Goal: Task Accomplishment & Management: Complete application form

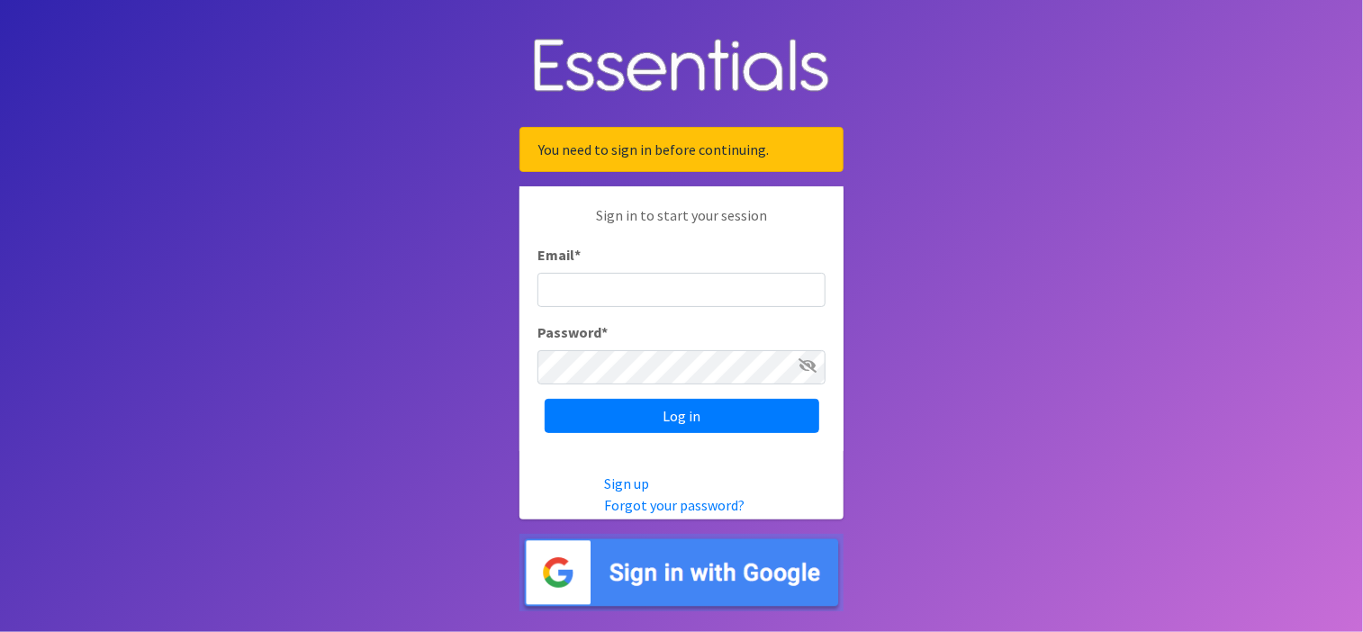
type input "Shawna.Blankenship@use.salvationarmy.org"
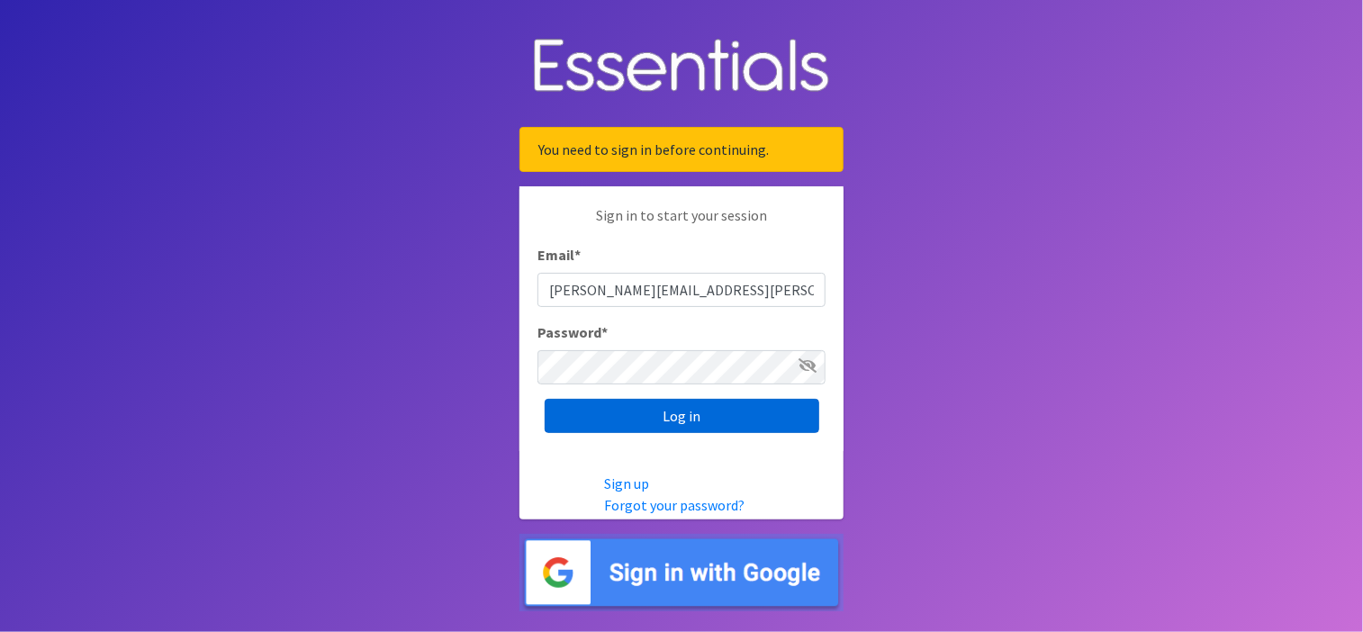
click at [702, 413] on input "Log in" at bounding box center [682, 416] width 275 height 34
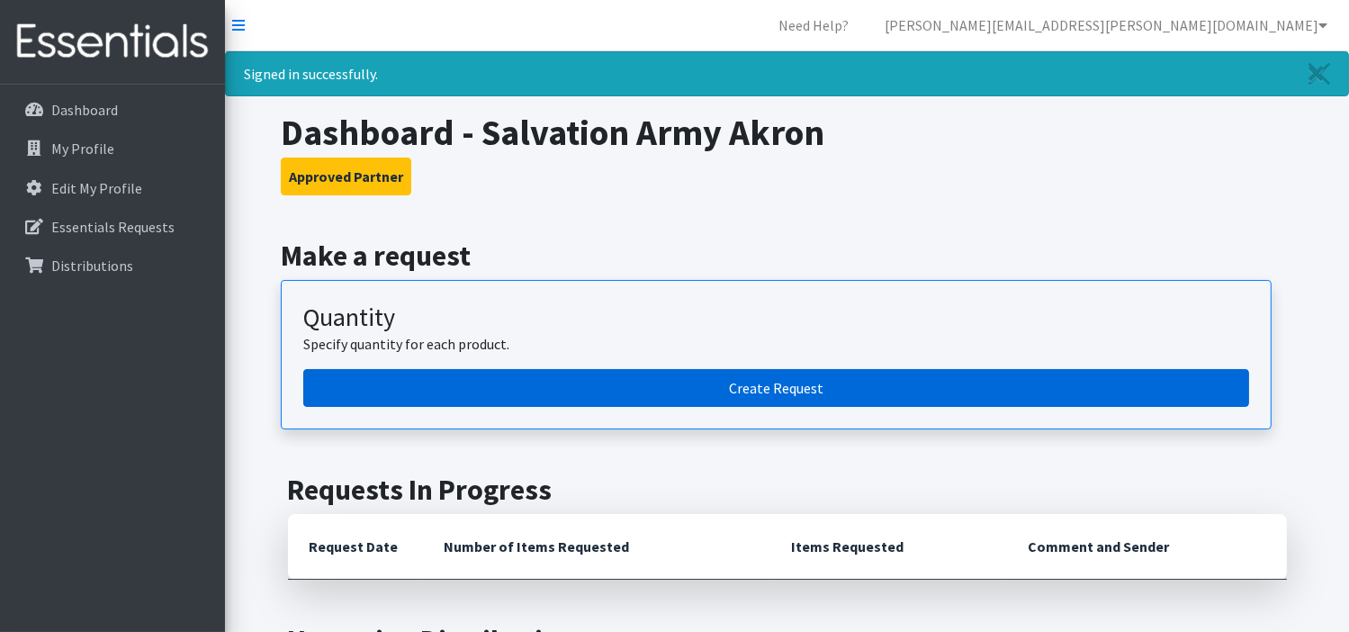
click at [706, 391] on link "Create Request" at bounding box center [776, 388] width 946 height 38
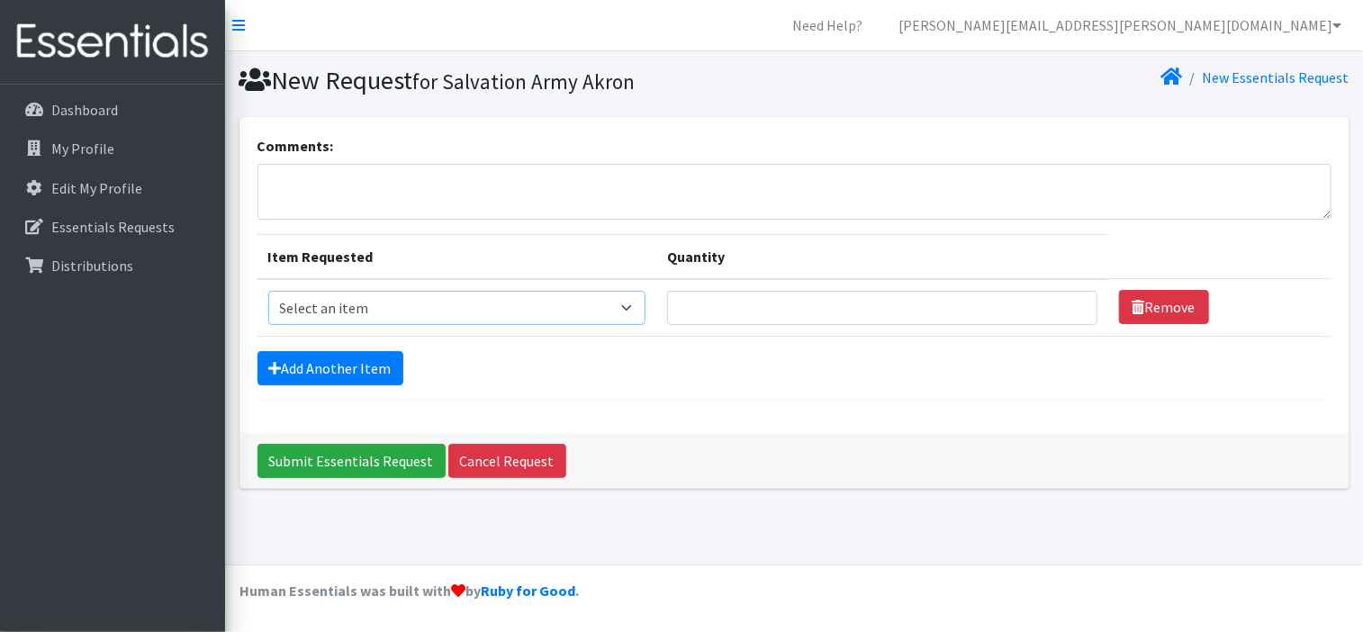
click at [634, 315] on select "Select an item Adult XXX Large Adult Large Adult XX Large Adult Medium Adult Sm…" at bounding box center [457, 308] width 378 height 34
click at [629, 309] on select "Select an item Adult XXX Large Adult Large Adult XX Large Adult Medium Adult Sm…" at bounding box center [457, 308] width 378 height 34
select select "406"
click at [268, 291] on select "Select an item Adult XXX Large Adult Large Adult XX Large Adult Medium Adult Sm…" at bounding box center [457, 308] width 378 height 34
click at [982, 309] on input "Quantity" at bounding box center [882, 308] width 430 height 34
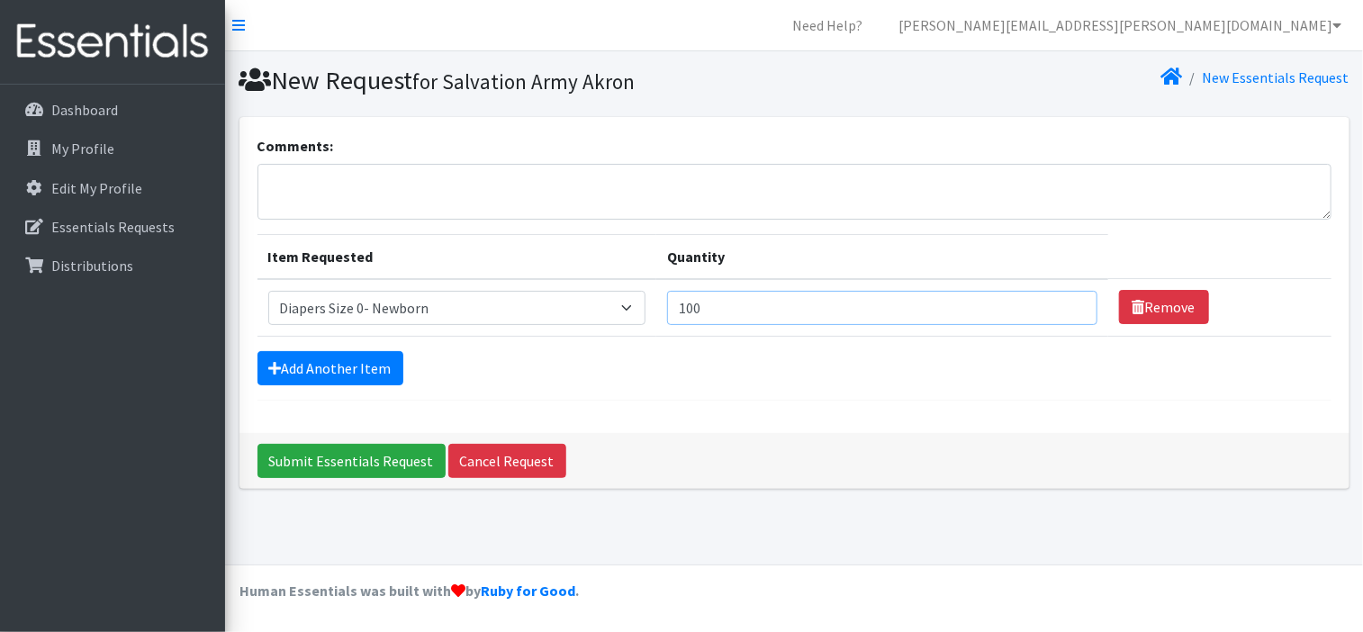
type input "100"
click at [323, 176] on textarea "Comments:" at bounding box center [794, 192] width 1074 height 56
type textarea "Akron"
click at [277, 368] on icon at bounding box center [275, 368] width 13 height 14
click at [275, 366] on icon at bounding box center [275, 368] width 13 height 14
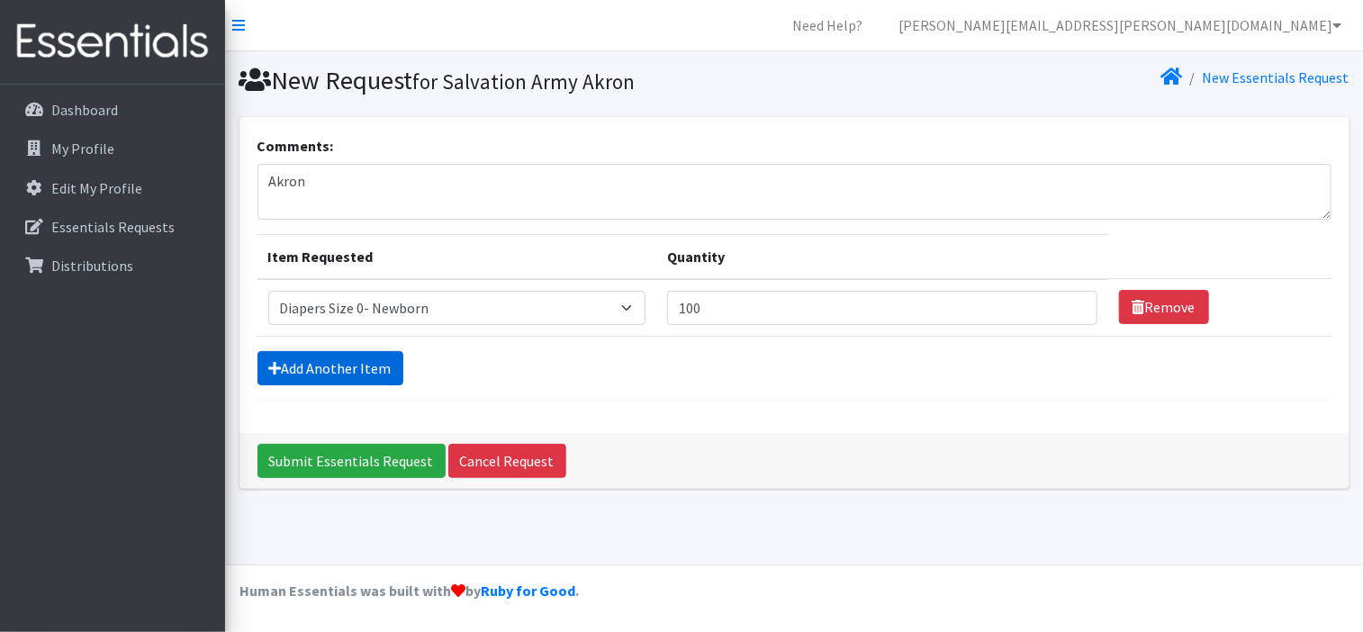
click at [276, 366] on icon at bounding box center [275, 368] width 13 height 14
click at [324, 366] on link "Add Another Item" at bounding box center [330, 368] width 146 height 34
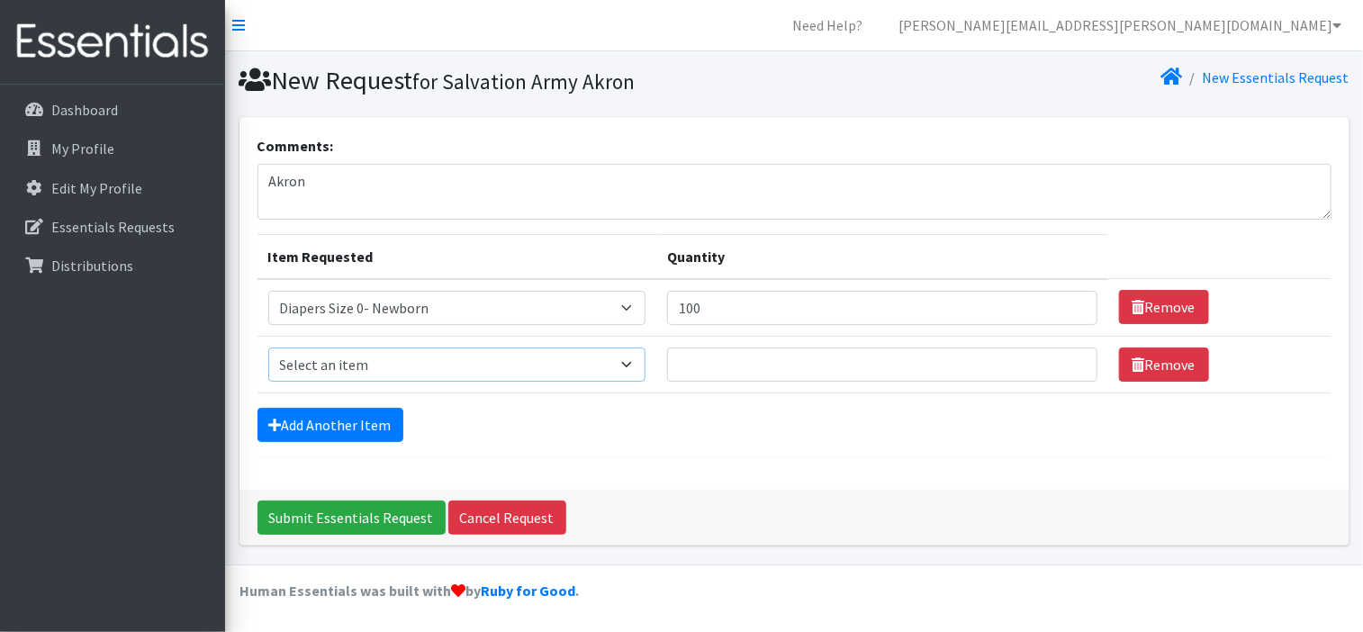
click at [635, 361] on select "Select an item Adult XXX Large Adult Large Adult XX Large Adult Medium Adult Sm…" at bounding box center [457, 364] width 378 height 34
select select "408"
click at [268, 347] on select "Select an item Adult XXX Large Adult Large Adult XX Large Adult Medium Adult Sm…" at bounding box center [457, 364] width 378 height 34
click at [731, 361] on input "Quantity" at bounding box center [882, 364] width 430 height 34
type input "500"
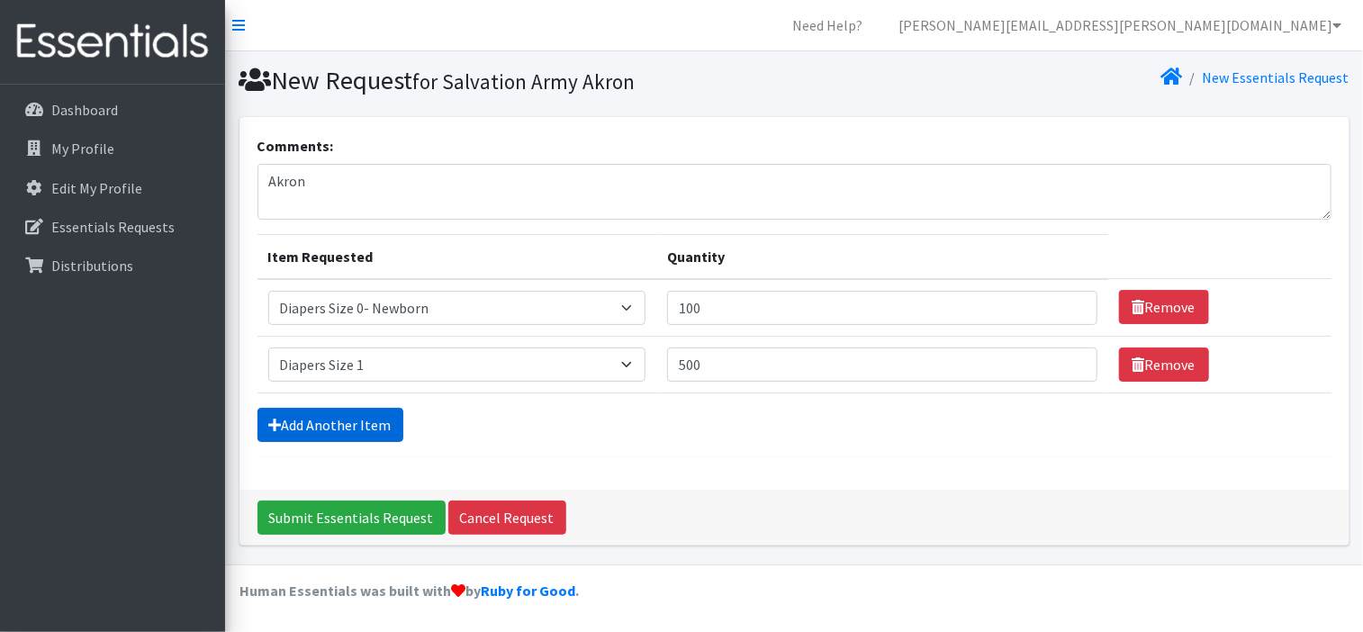
click at [329, 422] on link "Add Another Item" at bounding box center [330, 425] width 146 height 34
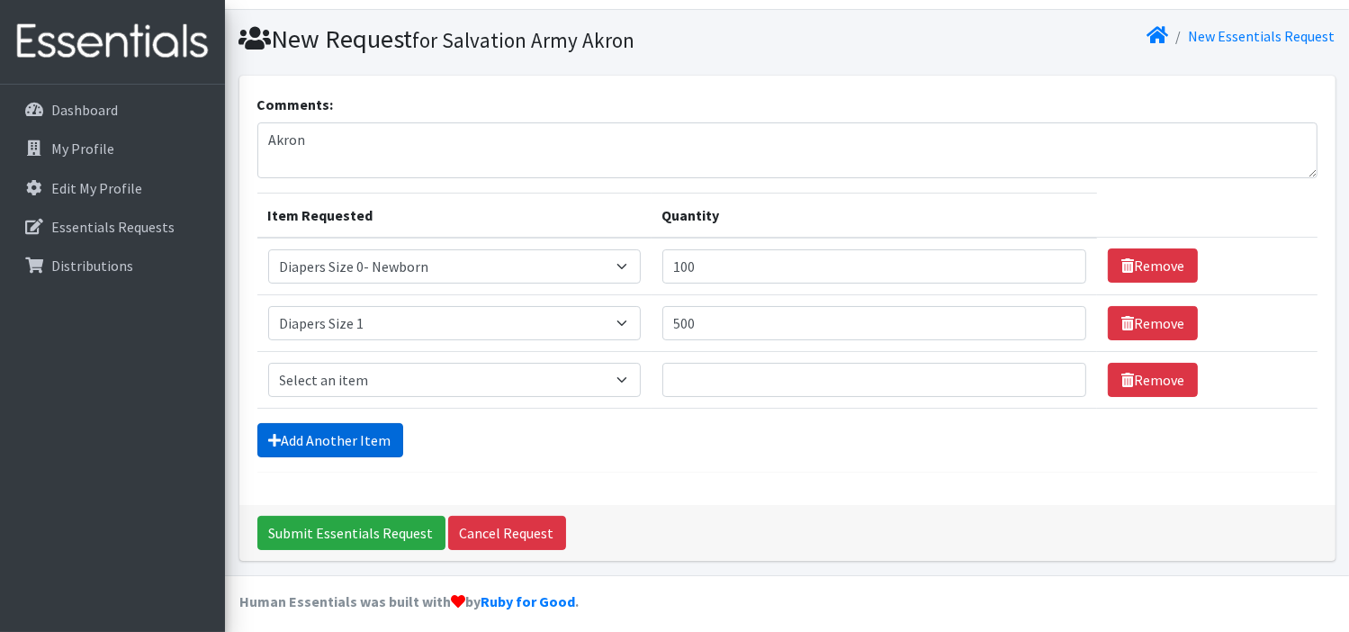
scroll to position [49, 0]
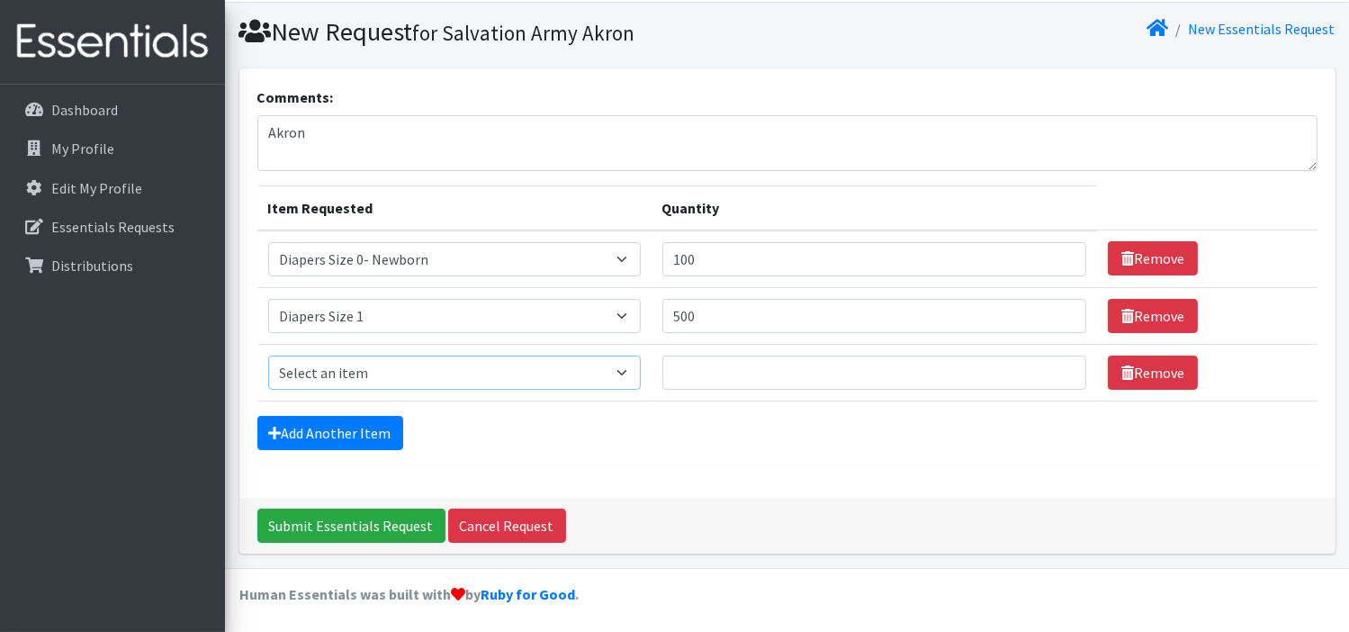
click at [627, 375] on select "Select an item Adult XXX Large Adult Large Adult XX Large Adult Medium Adult Sm…" at bounding box center [454, 373] width 373 height 34
select select "426"
click at [268, 356] on select "Select an item Adult XXX Large Adult Large Adult XX Large Adult Medium Adult Sm…" at bounding box center [454, 373] width 373 height 34
click at [702, 375] on input "Quantity" at bounding box center [875, 373] width 424 height 34
type input "500"
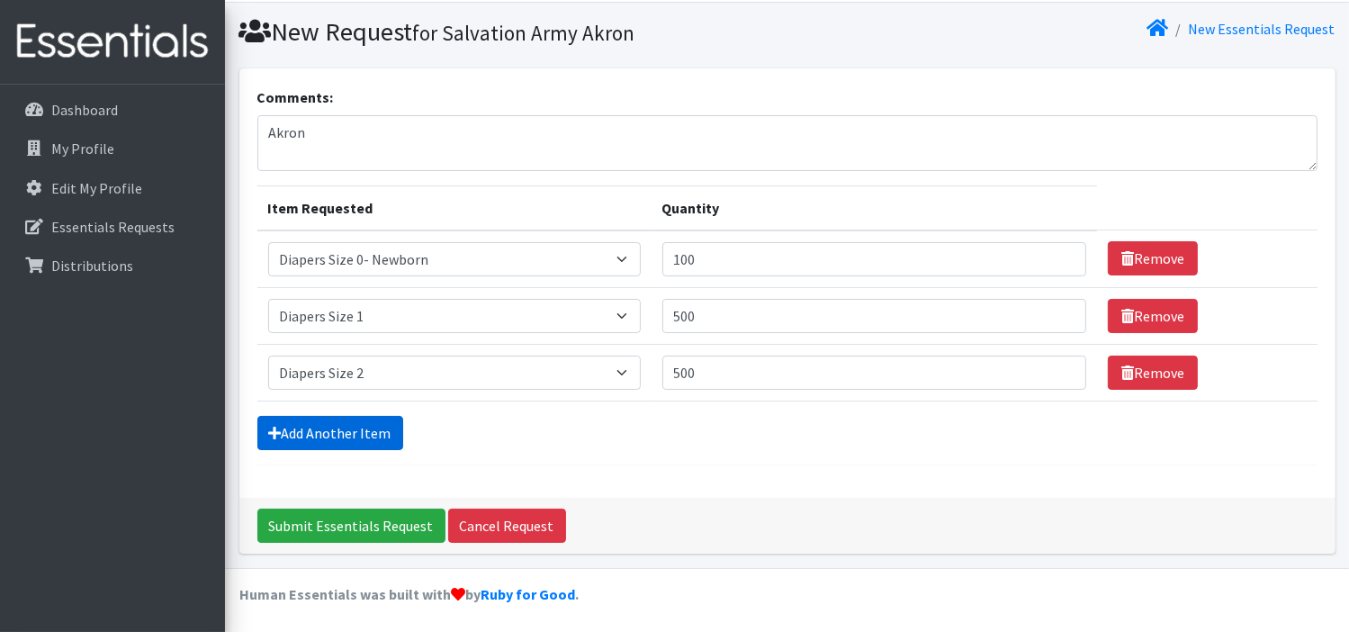
click at [366, 427] on link "Add Another Item" at bounding box center [330, 433] width 146 height 34
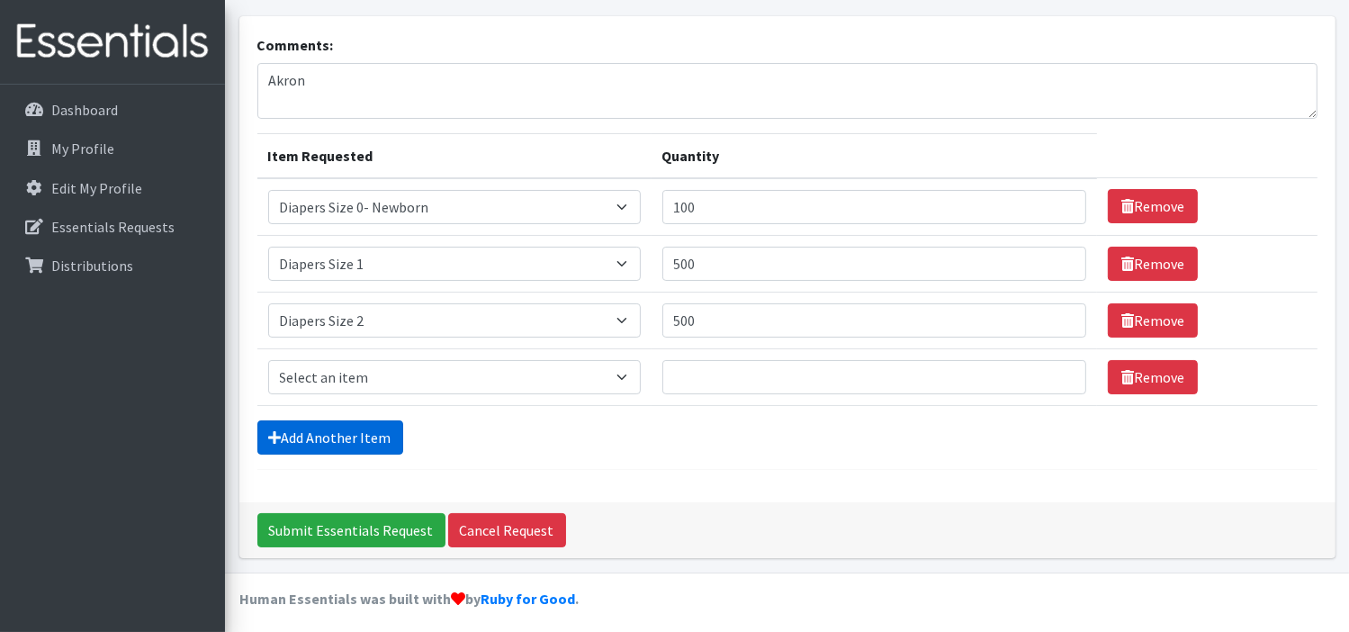
scroll to position [105, 0]
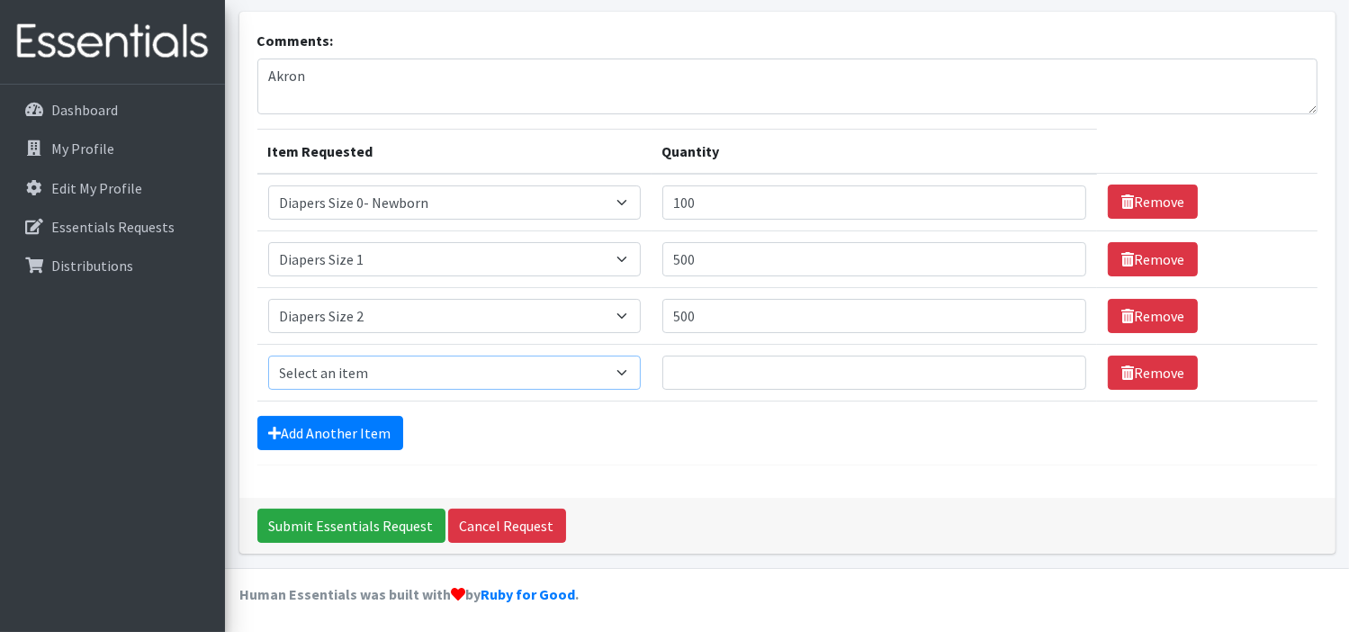
click at [614, 372] on select "Select an item Adult XXX Large Adult Large Adult XX Large Adult Medium Adult Sm…" at bounding box center [454, 373] width 373 height 34
select select "428"
click at [268, 356] on select "Select an item Adult XXX Large Adult Large Adult XX Large Adult Medium Adult Sm…" at bounding box center [454, 373] width 373 height 34
click at [712, 369] on input "Quantity" at bounding box center [875, 373] width 424 height 34
type input "500"
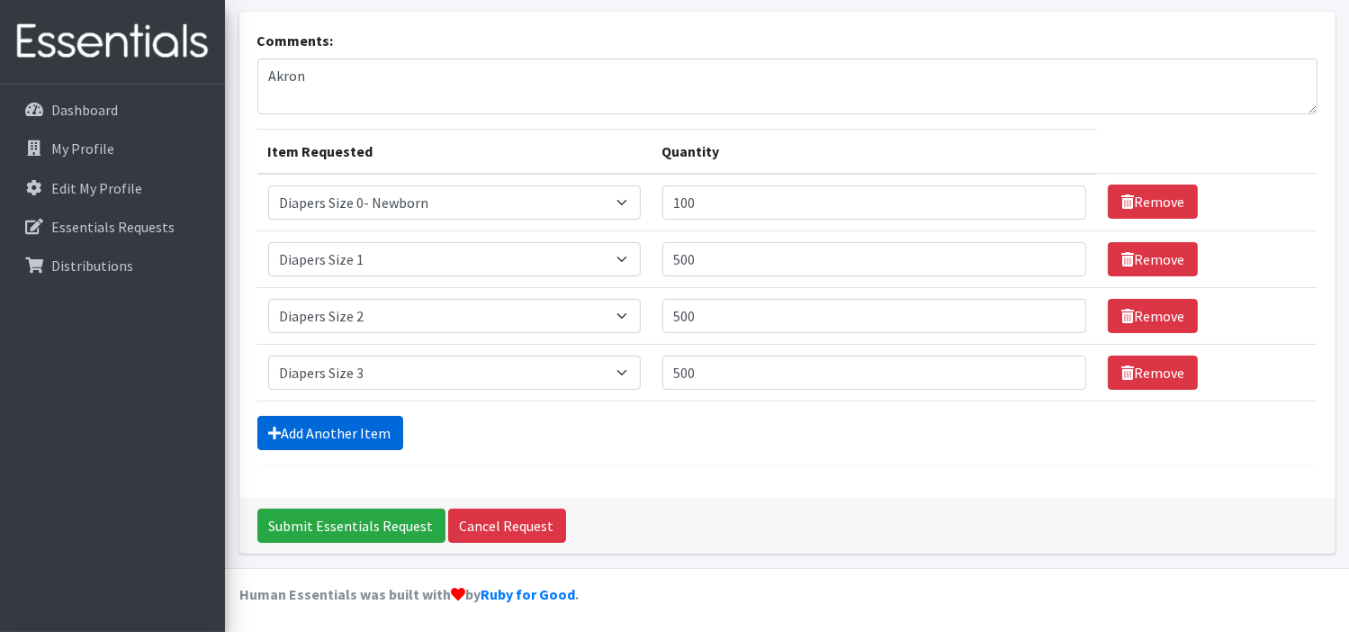
click at [382, 431] on link "Add Another Item" at bounding box center [330, 433] width 146 height 34
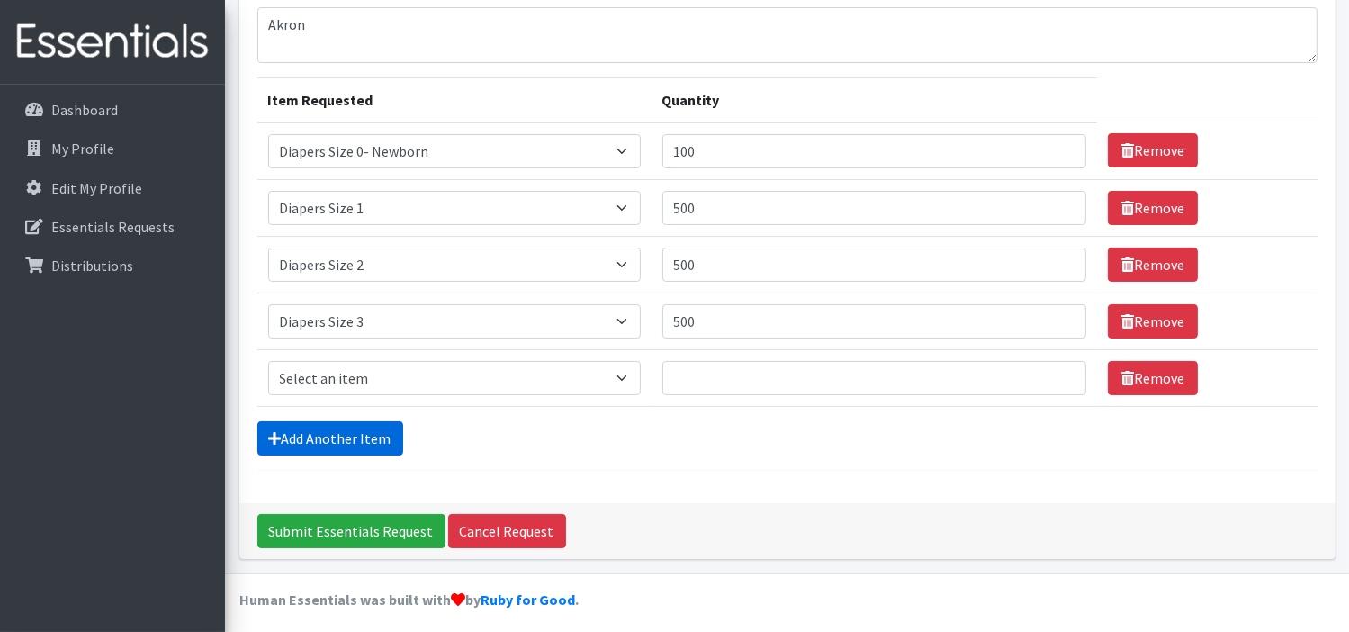
scroll to position [162, 0]
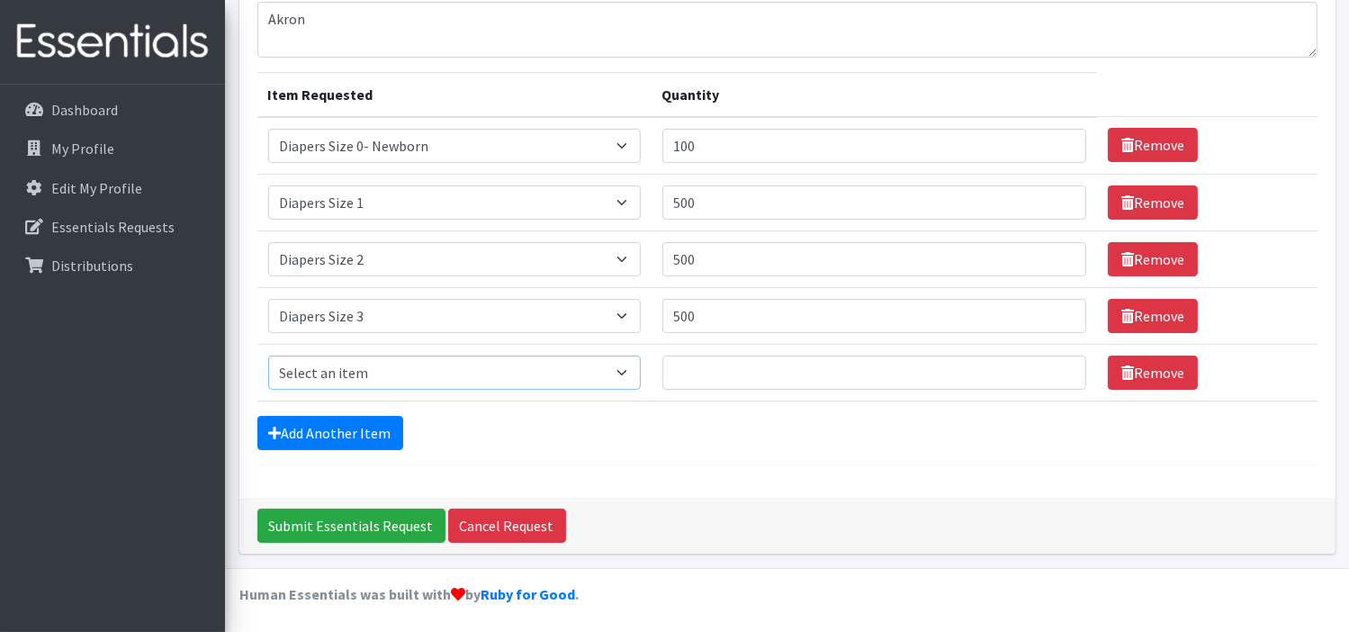
click at [387, 373] on select "Select an item Adult XXX Large Adult Large Adult XX Large Adult Medium Adult Sm…" at bounding box center [454, 373] width 373 height 34
select select "414"
click at [268, 356] on select "Select an item Adult XXX Large Adult Large Adult XX Large Adult Medium Adult Sm…" at bounding box center [454, 373] width 373 height 34
click at [695, 373] on input "Quantity" at bounding box center [875, 373] width 424 height 34
type input "500"
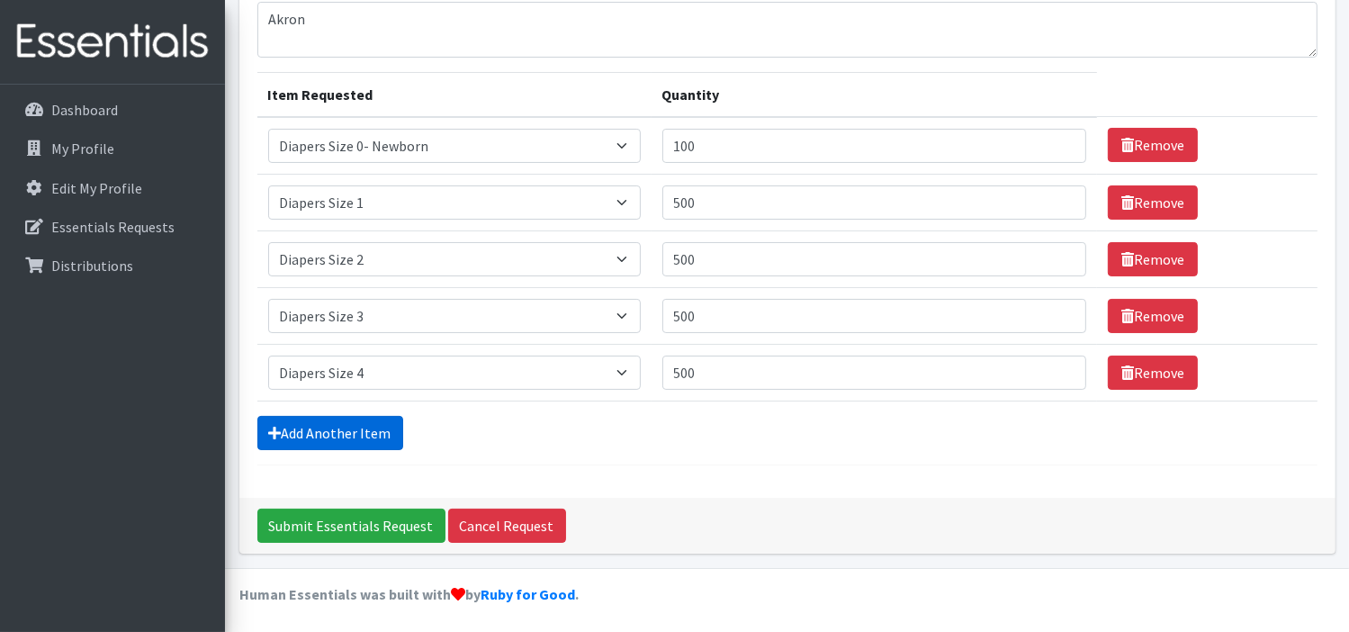
click at [375, 433] on link "Add Another Item" at bounding box center [330, 433] width 146 height 34
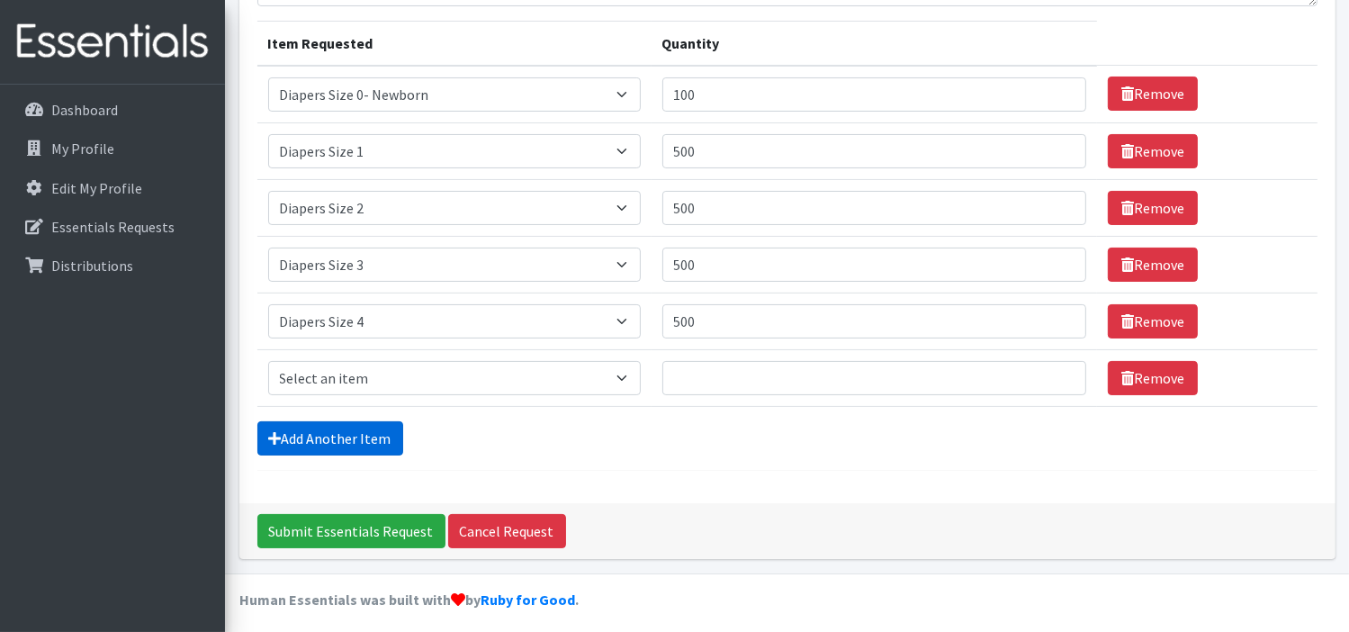
scroll to position [219, 0]
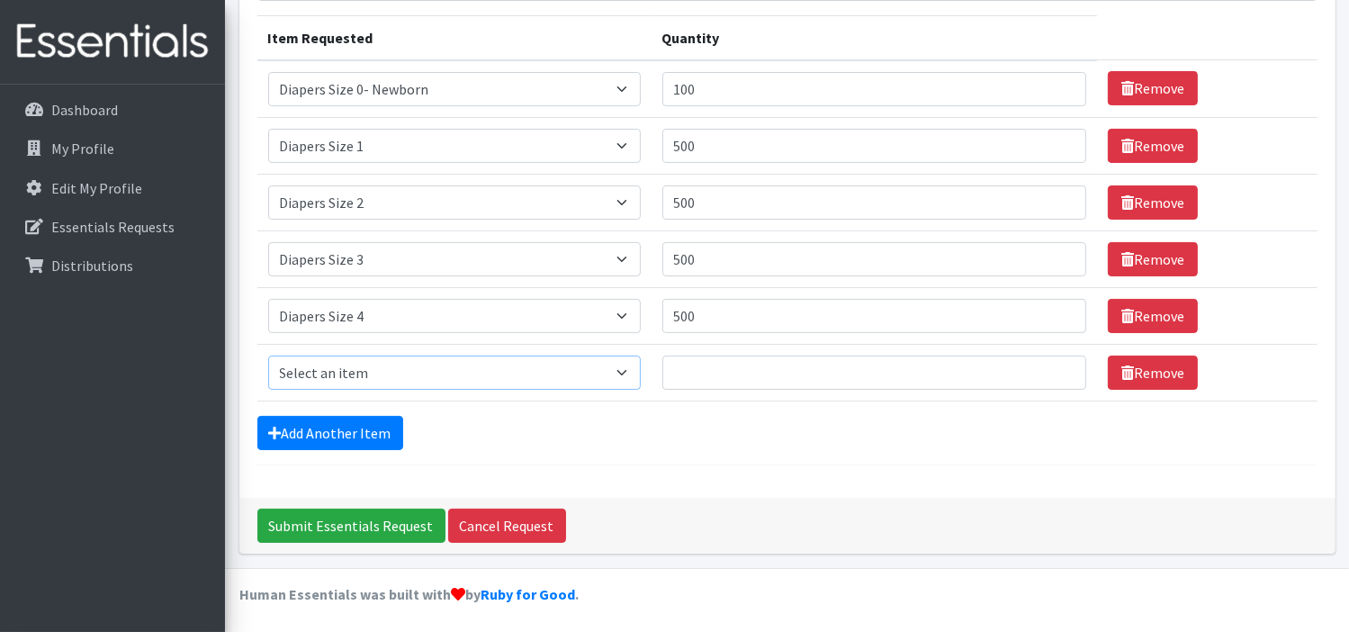
click at [614, 372] on select "Select an item Adult XXX Large Adult Large Adult XX Large Adult Medium Adult Sm…" at bounding box center [454, 373] width 373 height 34
select select "415"
click at [268, 356] on select "Select an item Adult XXX Large Adult Large Adult XX Large Adult Medium Adult Sm…" at bounding box center [454, 373] width 373 height 34
click at [701, 372] on input "Quantity" at bounding box center [875, 373] width 424 height 34
type input "500"
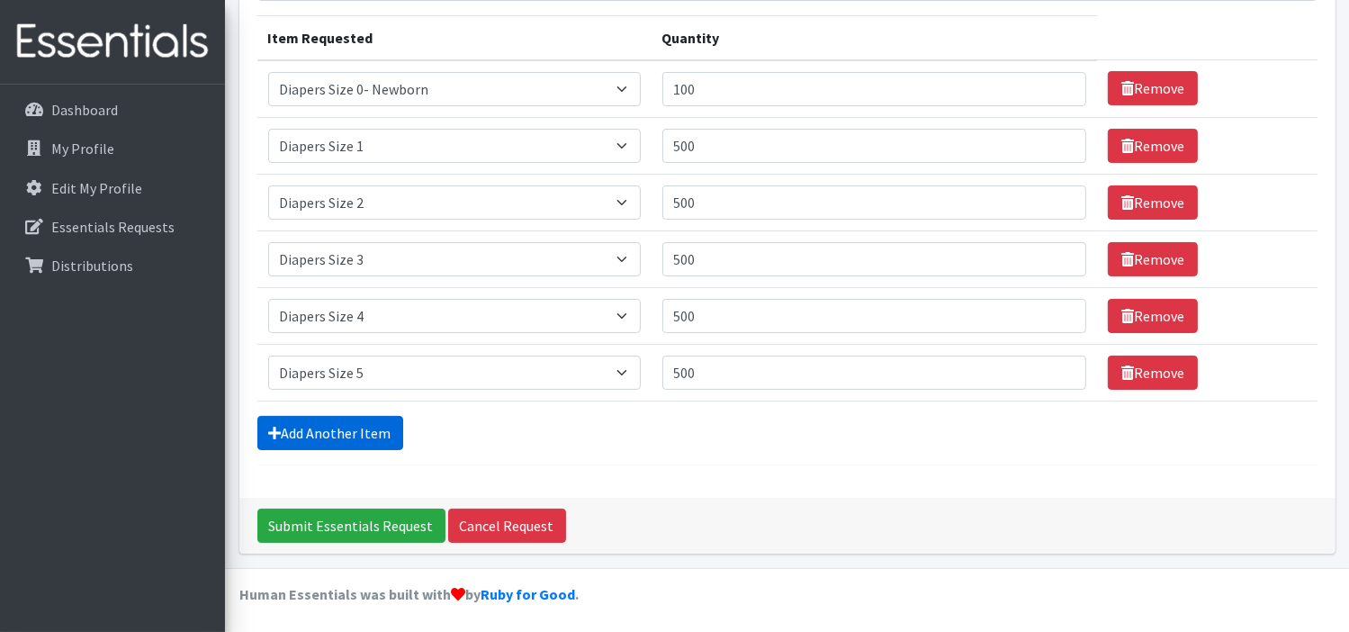
click at [309, 421] on link "Add Another Item" at bounding box center [330, 433] width 146 height 34
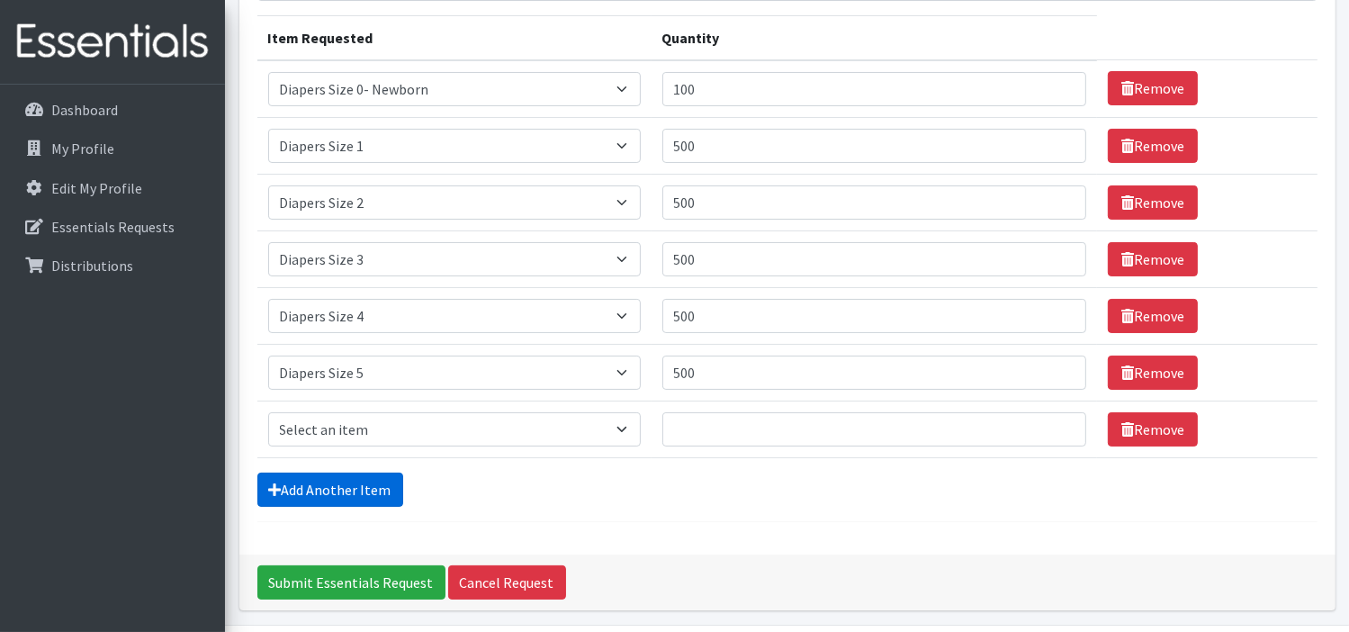
scroll to position [275, 0]
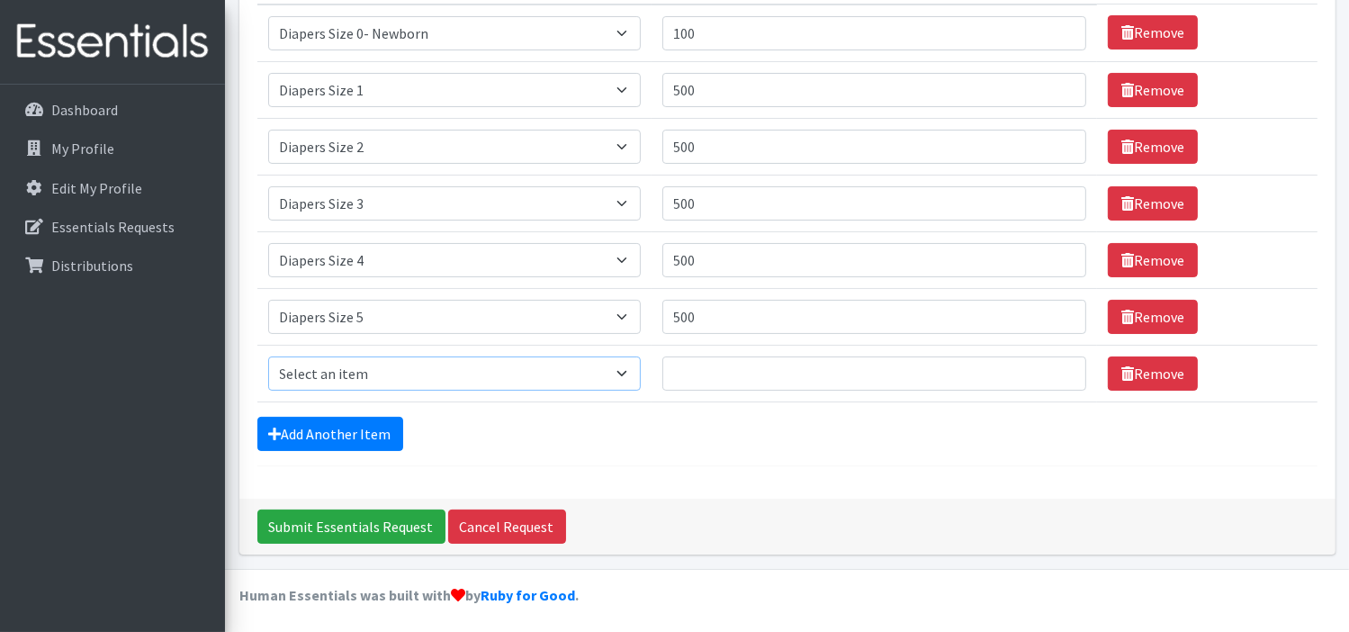
click at [619, 375] on select "Select an item Adult XXX Large Adult Large Adult XX Large Adult Medium Adult Sm…" at bounding box center [454, 373] width 373 height 34
select select "417"
click at [268, 356] on select "Select an item Adult XXX Large Adult Large Adult XX Large Adult Medium Adult Sm…" at bounding box center [454, 373] width 373 height 34
click at [688, 369] on input "Quantity" at bounding box center [875, 373] width 424 height 34
click at [424, 383] on select "Select an item Adult XXX Large Adult Large Adult XX Large Adult Medium Adult Sm…" at bounding box center [454, 373] width 373 height 34
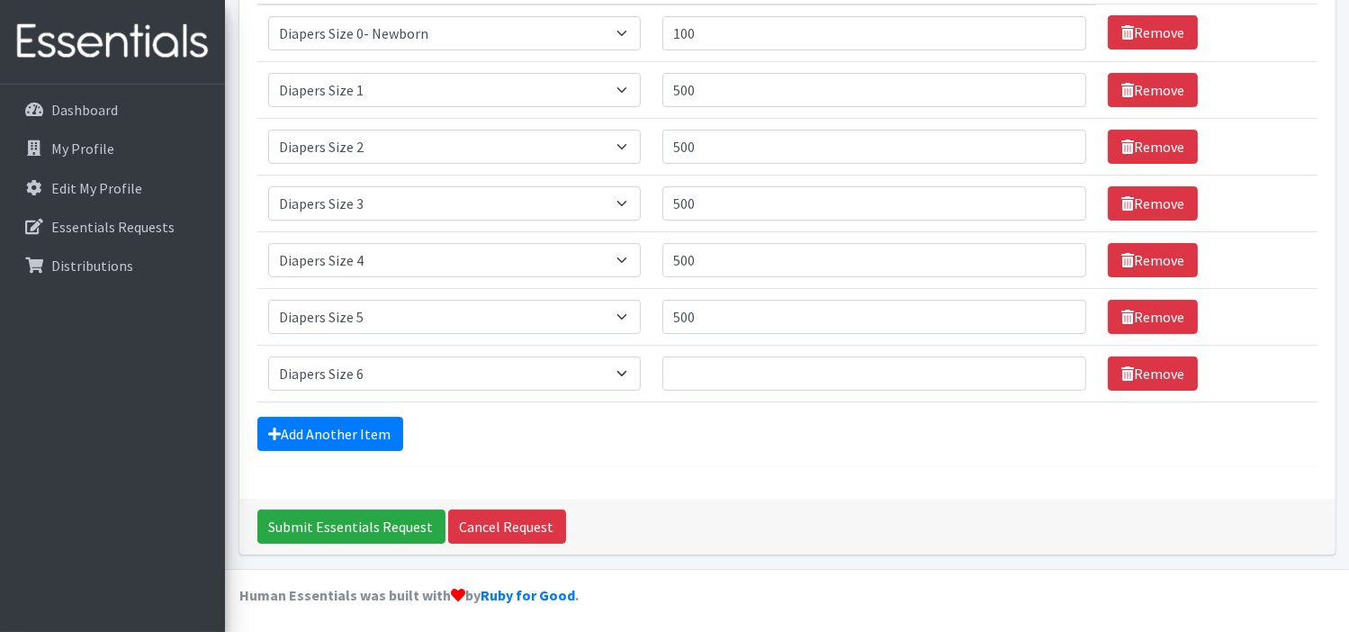
drag, startPoint x: 573, startPoint y: 408, endPoint x: 587, endPoint y: 413, distance: 15.4
click at [573, 408] on form "Comments: Akron Item Requested Quantity Item Requested Select an item Adult XXX…" at bounding box center [787, 163] width 1060 height 606
click at [717, 375] on input "Quantity" at bounding box center [875, 373] width 424 height 34
type input "300"
click at [355, 427] on link "Add Another Item" at bounding box center [330, 434] width 146 height 34
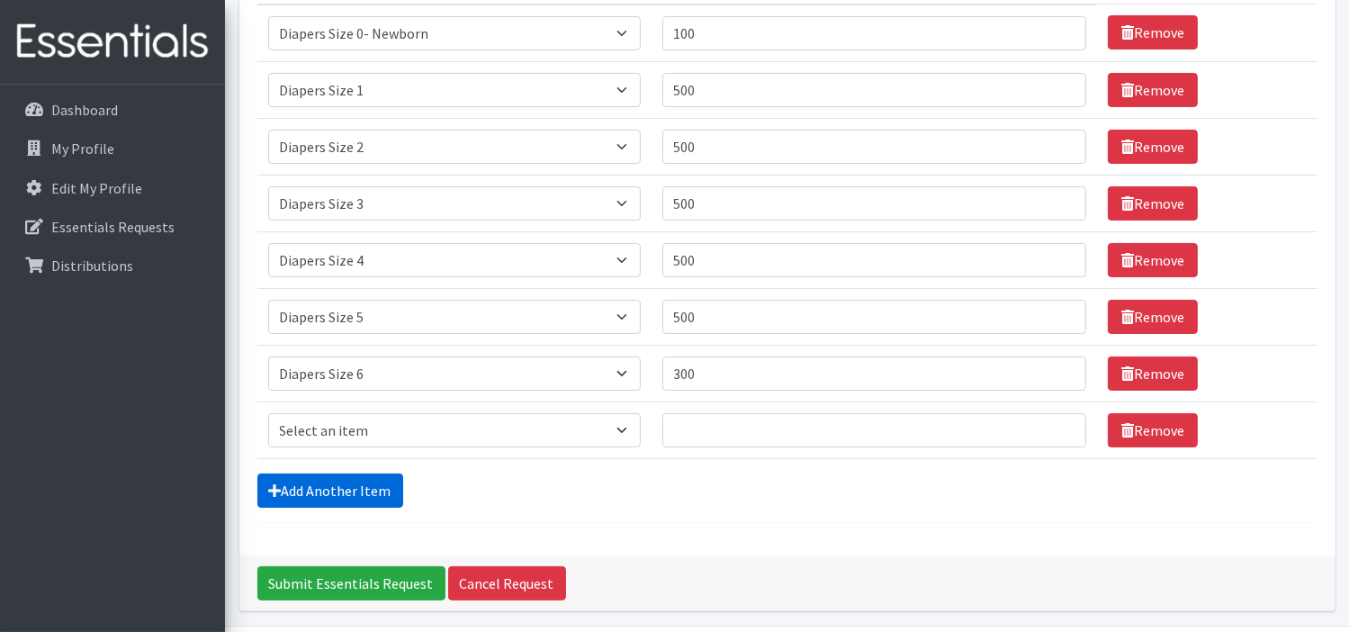
scroll to position [331, 0]
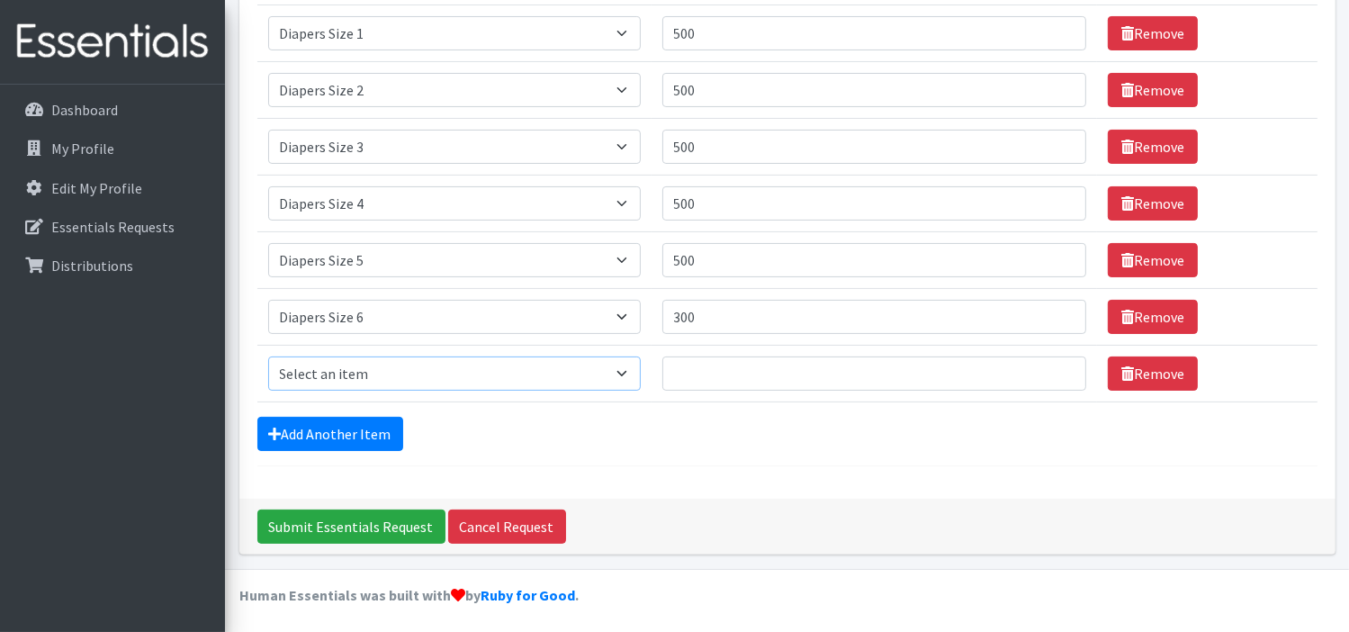
click at [378, 378] on select "Select an item Adult XXX Large Adult Large Adult XX Large Adult Medium Adult Sm…" at bounding box center [454, 373] width 373 height 34
click at [268, 356] on select "Select an item Adult XXX Large Adult Large Adult XX Large Adult Medium Adult Sm…" at bounding box center [454, 373] width 373 height 34
click at [690, 369] on input "Quantity" at bounding box center [875, 373] width 424 height 34
click at [621, 372] on select "Select an item Adult XXX Large Adult Large Adult XX Large Adult Medium Adult Sm…" at bounding box center [454, 373] width 373 height 34
select select "4739"
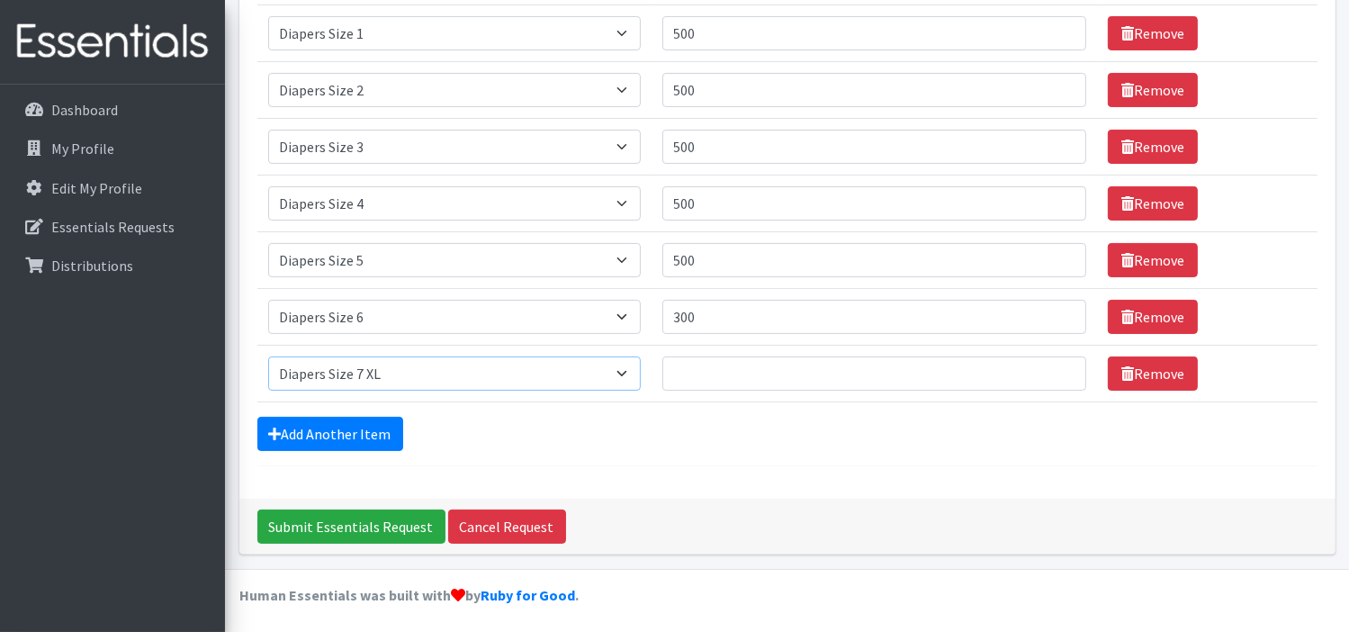
click at [268, 356] on select "Select an item Adult XXX Large Adult Large Adult XX Large Adult Medium Adult Sm…" at bounding box center [454, 373] width 373 height 34
click at [714, 374] on input "Quantity" at bounding box center [875, 373] width 424 height 34
type input "300"
click at [358, 433] on link "Add Another Item" at bounding box center [330, 434] width 146 height 34
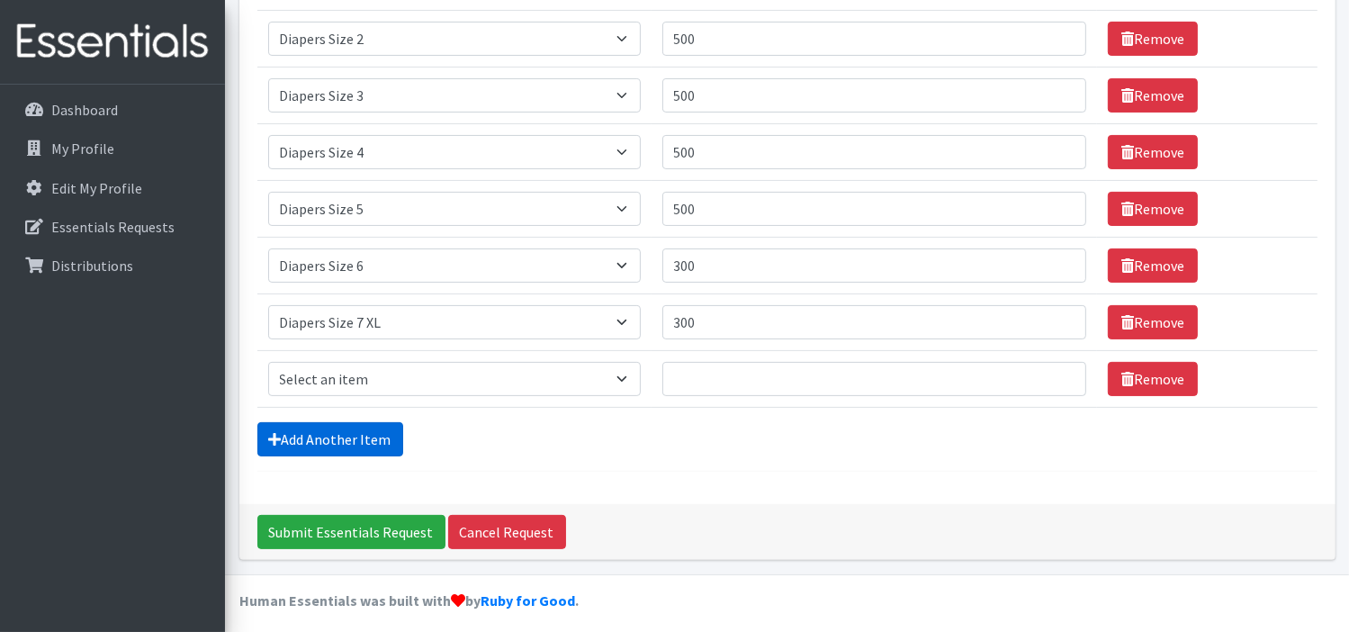
scroll to position [388, 0]
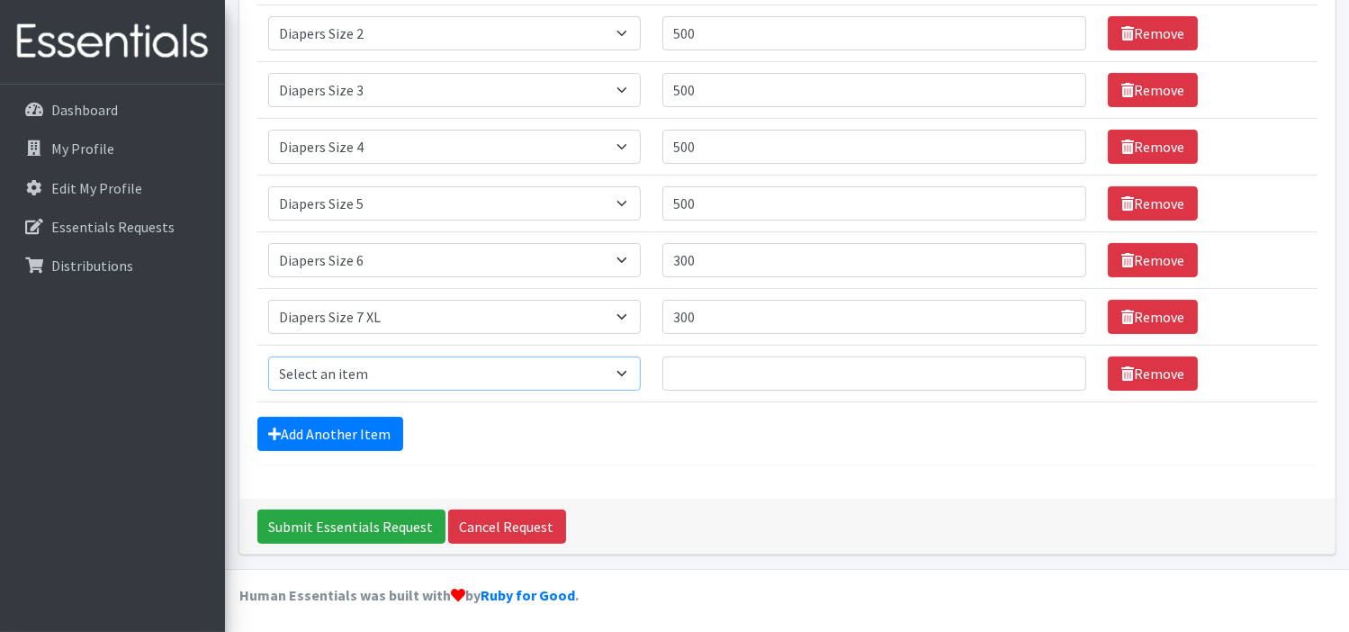
click at [623, 375] on select "Select an item Adult XXX Large Adult Large Adult XX Large Adult Medium Adult Sm…" at bounding box center [454, 373] width 373 height 34
select select "2925"
click at [268, 356] on select "Select an item Adult XXX Large Adult Large Adult XX Large Adult Medium Adult Sm…" at bounding box center [454, 373] width 373 height 34
click at [706, 375] on input "Quantity" at bounding box center [875, 373] width 424 height 34
type input "300"
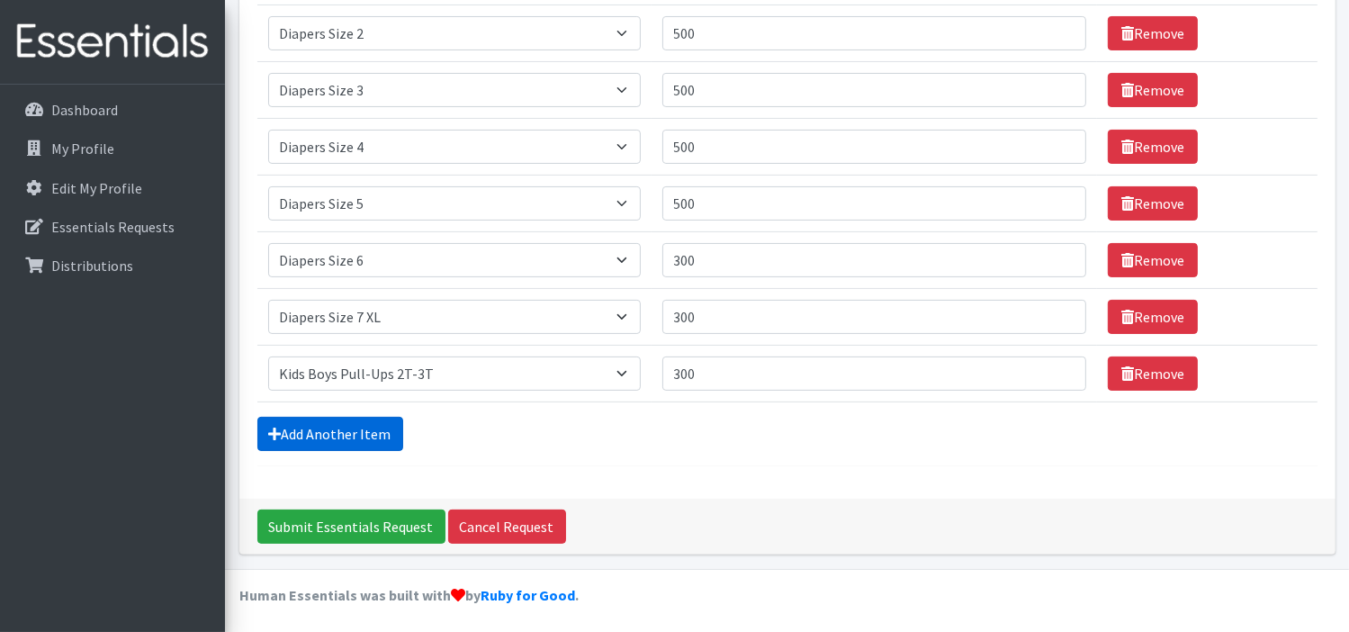
click at [315, 429] on link "Add Another Item" at bounding box center [330, 434] width 146 height 34
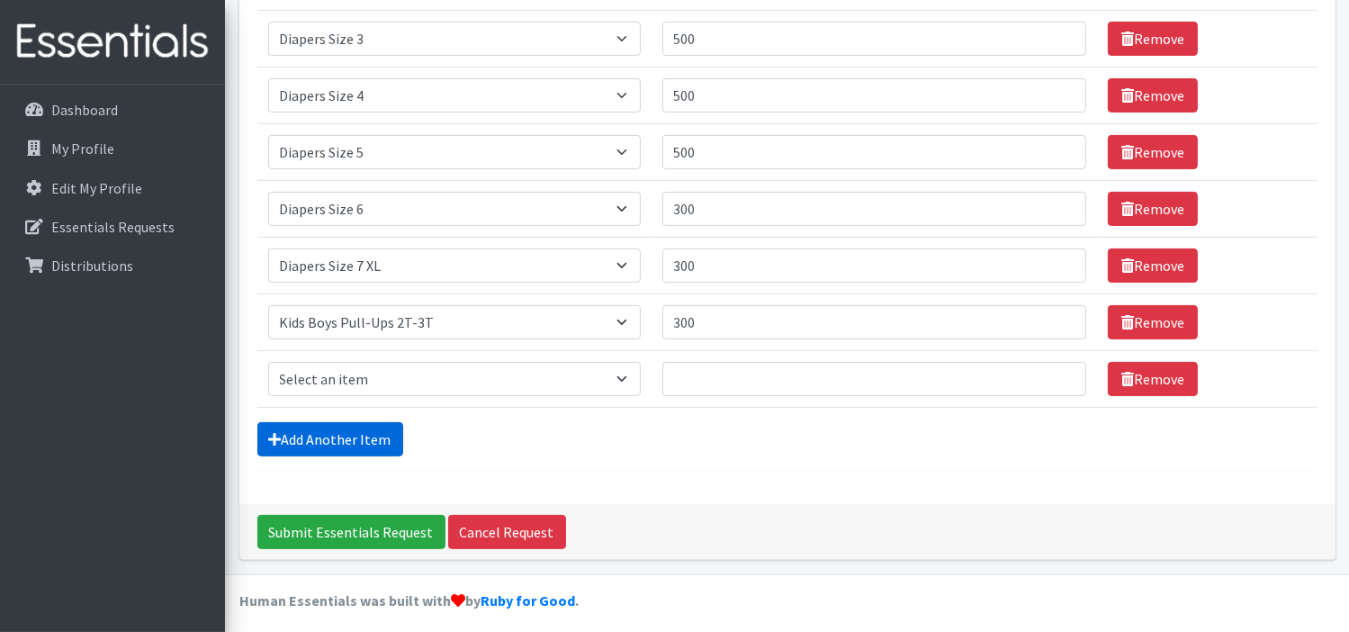
scroll to position [445, 0]
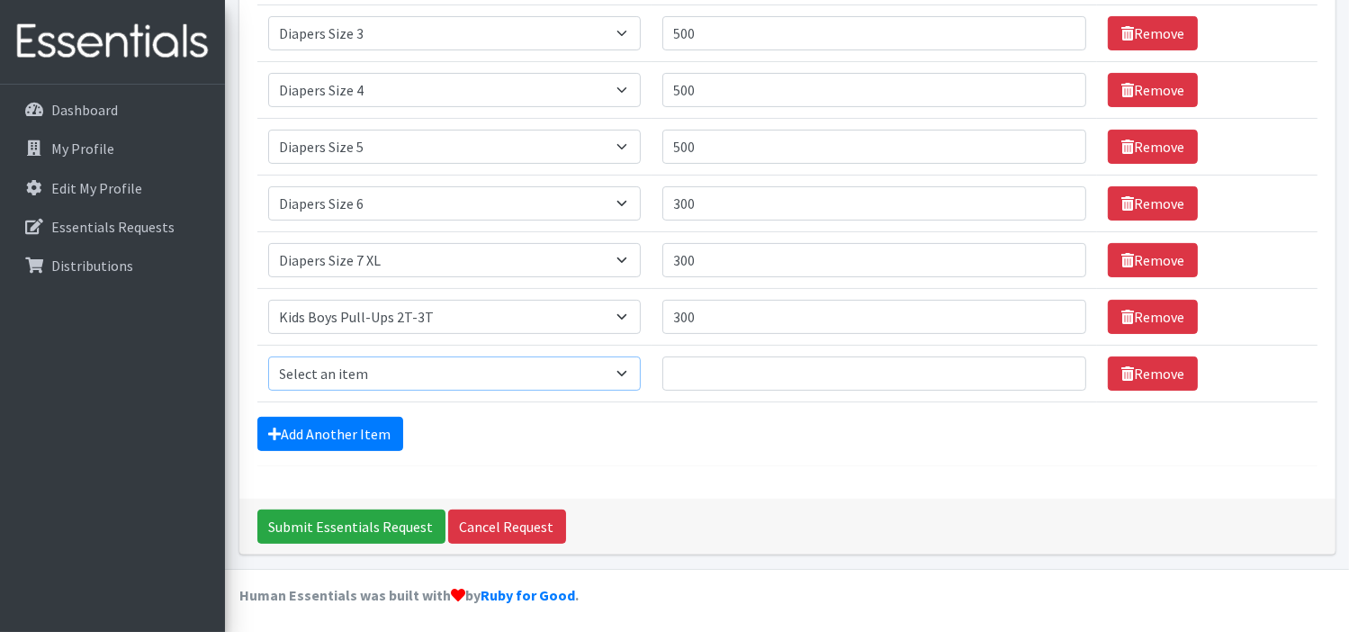
click at [613, 372] on select "Select an item Adult XXX Large Adult Large Adult XX Large Adult Medium Adult Sm…" at bounding box center [454, 373] width 373 height 34
select select "2927"
click at [268, 356] on select "Select an item Adult XXX Large Adult Large Adult XX Large Adult Medium Adult Sm…" at bounding box center [454, 373] width 373 height 34
click at [709, 365] on input "Quantity" at bounding box center [875, 373] width 424 height 34
type input "300"
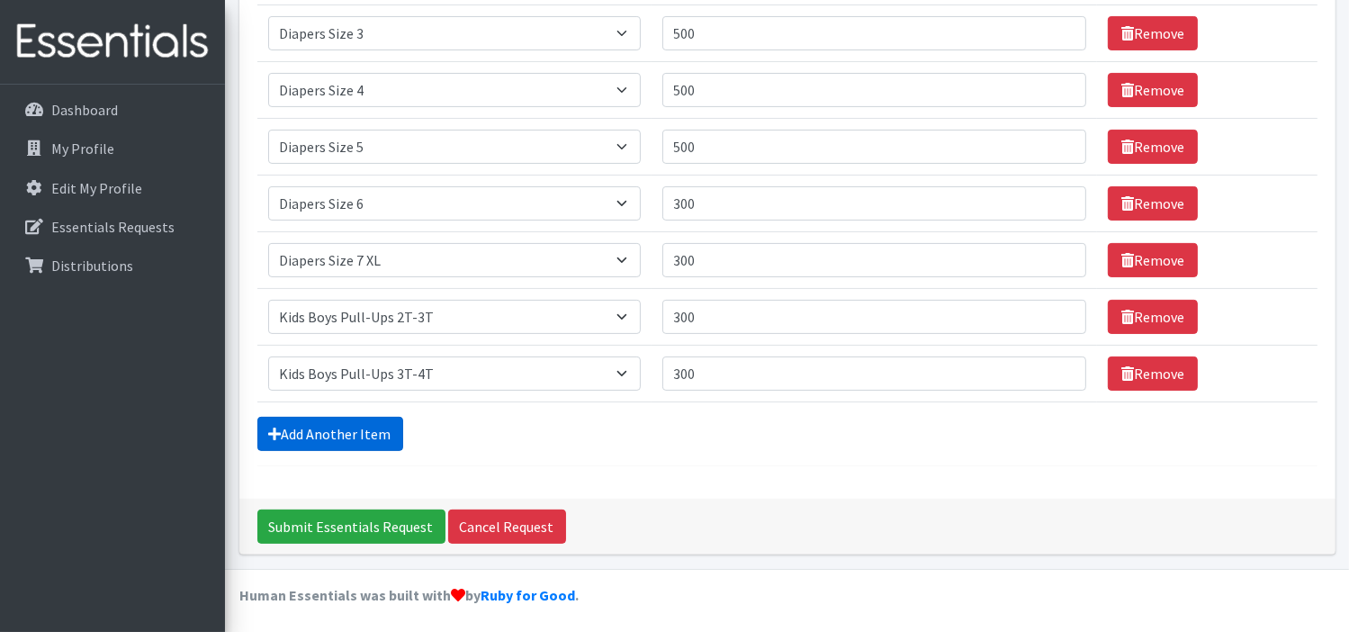
click at [380, 429] on link "Add Another Item" at bounding box center [330, 434] width 146 height 34
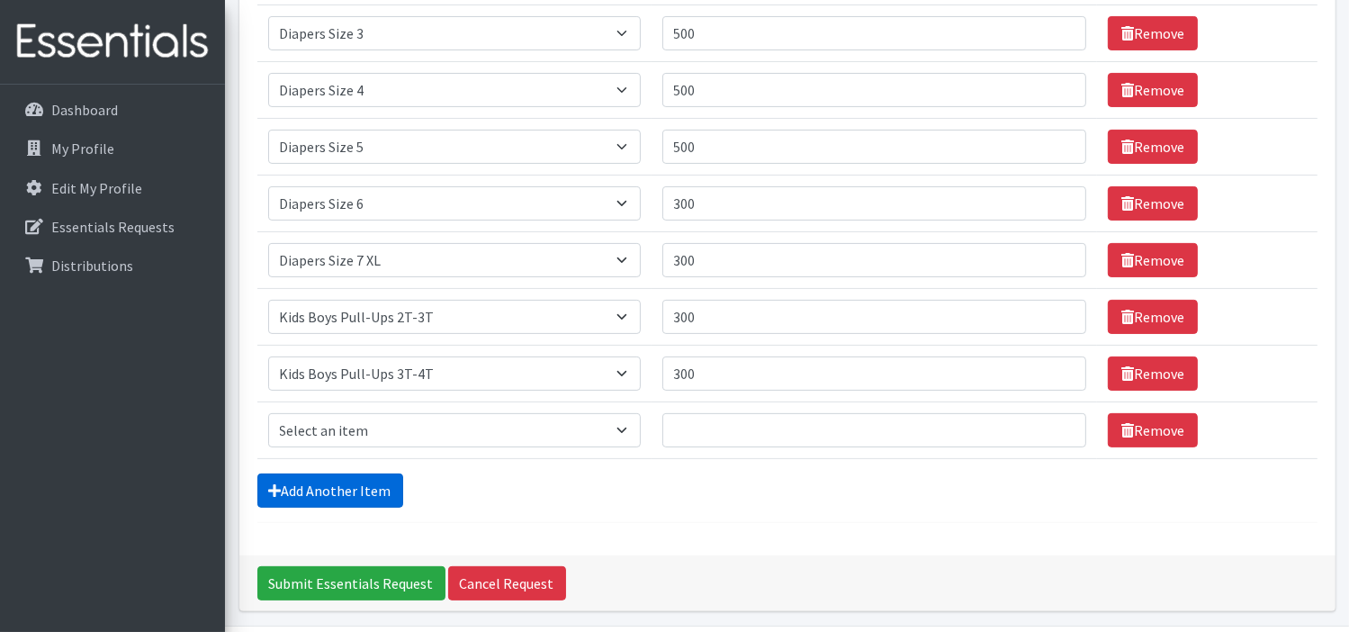
scroll to position [501, 0]
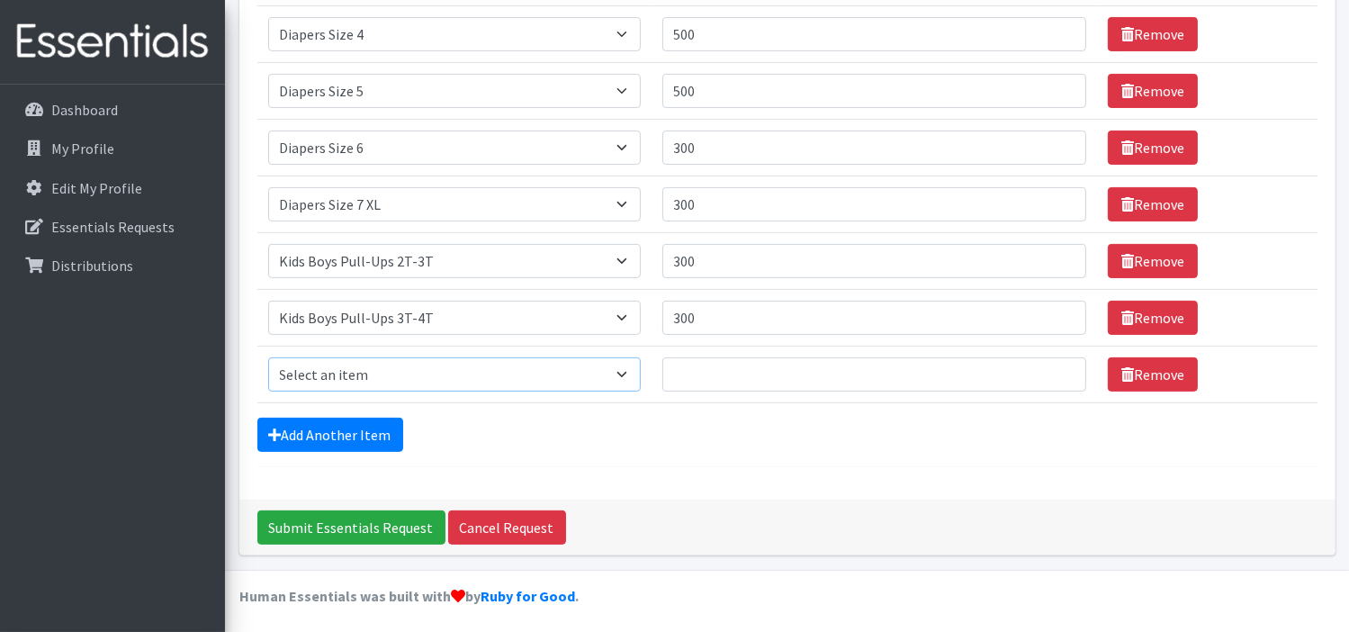
click at [367, 373] on select "Select an item Adult XXX Large Adult Large Adult XX Large Adult Medium Adult Sm…" at bounding box center [454, 374] width 373 height 34
select select "2929"
click at [268, 357] on select "Select an item Adult XXX Large Adult Large Adult XX Large Adult Medium Adult Sm…" at bounding box center [454, 374] width 373 height 34
click at [690, 377] on input "Quantity" at bounding box center [875, 374] width 424 height 34
type input "300"
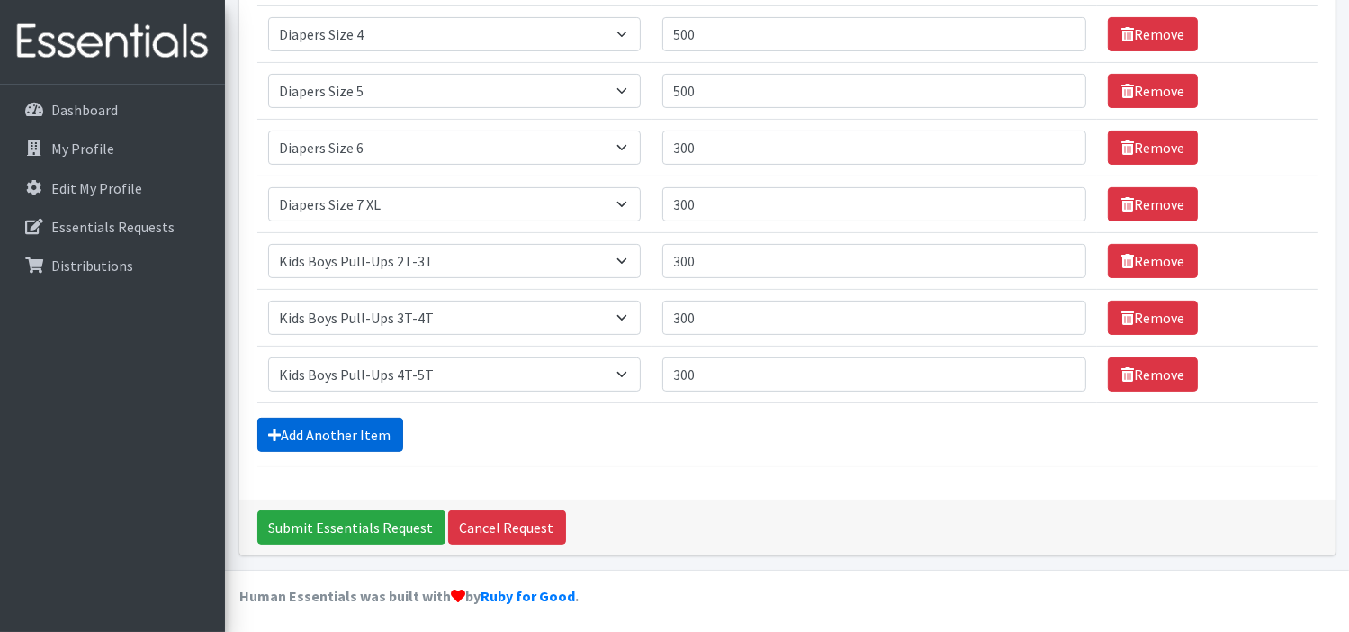
click at [378, 437] on link "Add Another Item" at bounding box center [330, 435] width 146 height 34
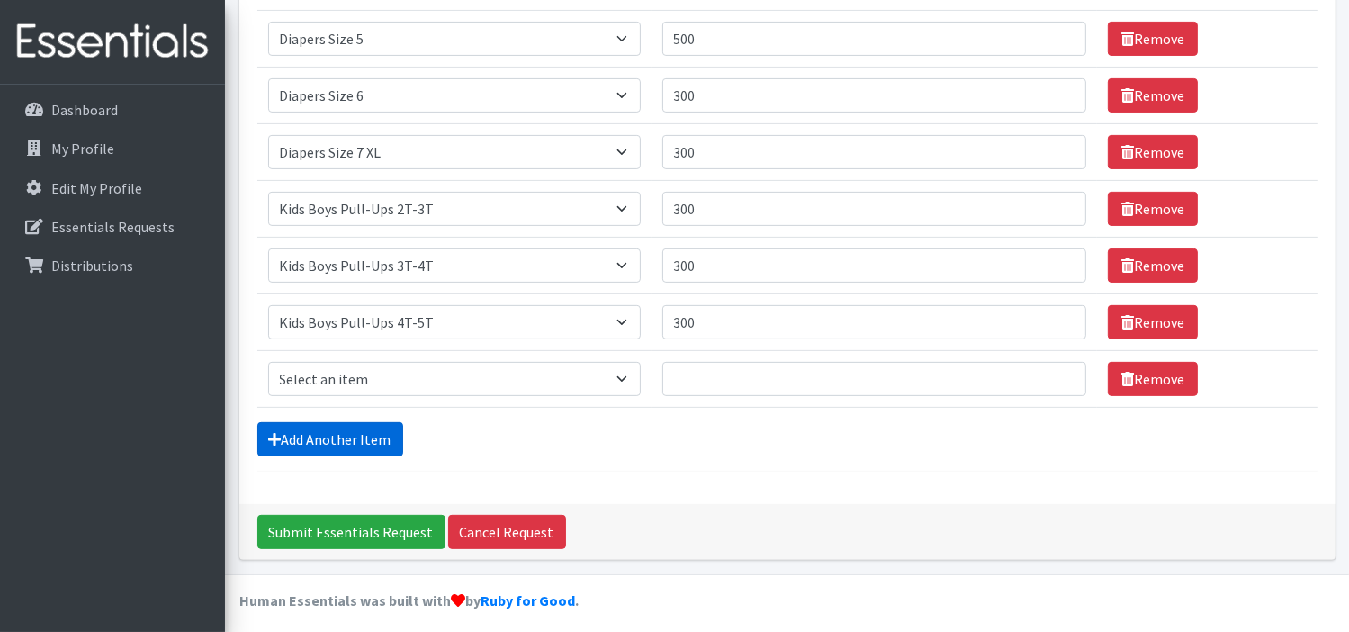
scroll to position [558, 0]
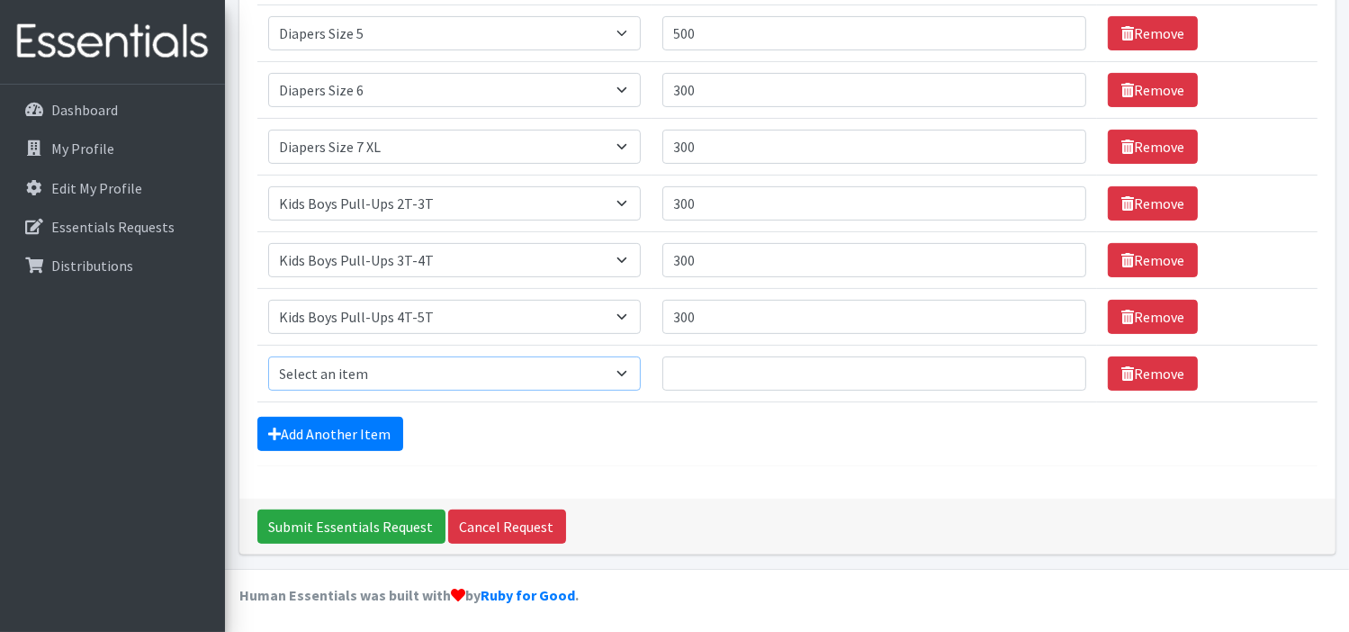
click at [384, 367] on select "Select an item Adult XXX Large Adult Large Adult XX Large Adult Medium Adult Sm…" at bounding box center [454, 373] width 373 height 34
select select "2924"
click at [268, 356] on select "Select an item Adult XXX Large Adult Large Adult XX Large Adult Medium Adult Sm…" at bounding box center [454, 373] width 373 height 34
click at [689, 373] on input "Quantity" at bounding box center [875, 373] width 424 height 34
type input "300"
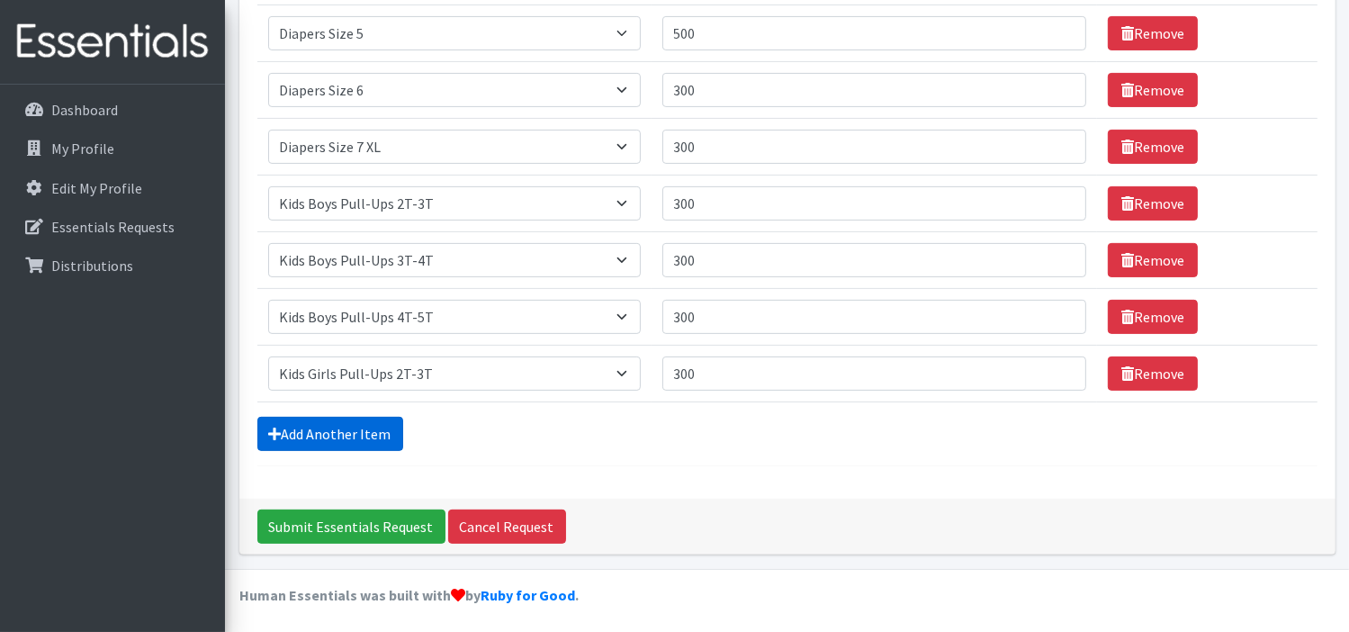
click at [353, 421] on link "Add Another Item" at bounding box center [330, 434] width 146 height 34
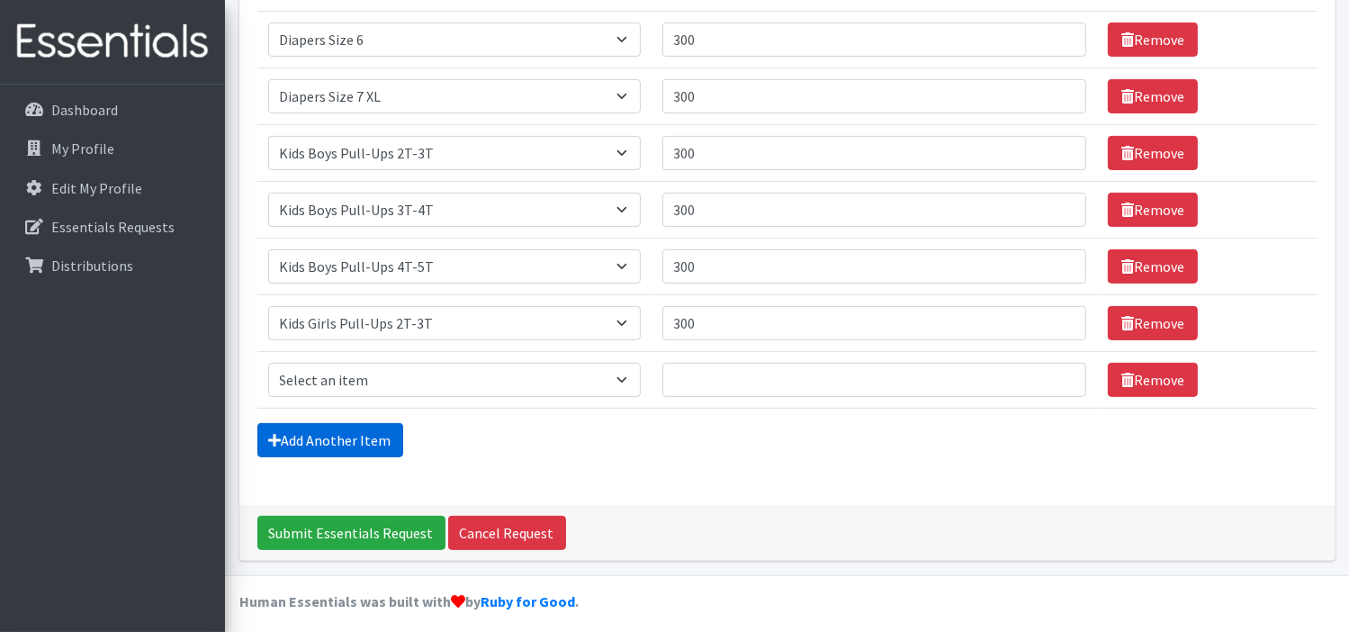
scroll to position [614, 0]
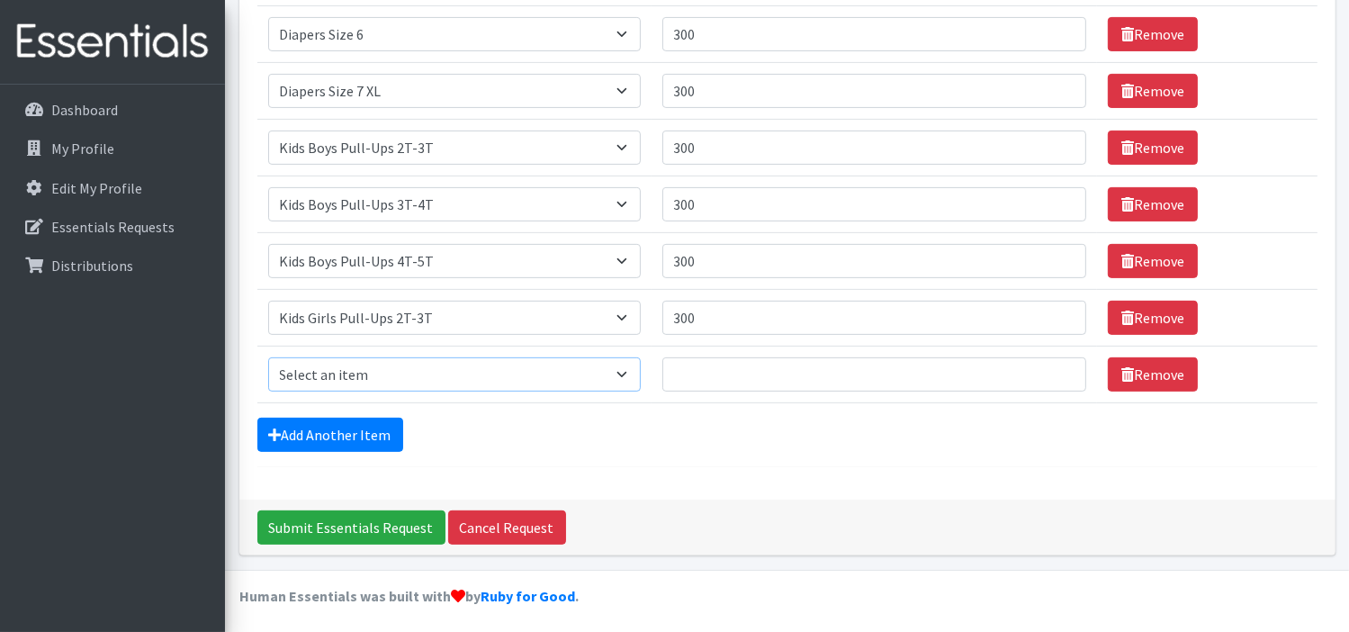
click at [375, 368] on select "Select an item Adult XXX Large Adult Large Adult XX Large Adult Medium Adult Sm…" at bounding box center [454, 374] width 373 height 34
select select "2926"
click at [268, 357] on select "Select an item Adult XXX Large Adult Large Adult XX Large Adult Medium Adult Sm…" at bounding box center [454, 374] width 373 height 34
click at [693, 372] on input "Quantity" at bounding box center [875, 374] width 424 height 34
type input "300"
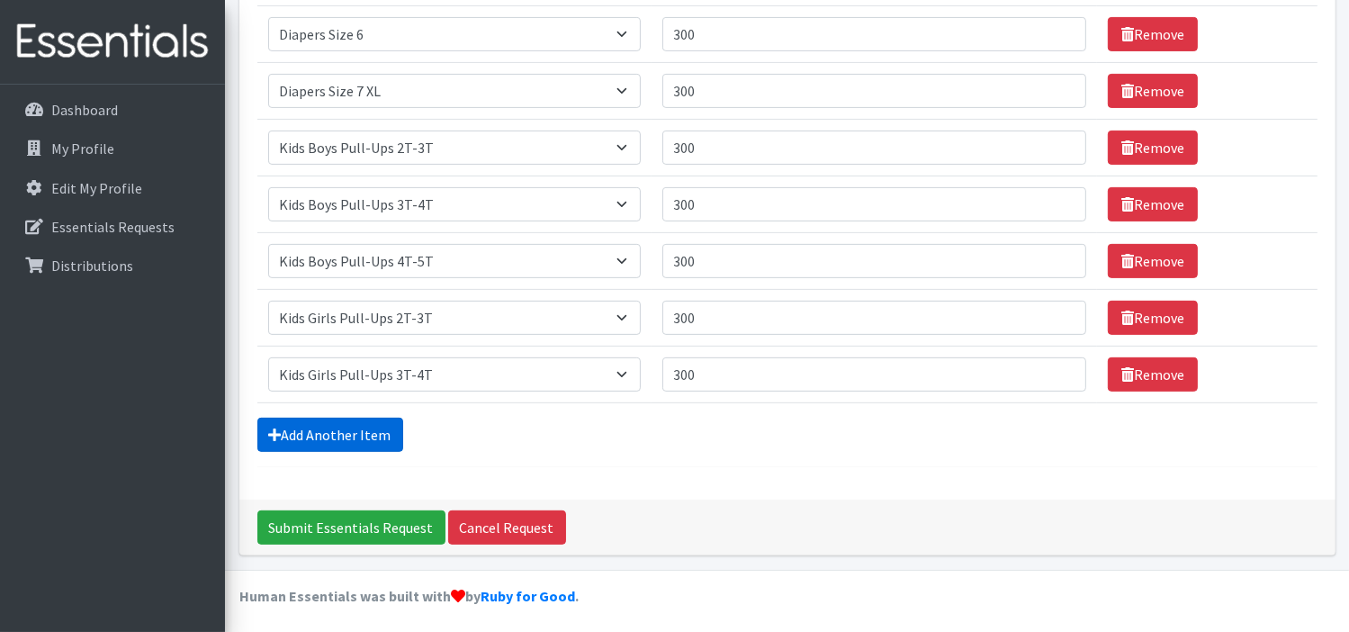
click at [338, 433] on link "Add Another Item" at bounding box center [330, 435] width 146 height 34
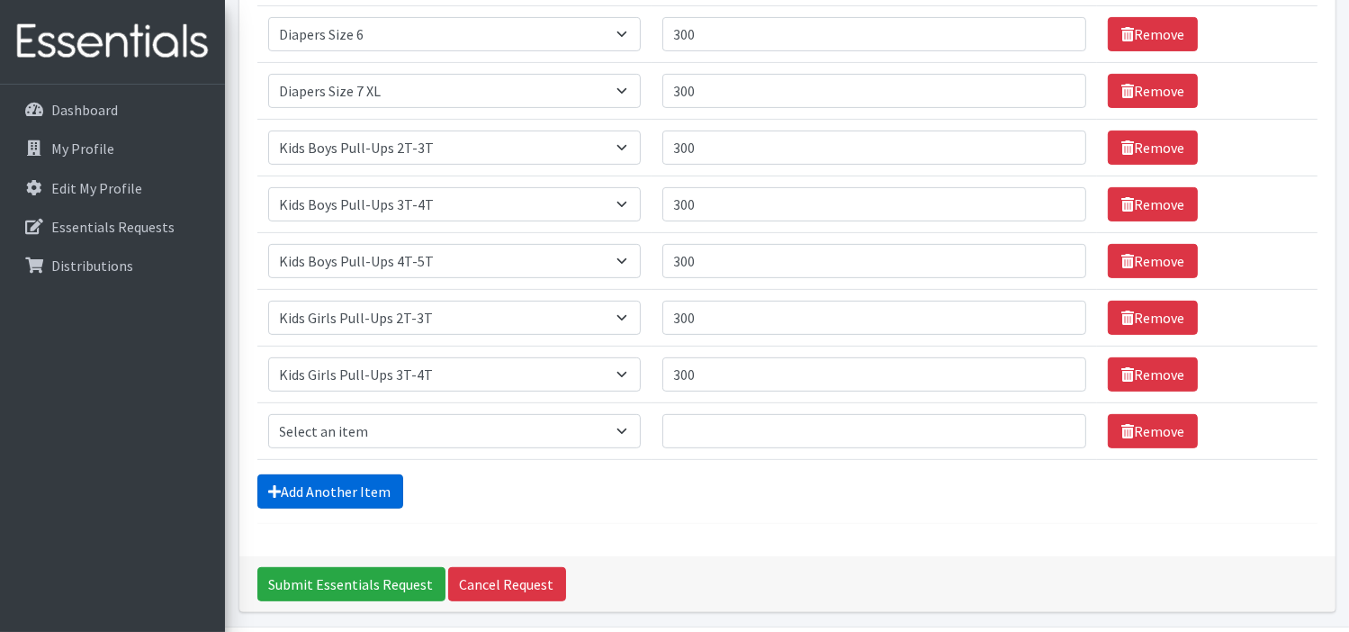
scroll to position [671, 0]
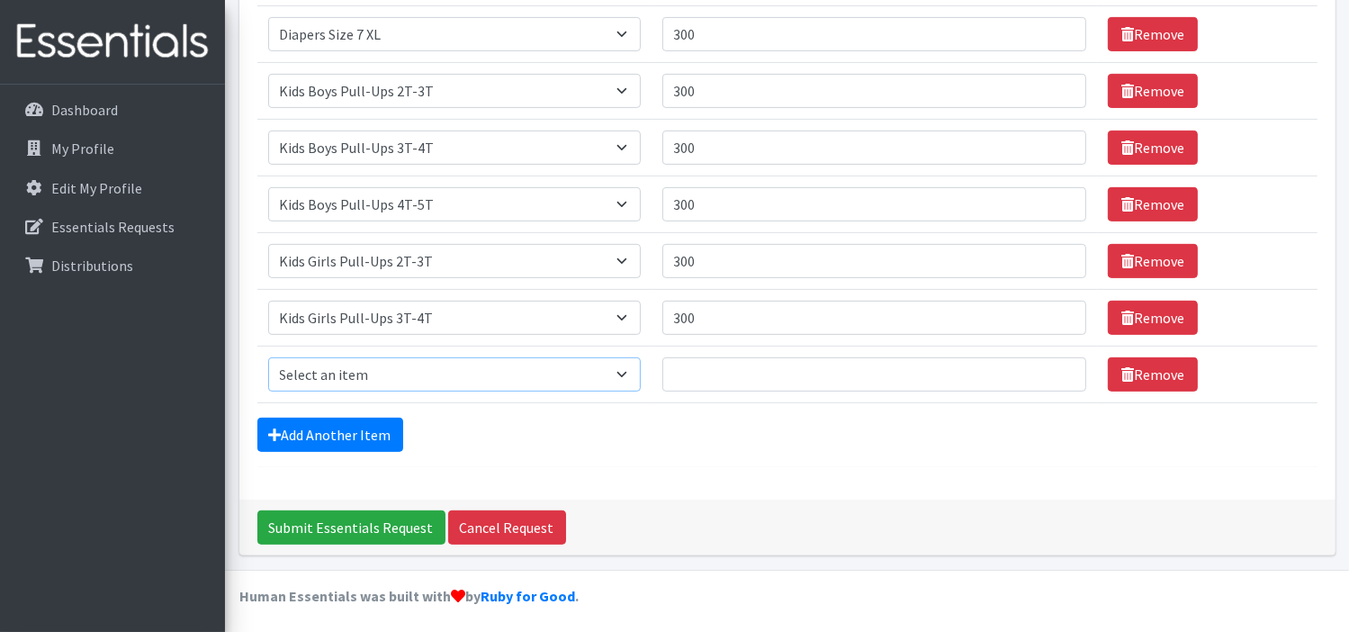
click at [504, 372] on select "Select an item Adult XXX Large Adult Large Adult XX Large Adult Medium Adult Sm…" at bounding box center [454, 374] width 373 height 34
select select "2928"
click at [268, 357] on select "Select an item Adult XXX Large Adult Large Adult XX Large Adult Medium Adult Sm…" at bounding box center [454, 374] width 373 height 34
click at [686, 376] on input "Quantity" at bounding box center [875, 374] width 424 height 34
type input "300"
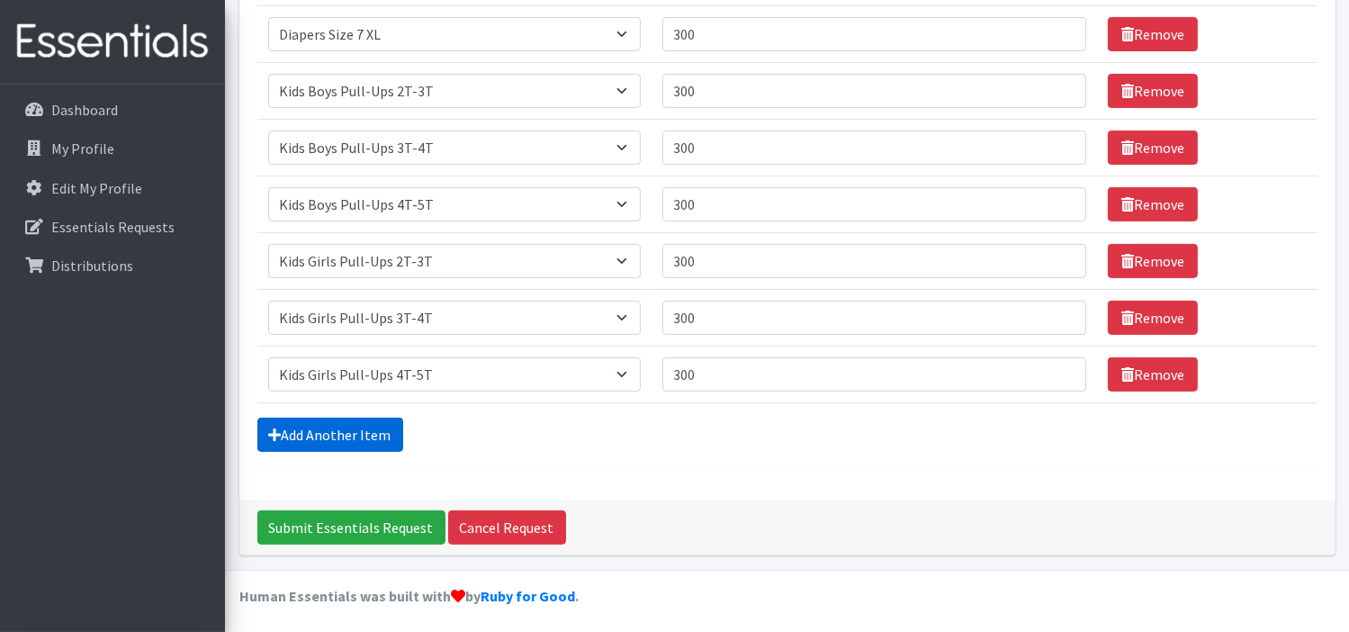
click at [367, 426] on link "Add Another Item" at bounding box center [330, 435] width 146 height 34
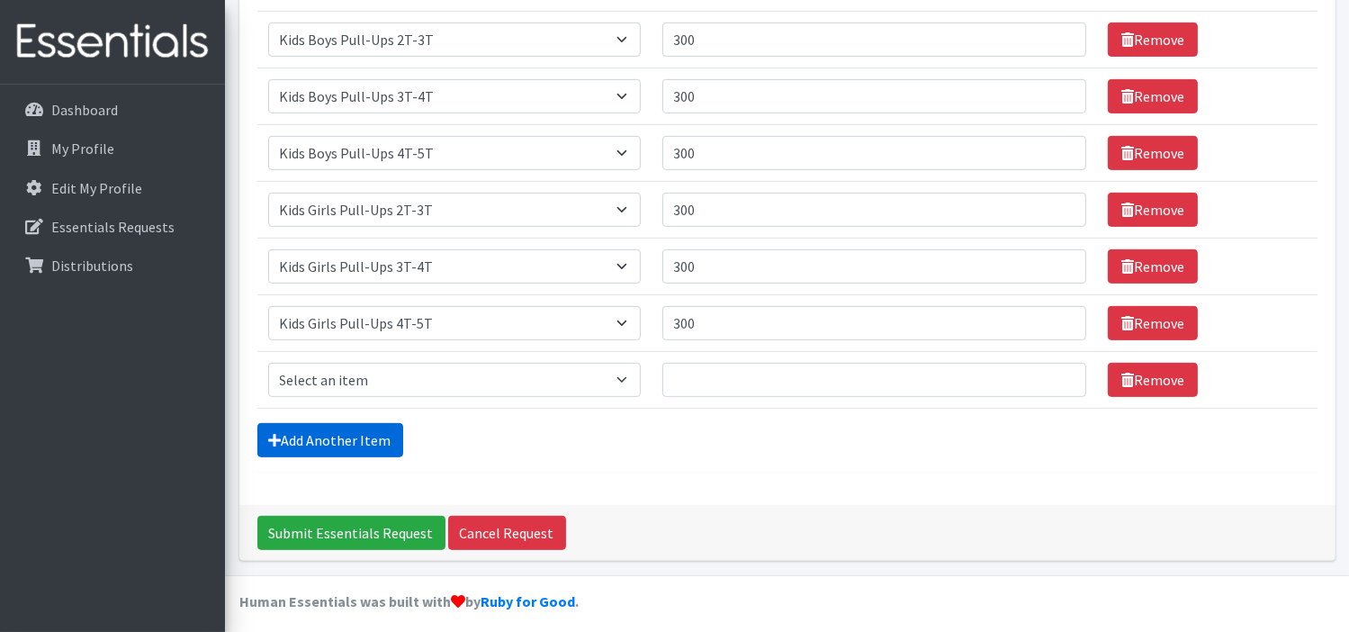
scroll to position [727, 0]
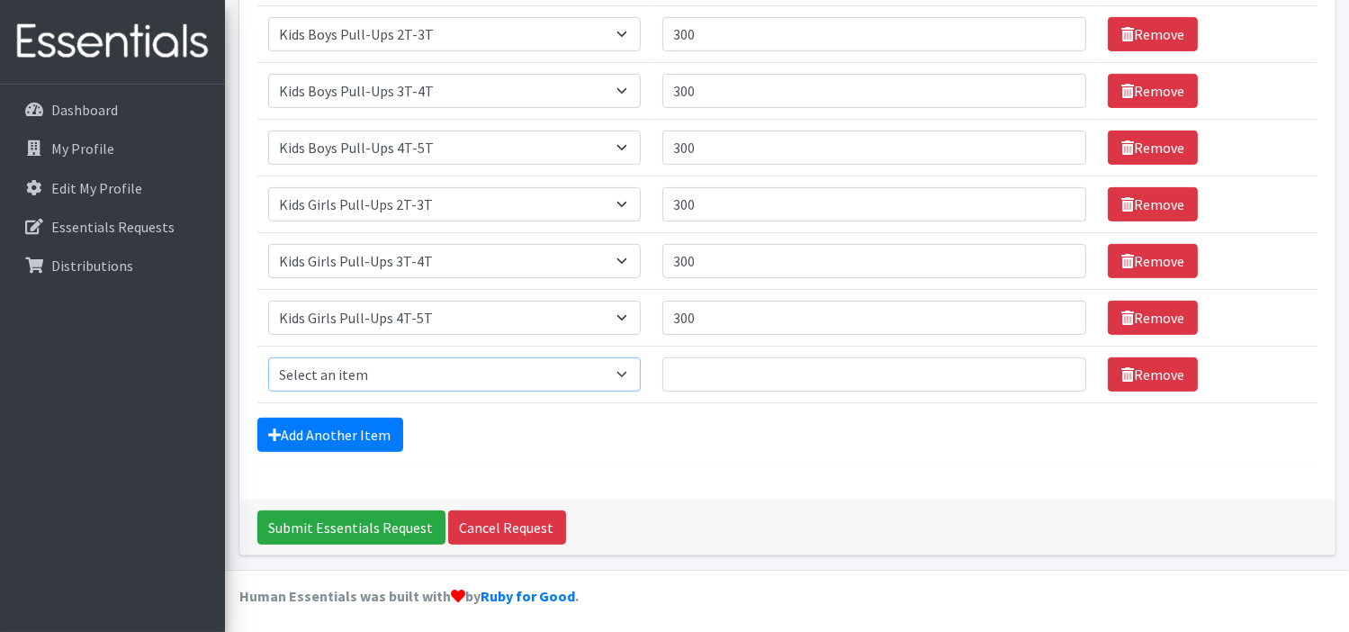
click at [602, 371] on select "Select an item Adult XXX Large Adult Large Adult XX Large Adult Medium Adult Sm…" at bounding box center [454, 374] width 373 height 34
select select "11444"
click at [268, 357] on select "Select an item Adult XXX Large Adult Large Adult XX Large Adult Medium Adult Sm…" at bounding box center [454, 374] width 373 height 34
click at [681, 379] on input "Quantity" at bounding box center [875, 374] width 424 height 34
type input "10"
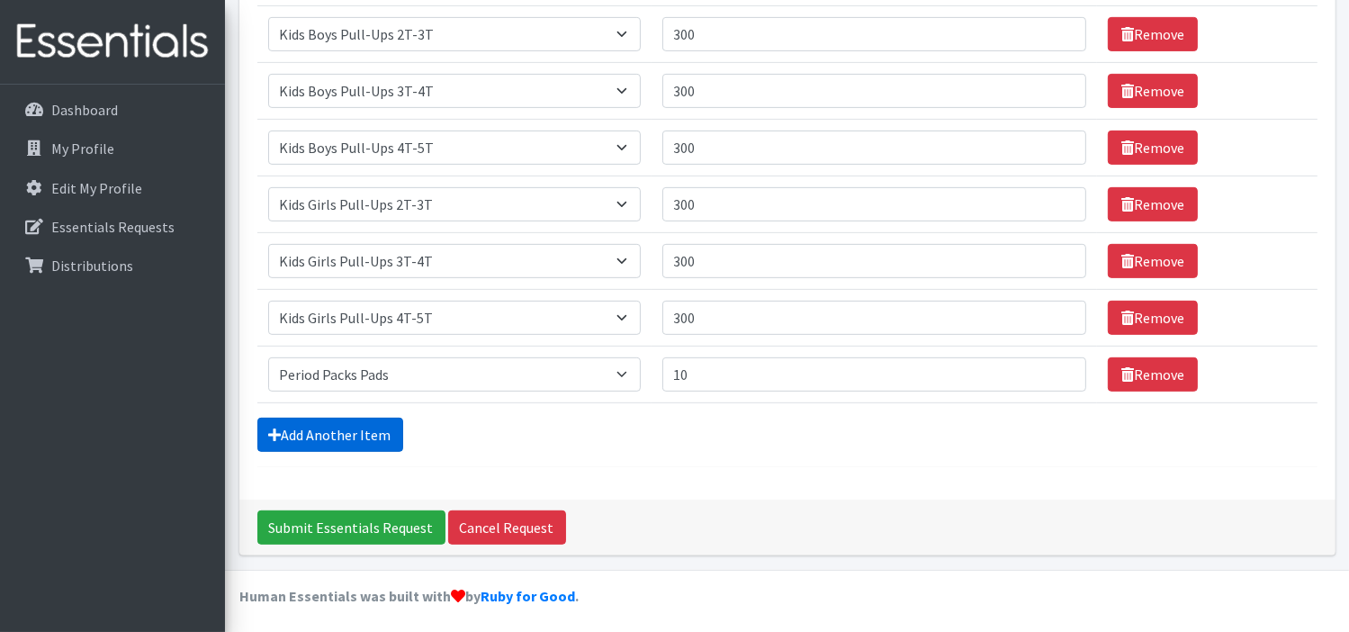
click at [346, 426] on link "Add Another Item" at bounding box center [330, 435] width 146 height 34
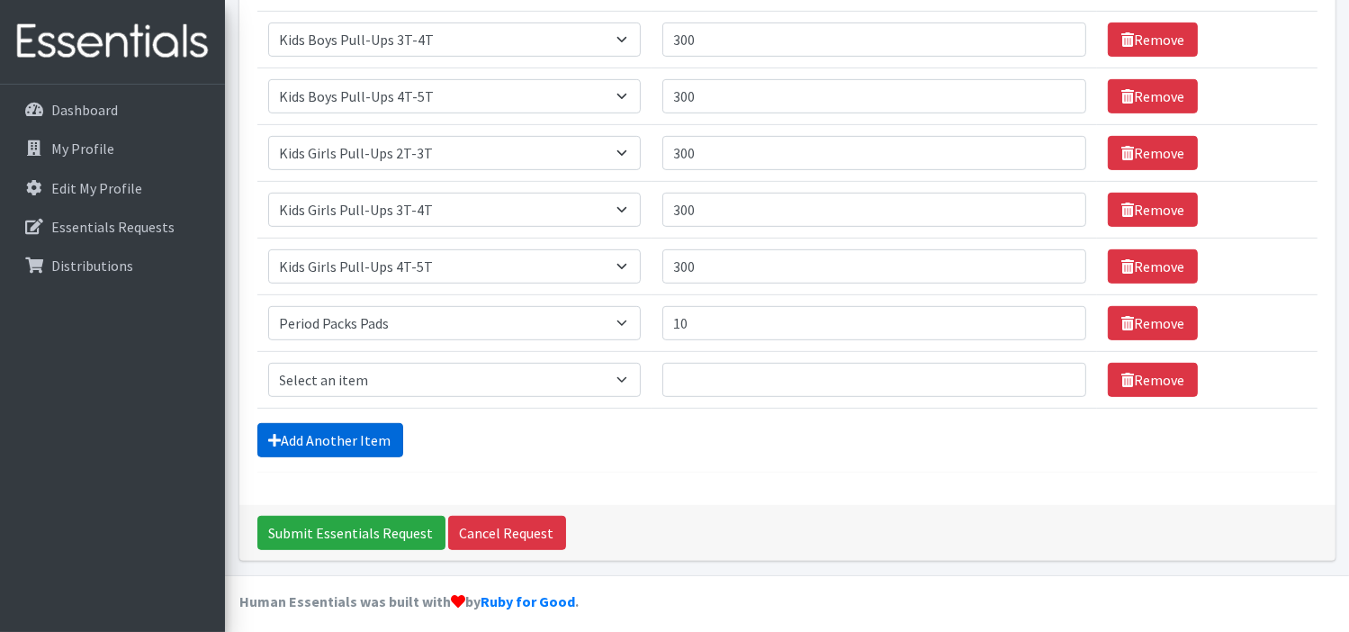
scroll to position [784, 0]
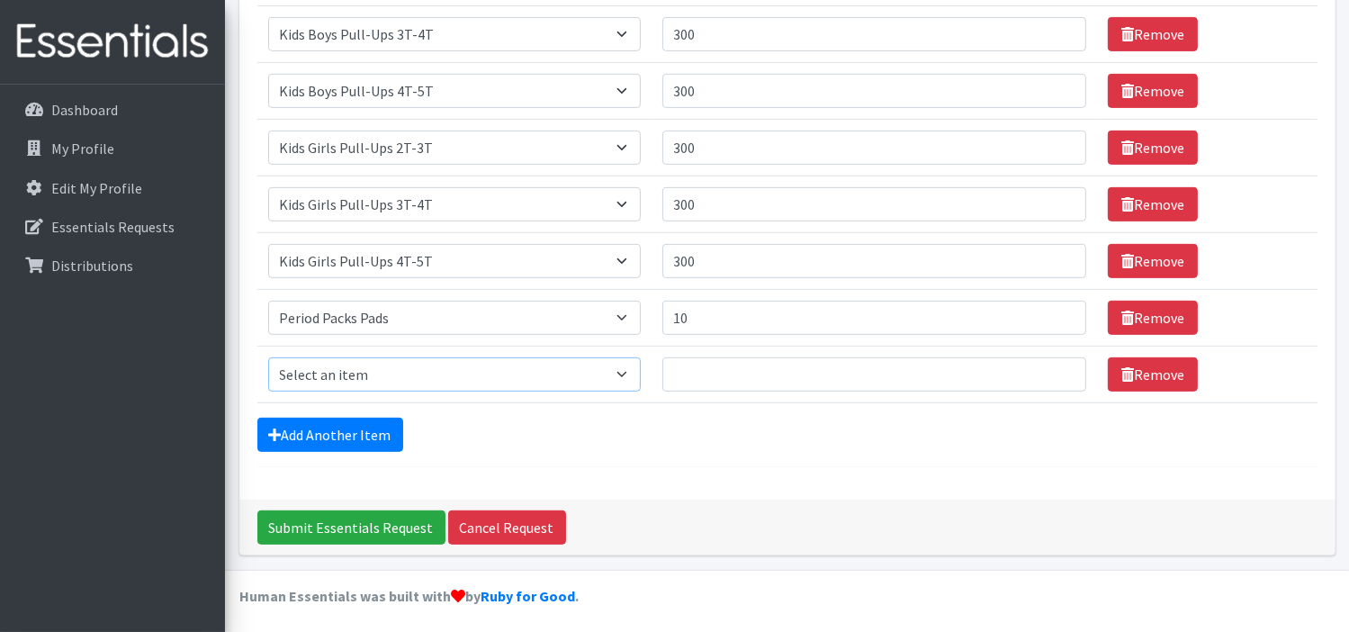
click at [573, 377] on select "Select an item Adult XXX Large Adult Large Adult XX Large Adult Medium Adult Sm…" at bounding box center [454, 374] width 373 height 34
select select "11445"
click at [268, 357] on select "Select an item Adult XXX Large Adult Large Adult XX Large Adult Medium Adult Sm…" at bounding box center [454, 374] width 373 height 34
click at [700, 368] on input "Quantity" at bounding box center [875, 374] width 424 height 34
type input "10"
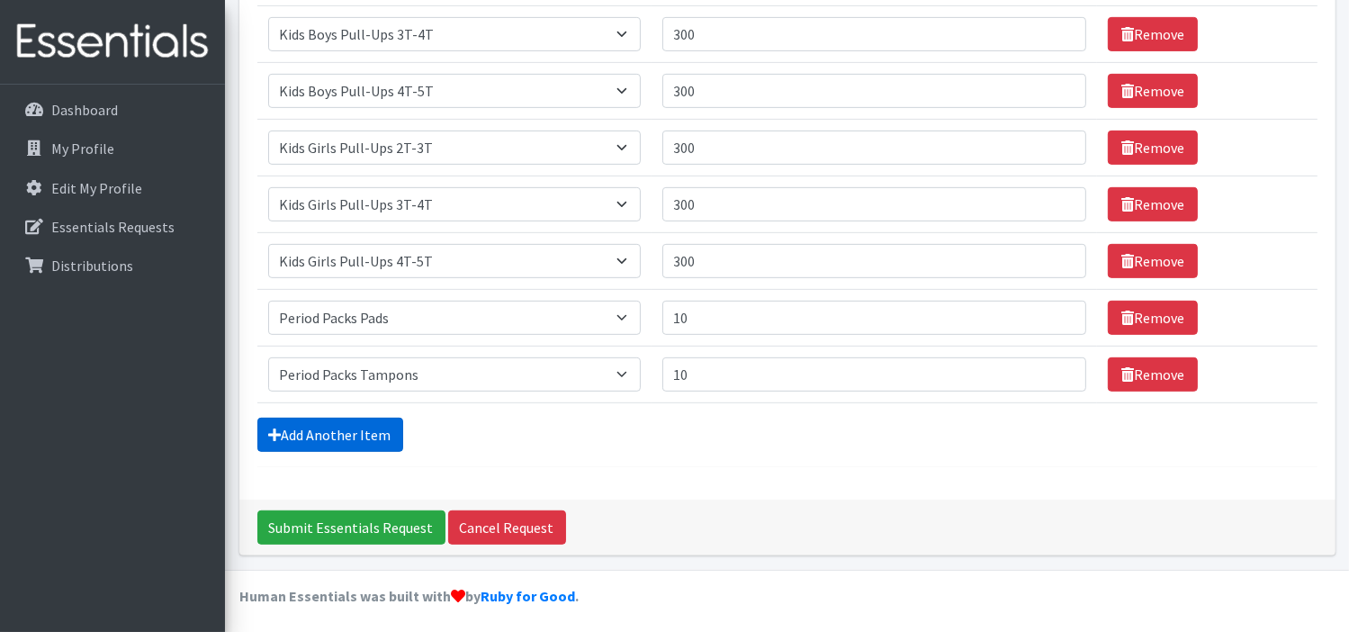
click at [360, 433] on link "Add Another Item" at bounding box center [330, 435] width 146 height 34
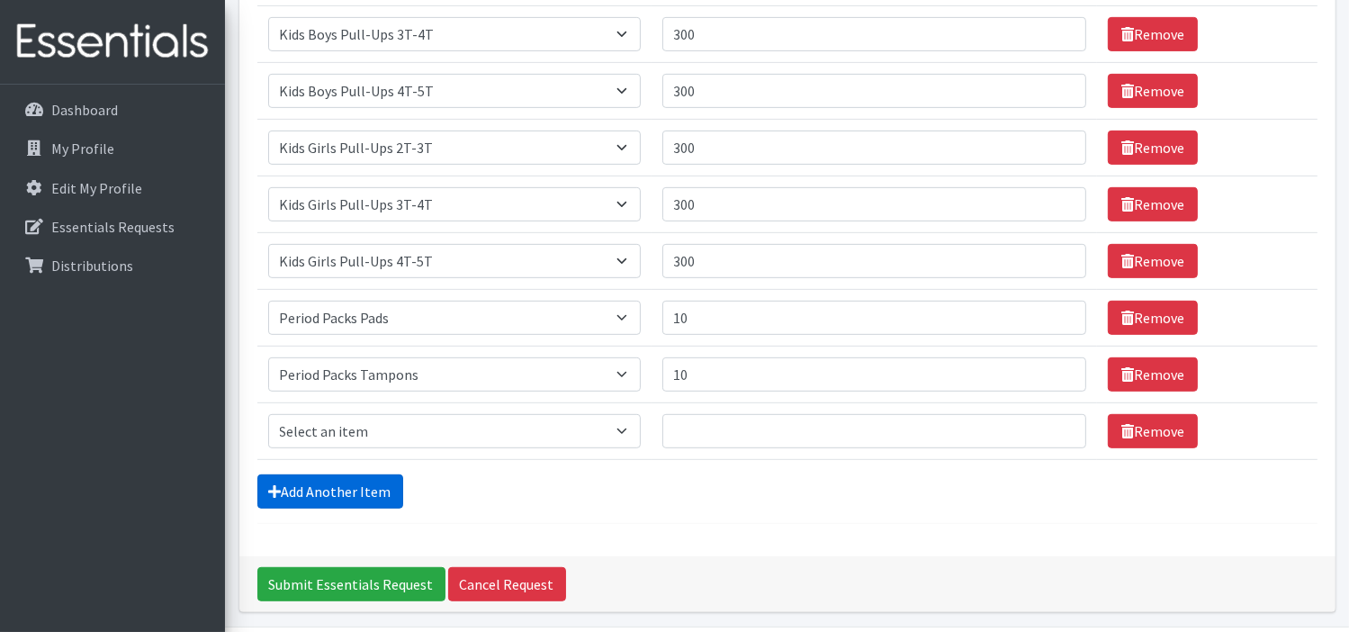
scroll to position [840, 0]
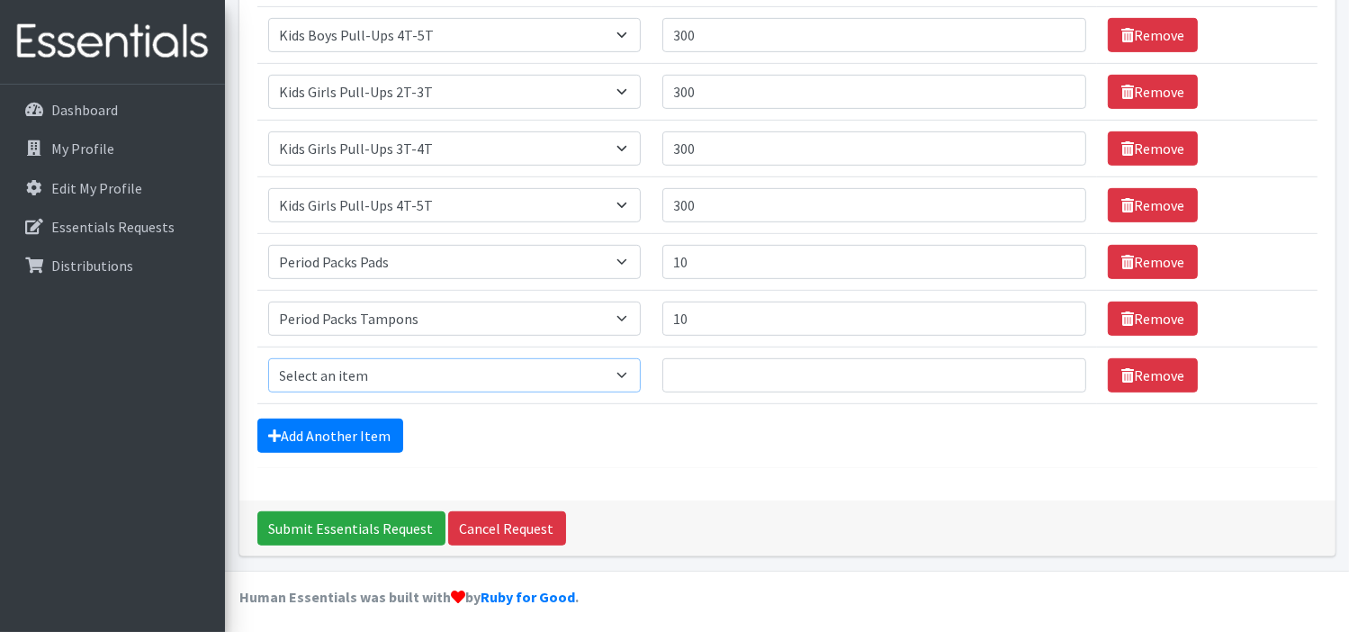
click at [580, 376] on select "Select an item Adult XXX Large Adult Large Adult XX Large Adult Medium Adult Sm…" at bounding box center [454, 375] width 373 height 34
select select "4828"
click at [268, 358] on select "Select an item Adult XXX Large Adult Large Adult XX Large Adult Medium Adult Sm…" at bounding box center [454, 375] width 373 height 34
click at [698, 368] on input "Quantity" at bounding box center [875, 375] width 424 height 34
type input "36"
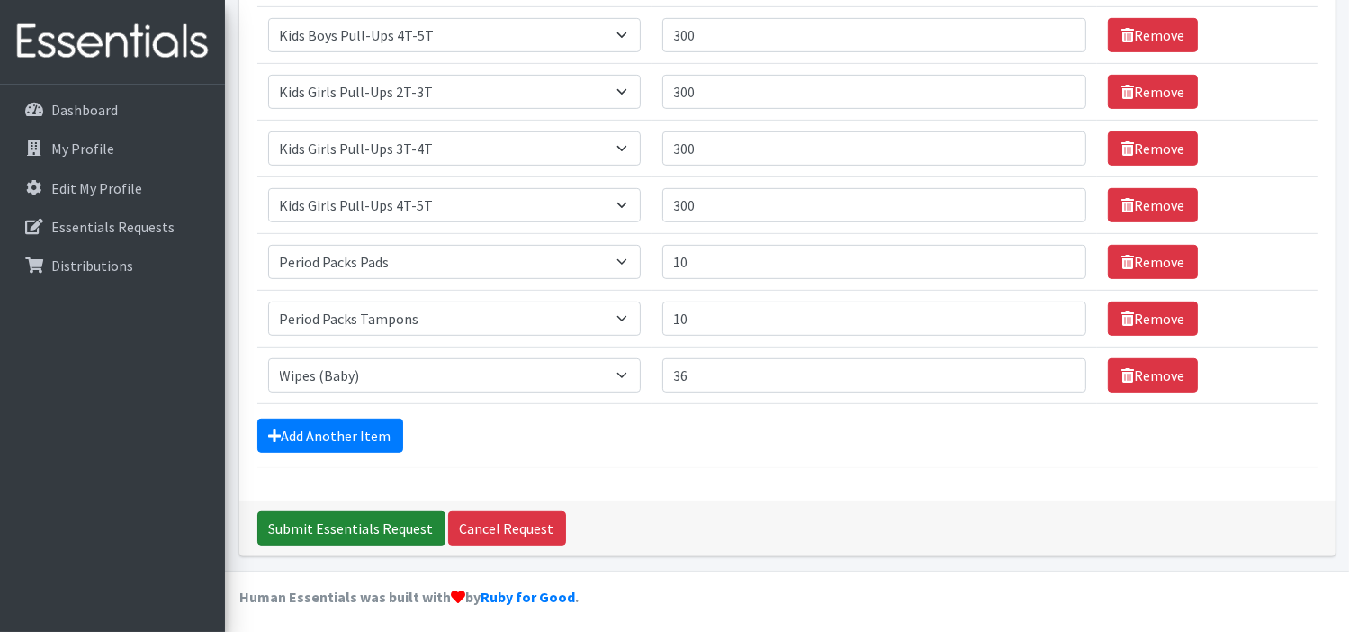
click at [385, 519] on input "Submit Essentials Request" at bounding box center [351, 528] width 188 height 34
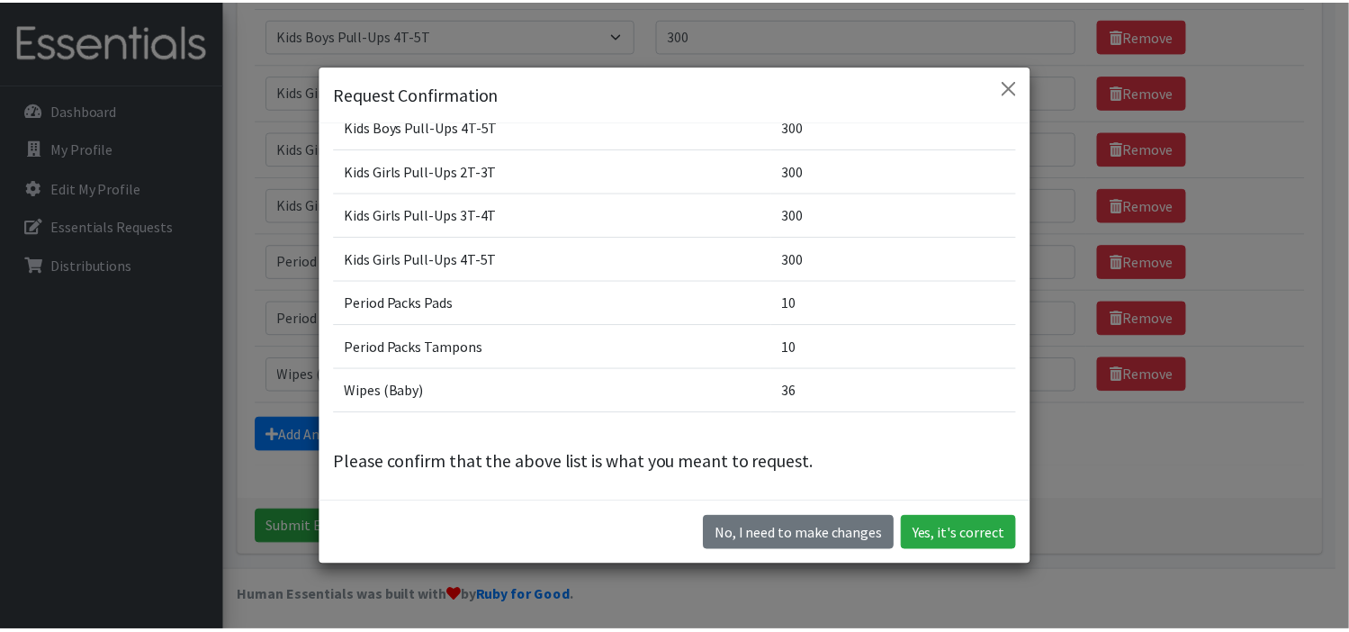
scroll to position [50, 0]
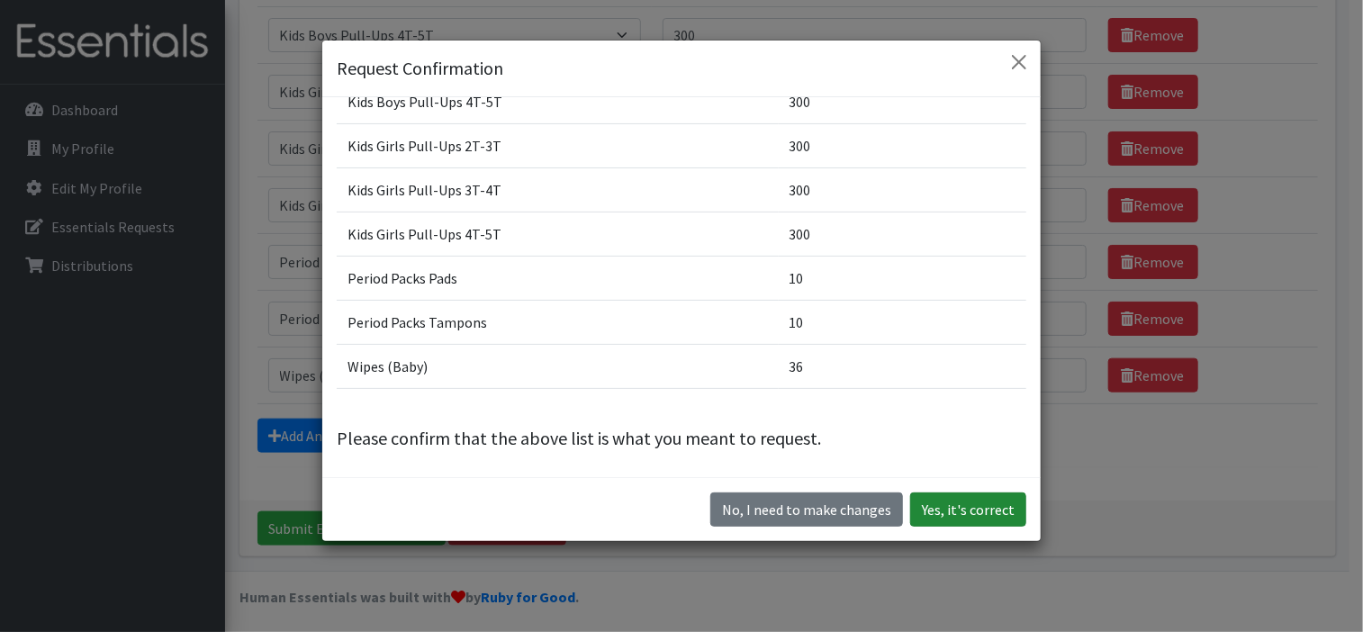
click at [976, 509] on button "Yes, it's correct" at bounding box center [968, 509] width 116 height 34
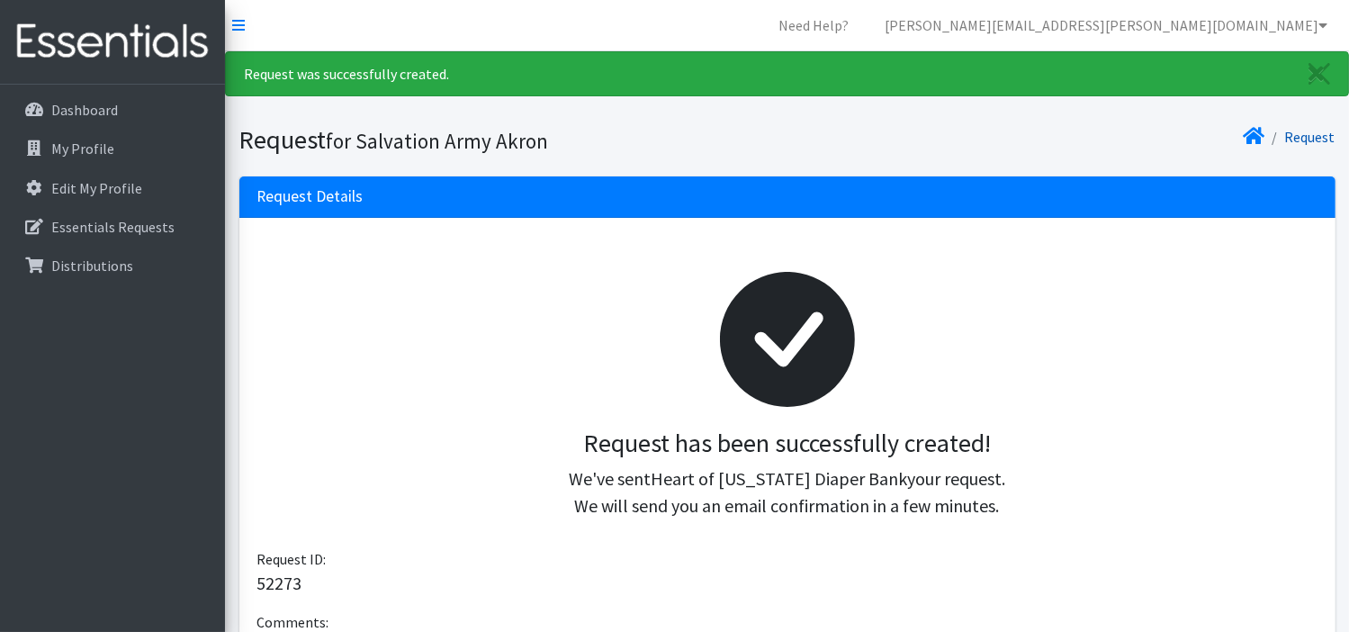
click at [1304, 134] on link "Request" at bounding box center [1311, 137] width 50 height 18
click at [1252, 134] on icon at bounding box center [1255, 136] width 22 height 14
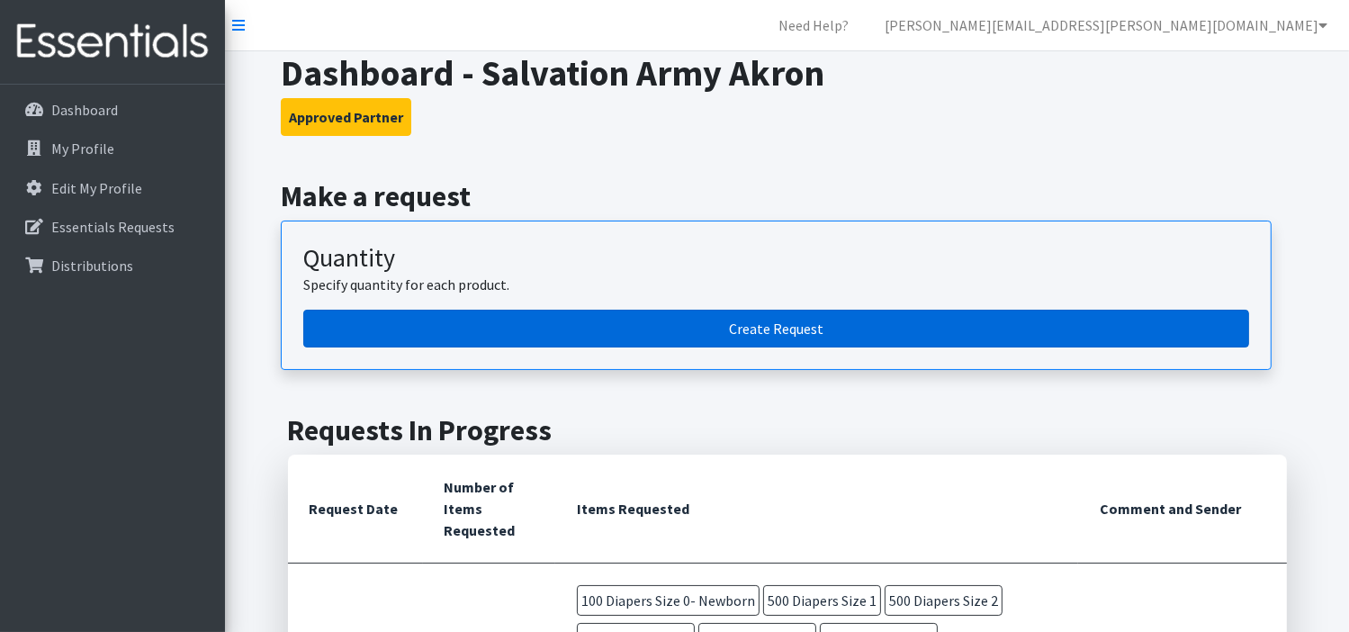
click at [777, 320] on link "Create Request" at bounding box center [776, 329] width 946 height 38
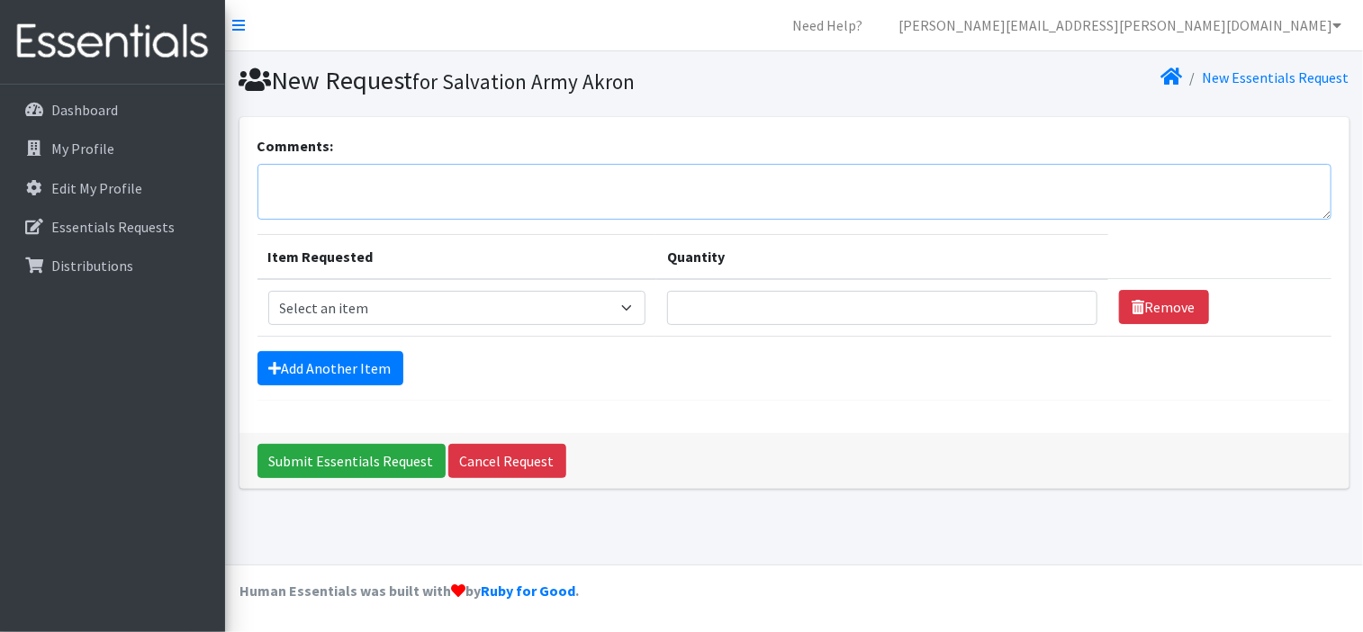
click at [279, 198] on textarea "Comments:" at bounding box center [794, 192] width 1074 height 56
type textarea "Barberton"
click at [629, 310] on select "Select an item Adult XXX Large Adult Large Adult XX Large Adult Medium Adult Sm…" at bounding box center [457, 308] width 378 height 34
select select "428"
click at [268, 291] on select "Select an item Adult XXX Large Adult Large Adult XX Large Adult Medium Adult Sm…" at bounding box center [457, 308] width 378 height 34
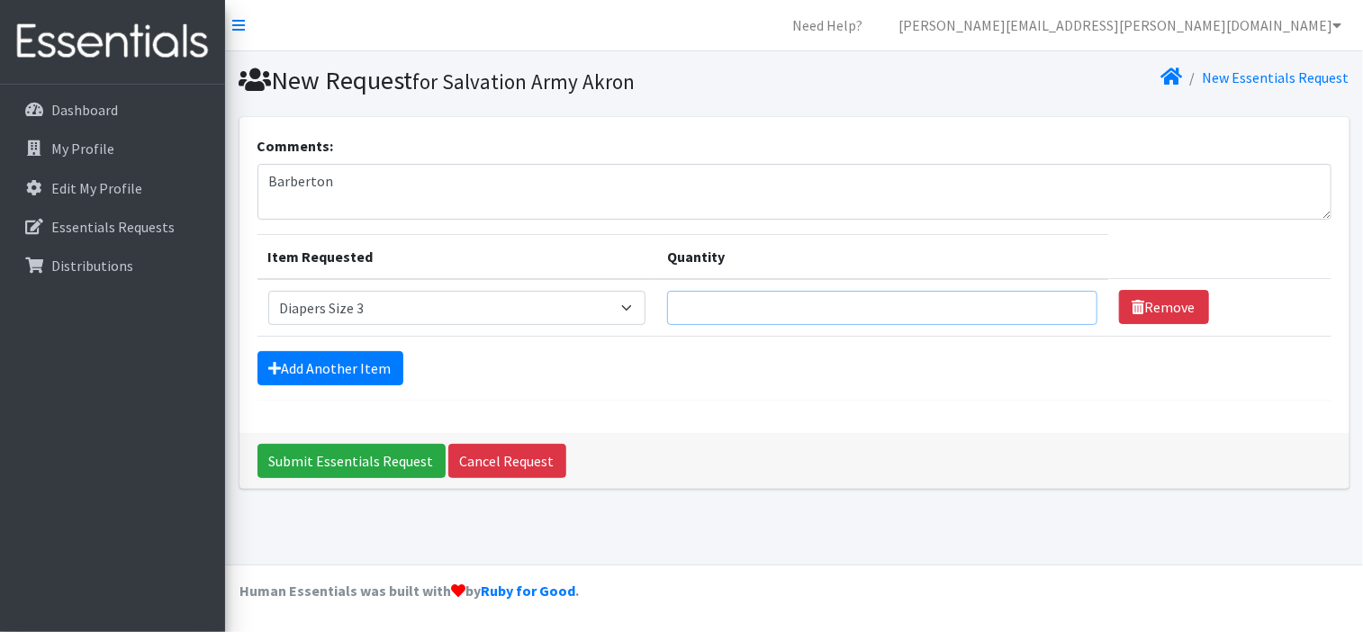
click at [983, 311] on input "Quantity" at bounding box center [882, 308] width 430 height 34
type input "500"
click at [362, 369] on link "Add Another Item" at bounding box center [330, 368] width 146 height 34
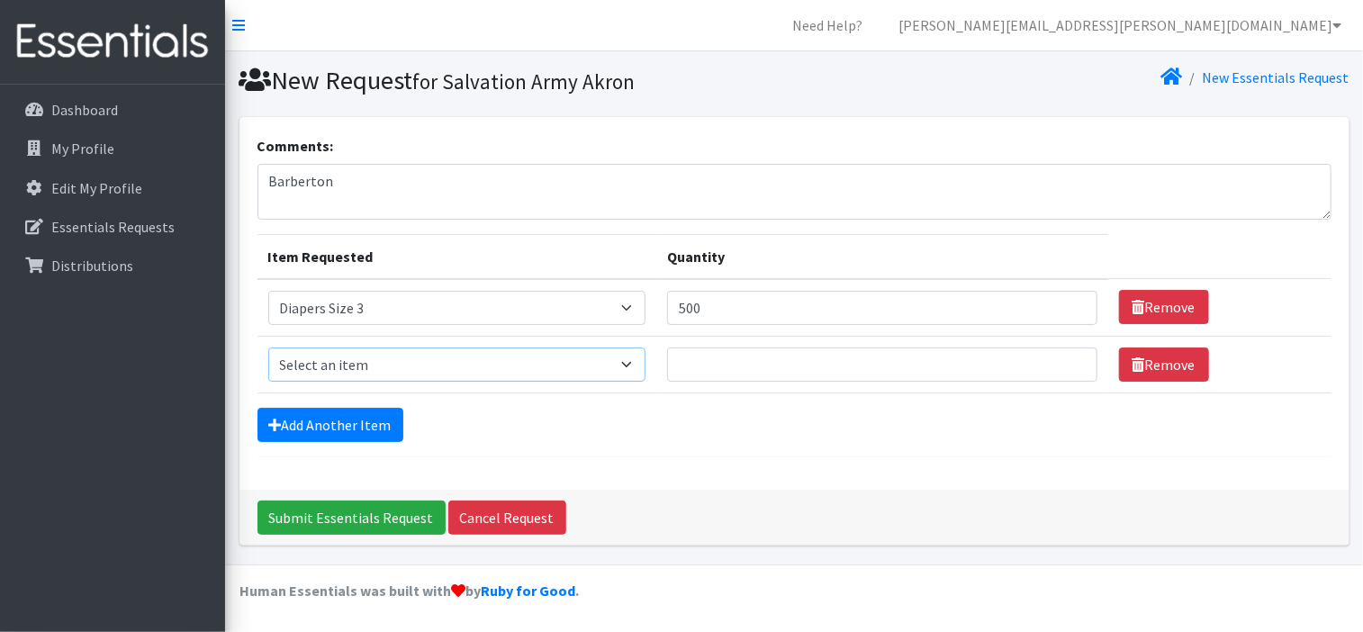
click at [366, 357] on select "Select an item Adult XXX Large Adult Large Adult XX Large Adult Medium Adult Sm…" at bounding box center [457, 364] width 378 height 34
select select "414"
click at [268, 347] on select "Select an item Adult XXX Large Adult Large Adult XX Large Adult Medium Adult Sm…" at bounding box center [457, 364] width 378 height 34
click at [724, 359] on input "Quantity" at bounding box center [882, 364] width 430 height 34
type input "500"
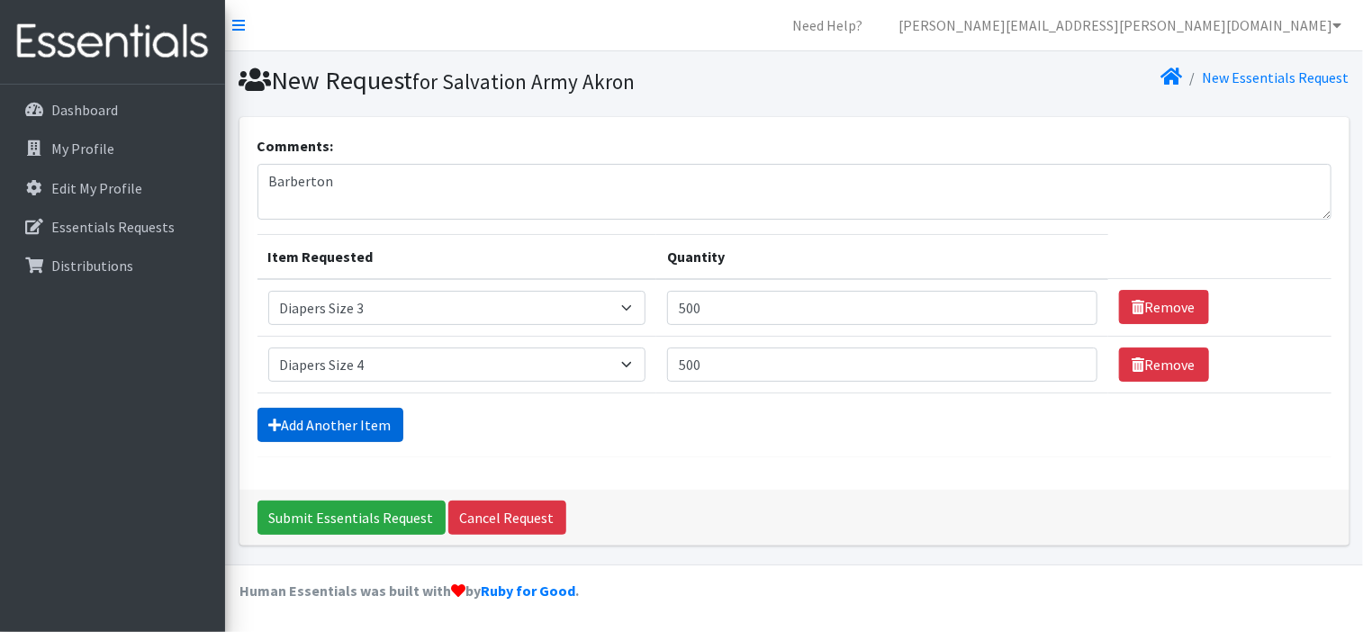
click at [375, 425] on link "Add Another Item" at bounding box center [330, 425] width 146 height 34
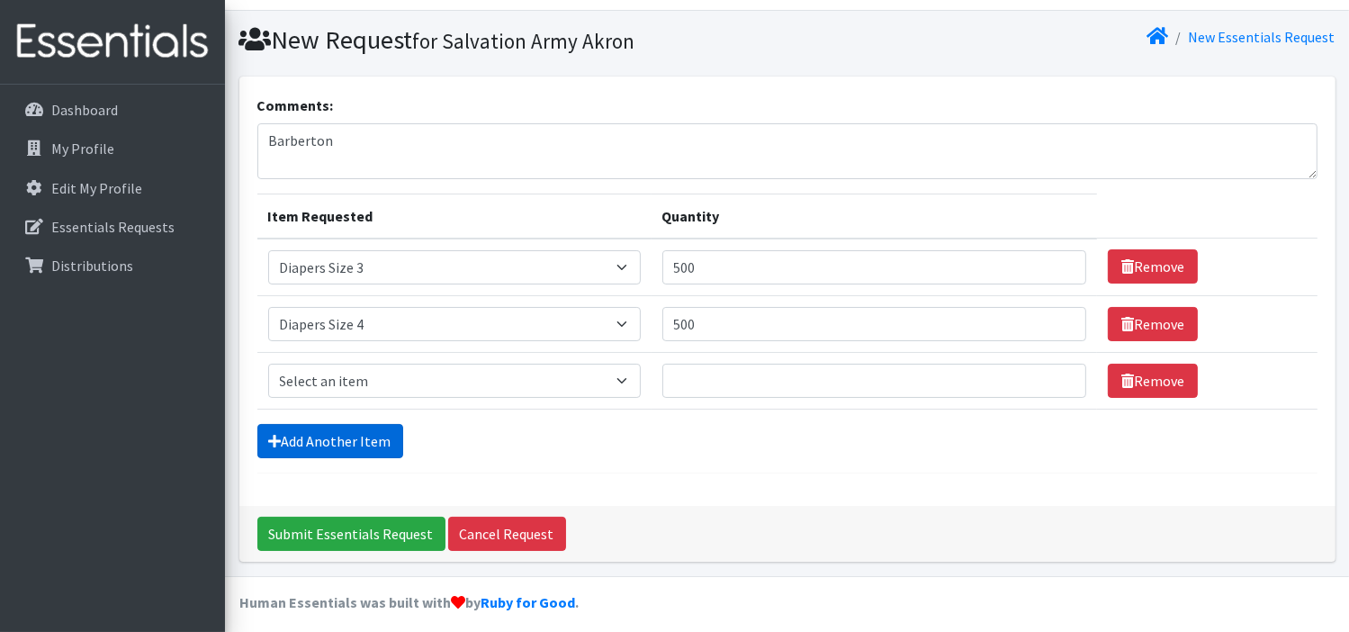
scroll to position [49, 0]
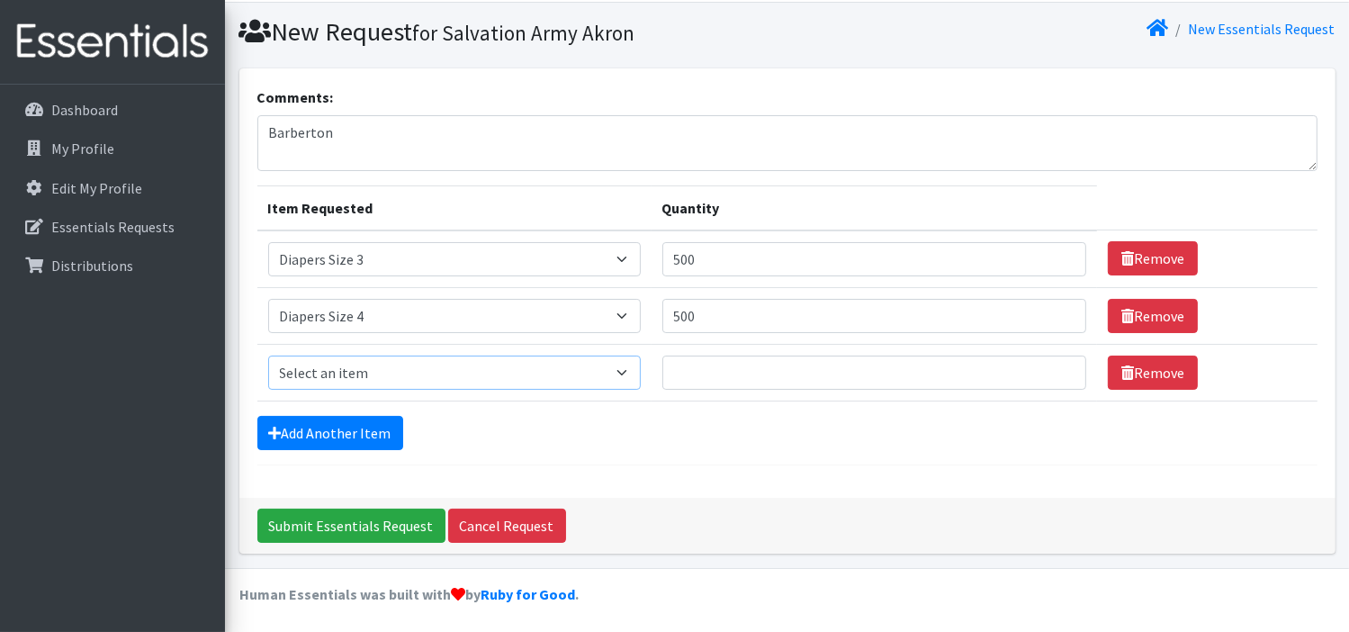
click at [496, 373] on select "Select an item Adult XXX Large Adult Large Adult XX Large Adult Medium Adult Sm…" at bounding box center [454, 373] width 373 height 34
select select "415"
click at [268, 356] on select "Select an item Adult XXX Large Adult Large Adult XX Large Adult Medium Adult Sm…" at bounding box center [454, 373] width 373 height 34
click at [689, 365] on input "Quantity" at bounding box center [875, 373] width 424 height 34
type input "500"
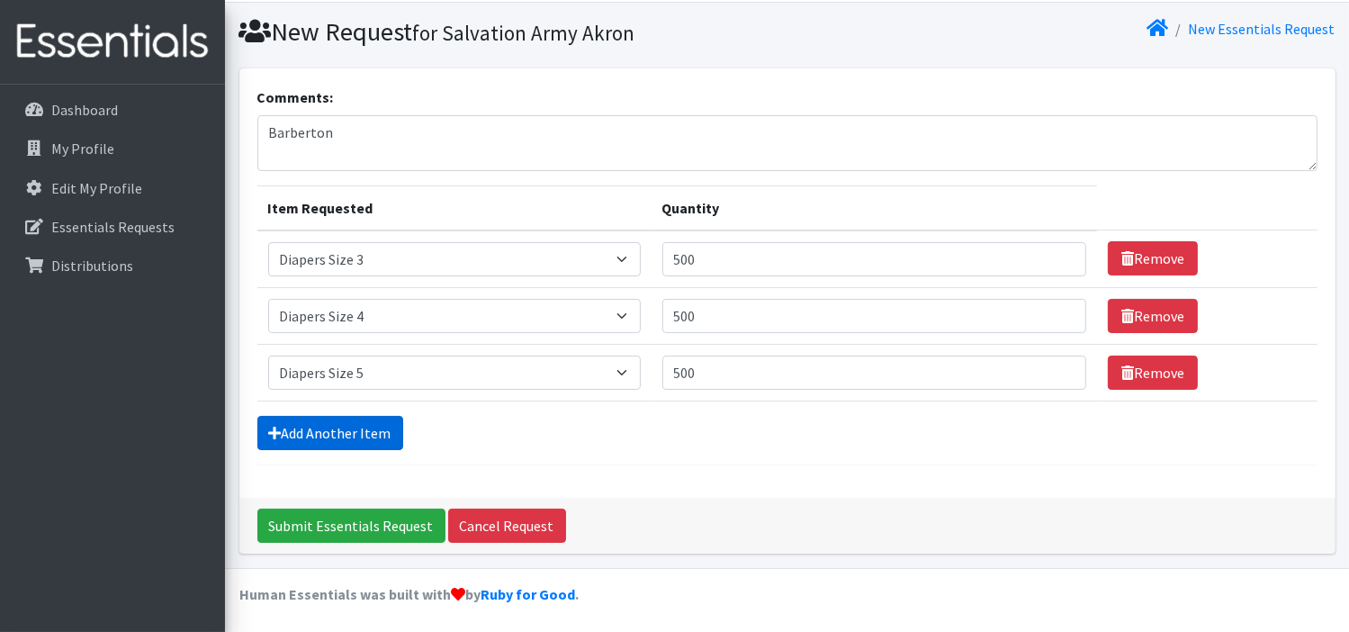
click at [345, 437] on link "Add Another Item" at bounding box center [330, 433] width 146 height 34
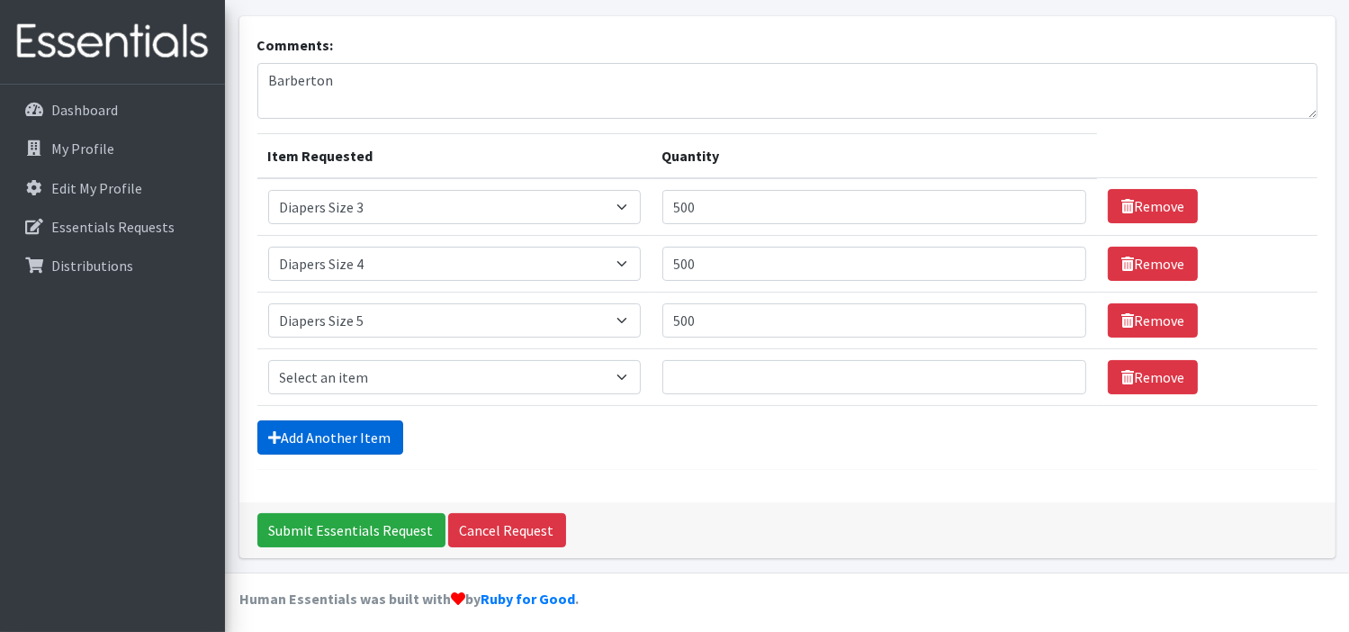
scroll to position [105, 0]
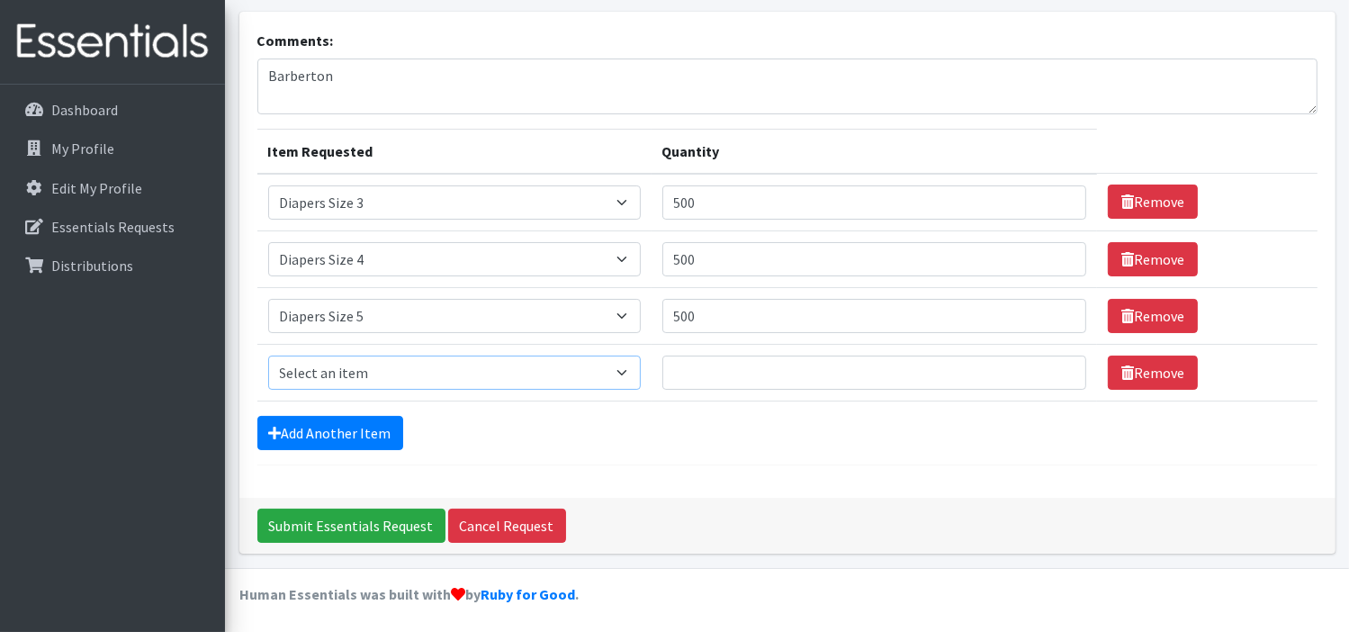
click at [533, 376] on select "Select an item Adult XXX Large Adult Large Adult XX Large Adult Medium Adult Sm…" at bounding box center [454, 373] width 373 height 34
select select "417"
click at [268, 356] on select "Select an item Adult XXX Large Adult Large Adult XX Large Adult Medium Adult Sm…" at bounding box center [454, 373] width 373 height 34
click at [695, 381] on input "Quantity" at bounding box center [875, 373] width 424 height 34
type input "300"
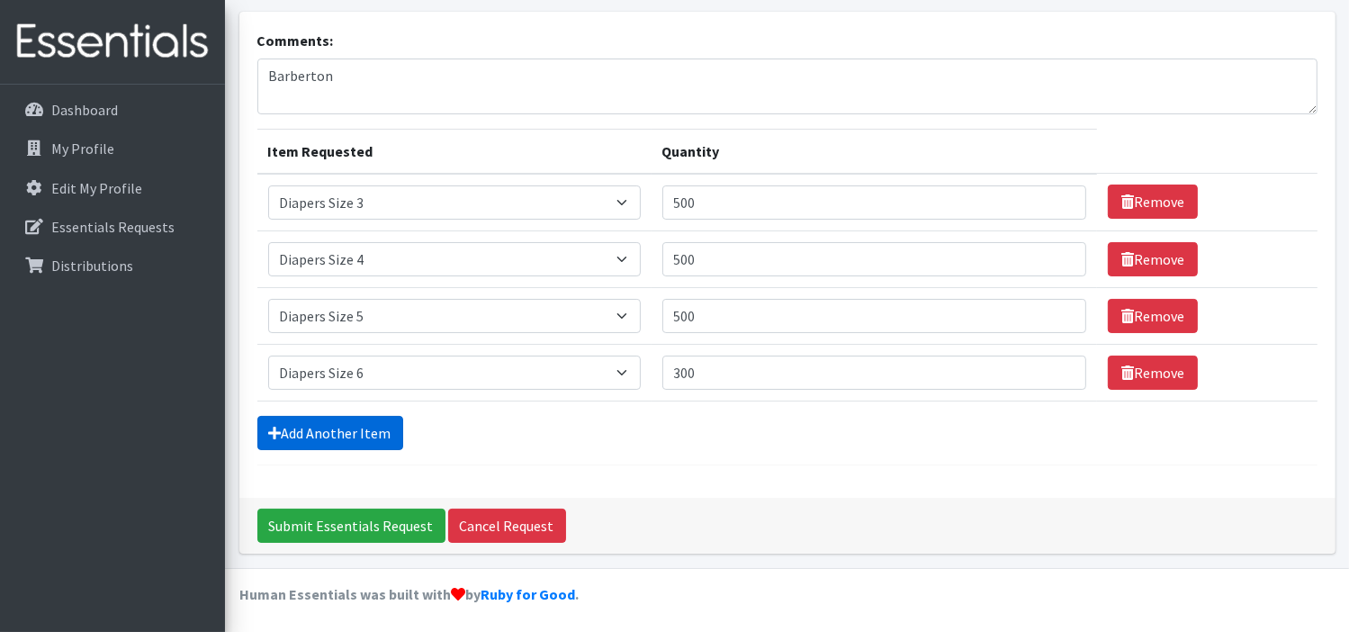
click at [386, 426] on link "Add Another Item" at bounding box center [330, 433] width 146 height 34
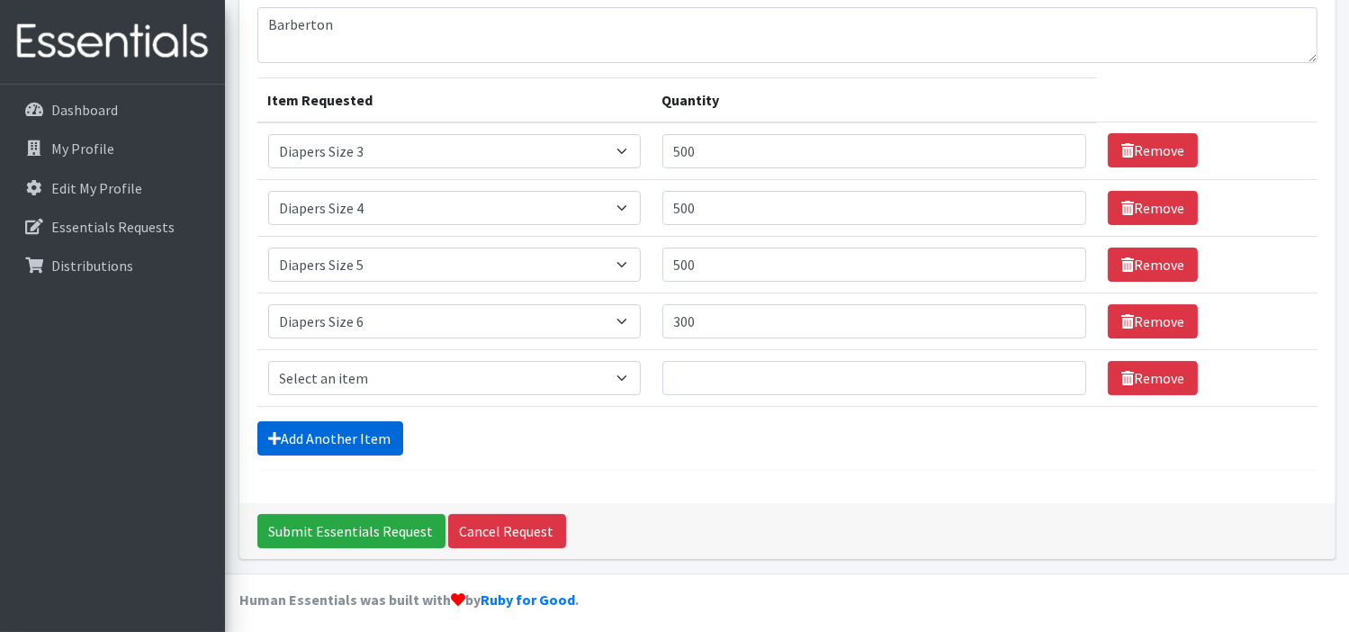
scroll to position [162, 0]
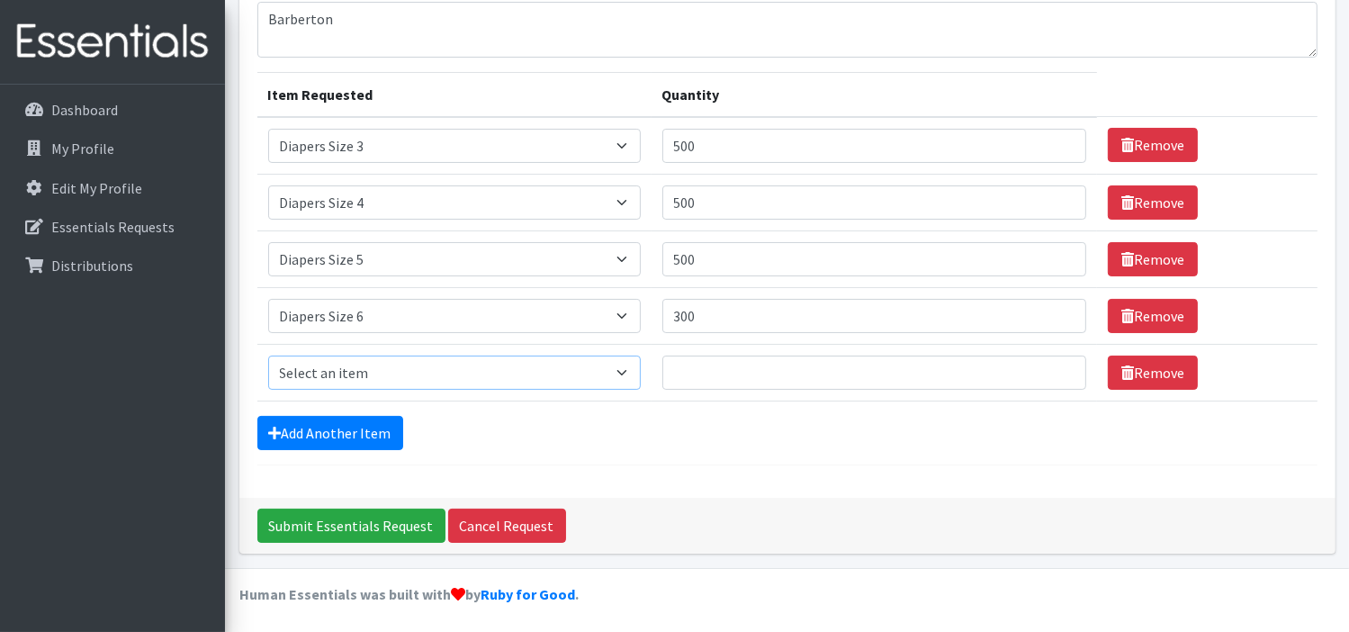
click at [515, 363] on select "Select an item Adult XXX Large Adult Large Adult XX Large Adult Medium Adult Sm…" at bounding box center [454, 373] width 373 height 34
select select "4739"
click at [268, 356] on select "Select an item Adult XXX Large Adult Large Adult XX Large Adult Medium Adult Sm…" at bounding box center [454, 373] width 373 height 34
click at [694, 365] on input "Quantity" at bounding box center [875, 373] width 424 height 34
type input "300"
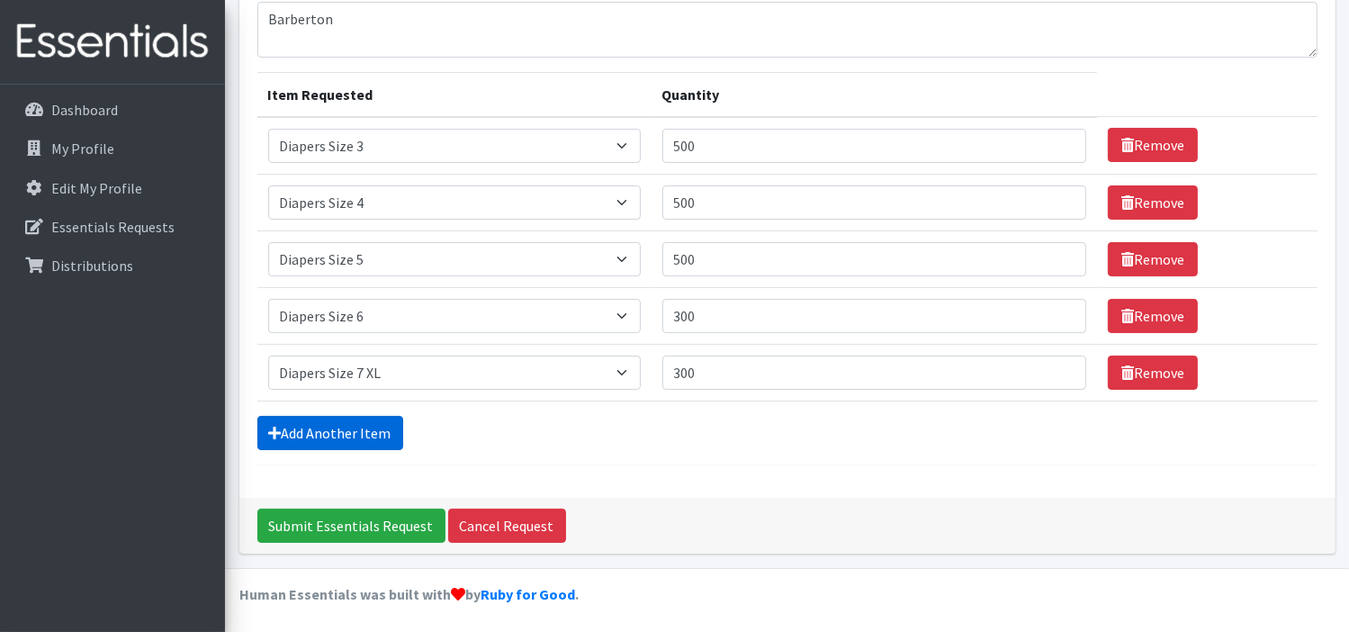
click at [326, 433] on link "Add Another Item" at bounding box center [330, 433] width 146 height 34
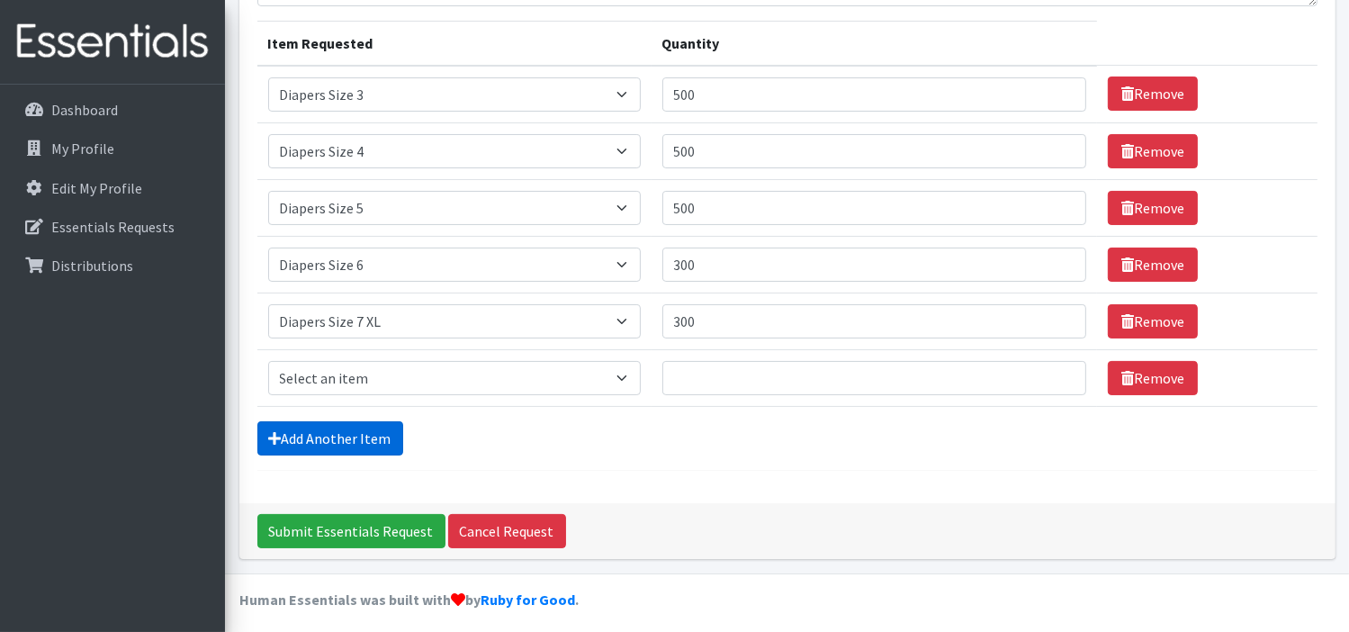
scroll to position [219, 0]
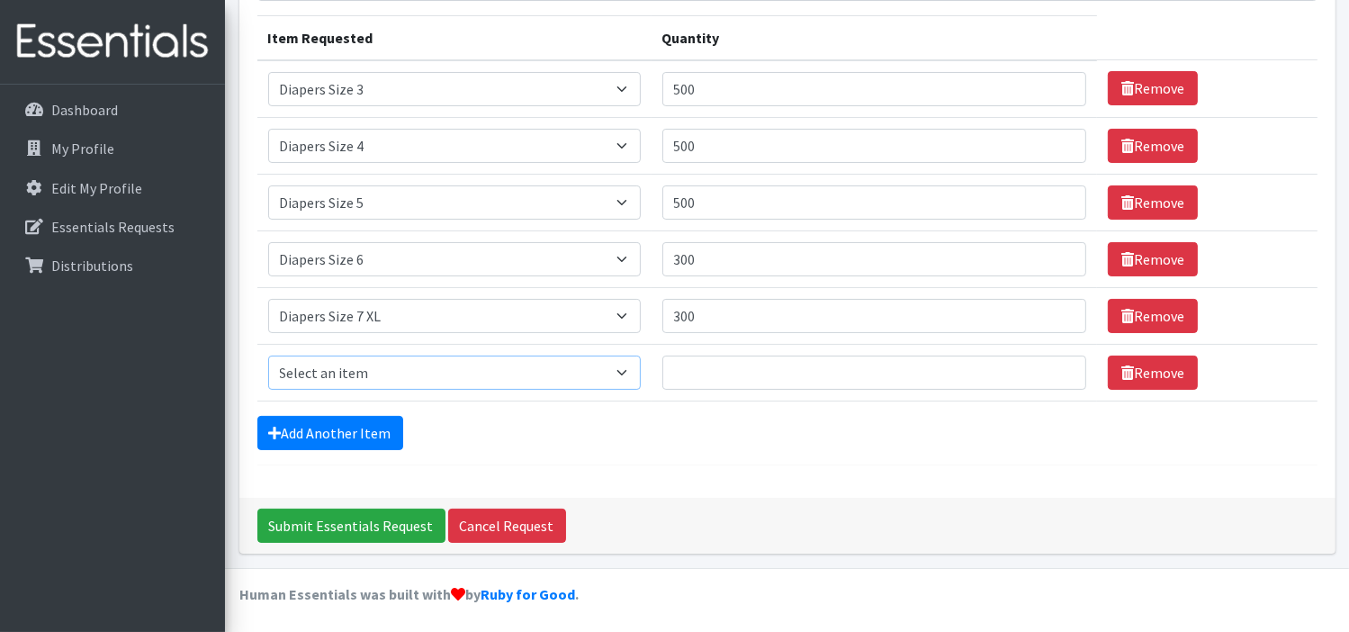
click at [621, 375] on select "Select an item Adult XXX Large Adult Large Adult XX Large Adult Medium Adult Sm…" at bounding box center [454, 373] width 373 height 34
select select "11444"
click at [268, 356] on select "Select an item Adult XXX Large Adult Large Adult XX Large Adult Medium Adult Sm…" at bounding box center [454, 373] width 373 height 34
click at [704, 375] on input "Quantity" at bounding box center [875, 373] width 424 height 34
type input "10"
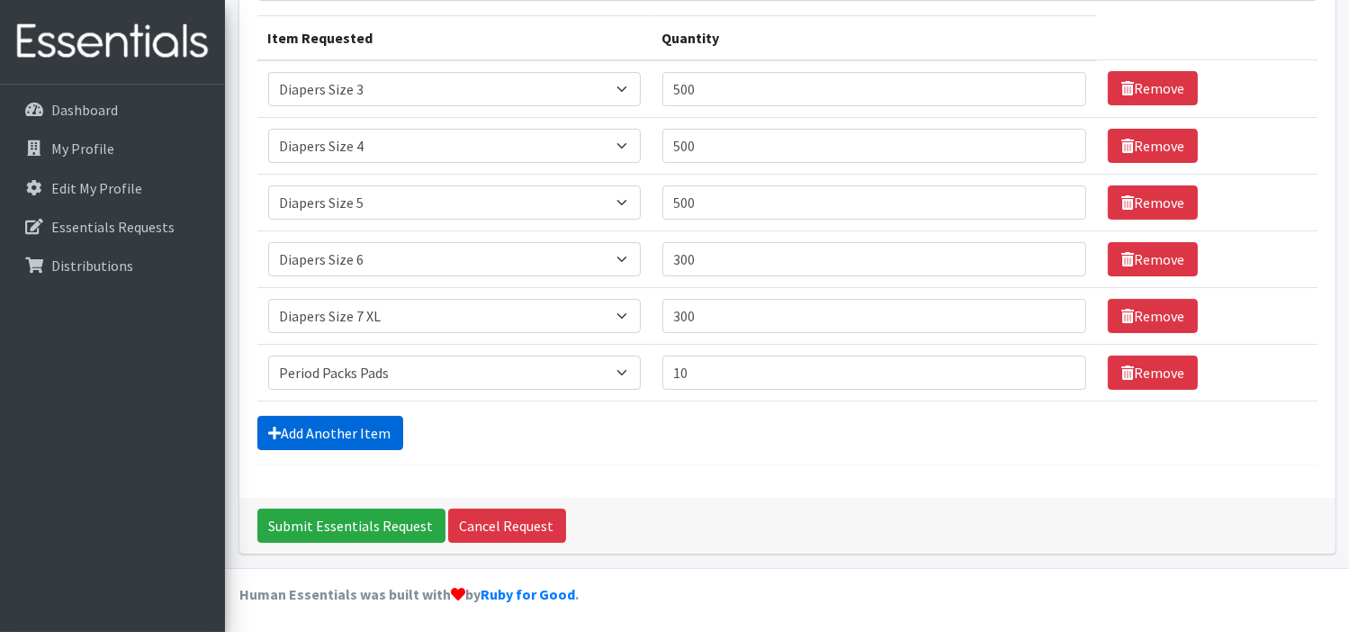
click at [366, 432] on link "Add Another Item" at bounding box center [330, 433] width 146 height 34
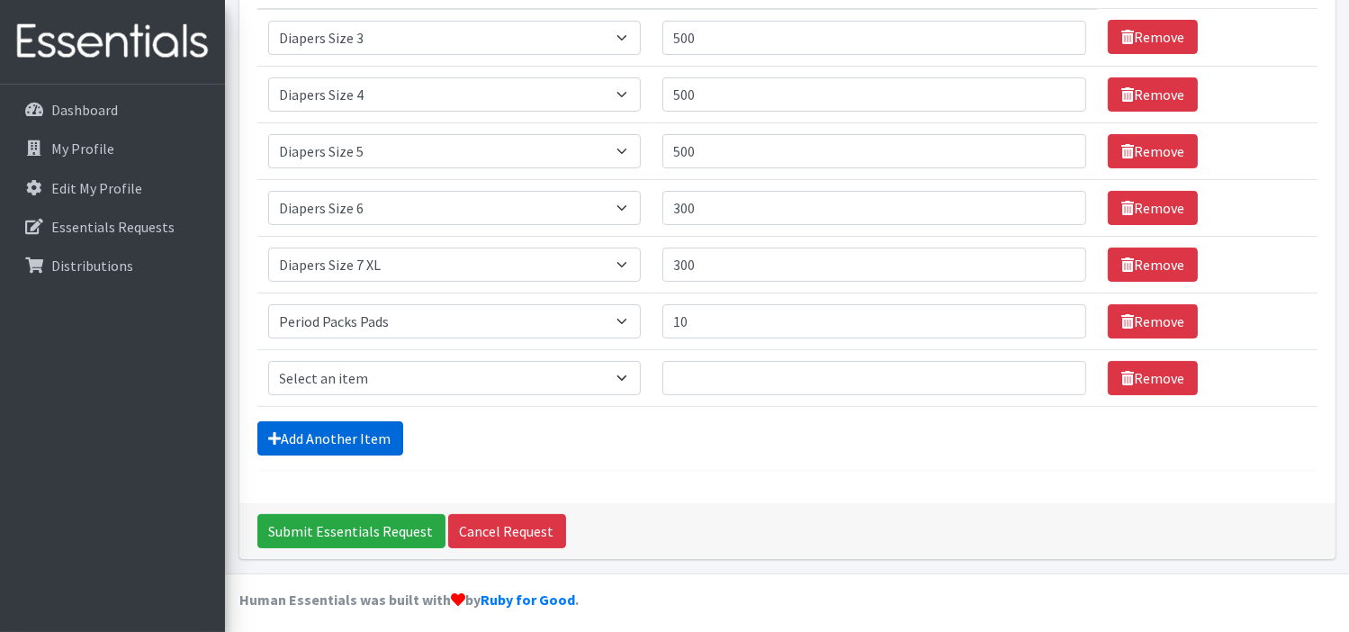
scroll to position [275, 0]
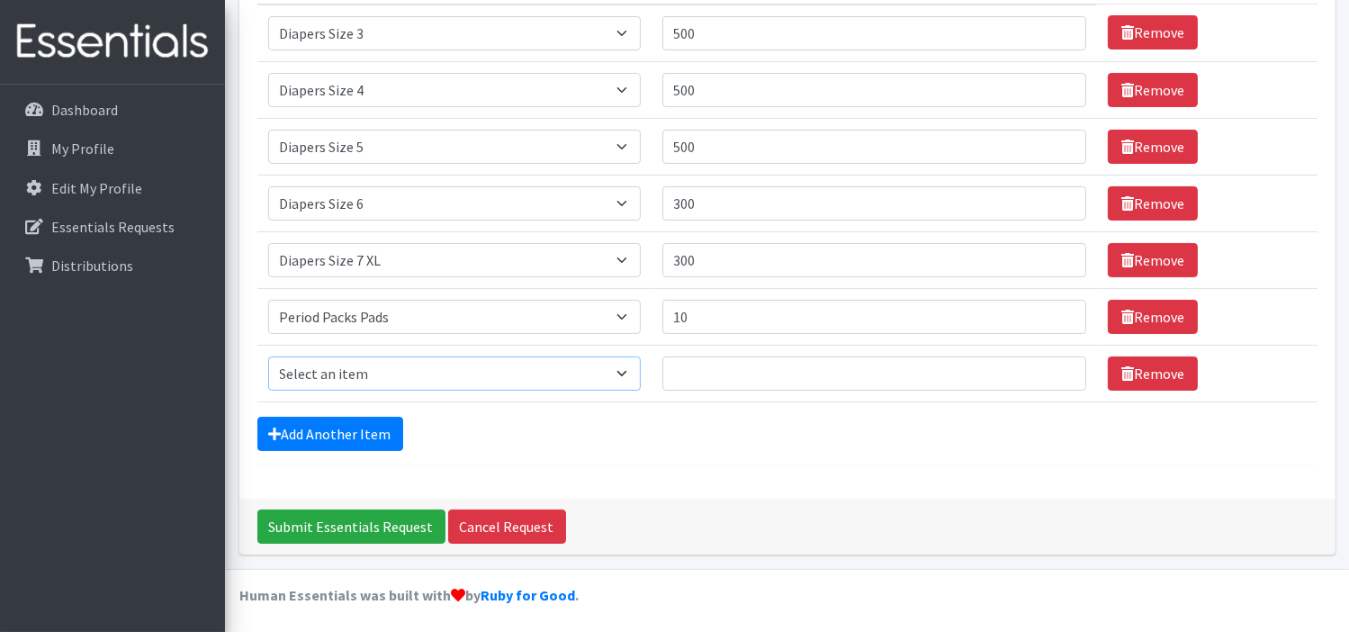
click at [585, 375] on select "Select an item Adult XXX Large Adult Large Adult XX Large Adult Medium Adult Sm…" at bounding box center [454, 373] width 373 height 34
select select "11445"
click at [268, 356] on select "Select an item Adult XXX Large Adult Large Adult XX Large Adult Medium Adult Sm…" at bounding box center [454, 373] width 373 height 34
click at [699, 364] on input "Quantity" at bounding box center [875, 373] width 424 height 34
type input "10"
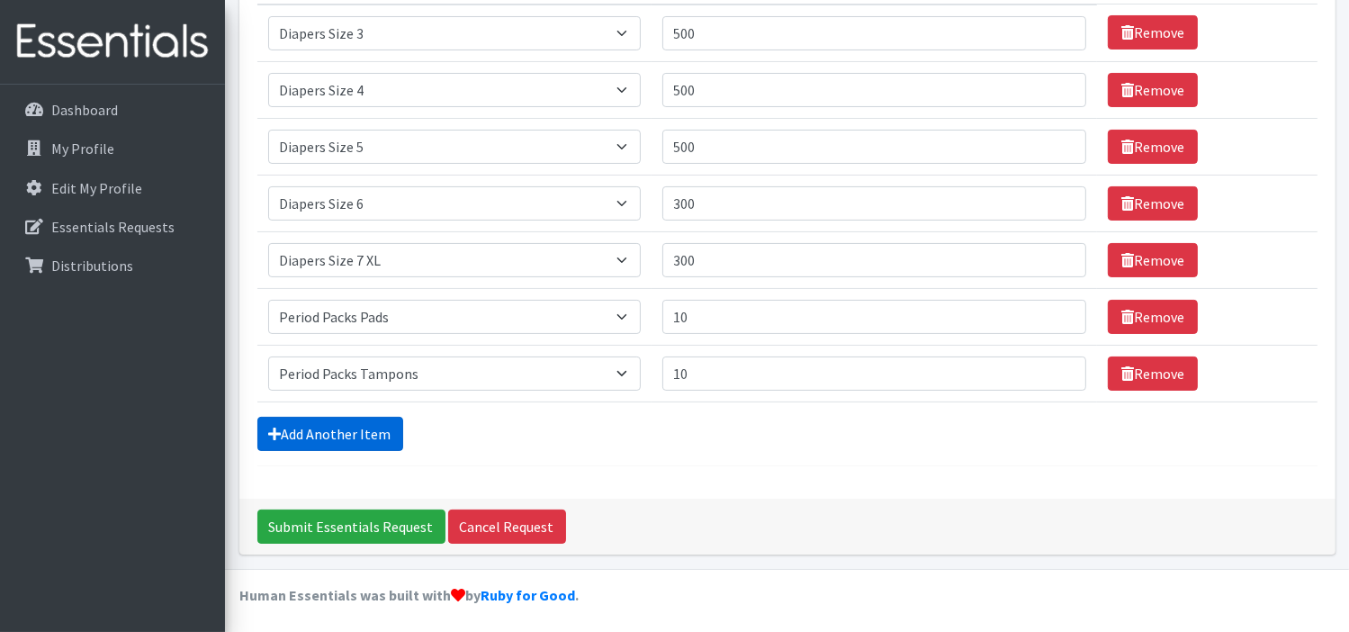
click at [381, 420] on link "Add Another Item" at bounding box center [330, 434] width 146 height 34
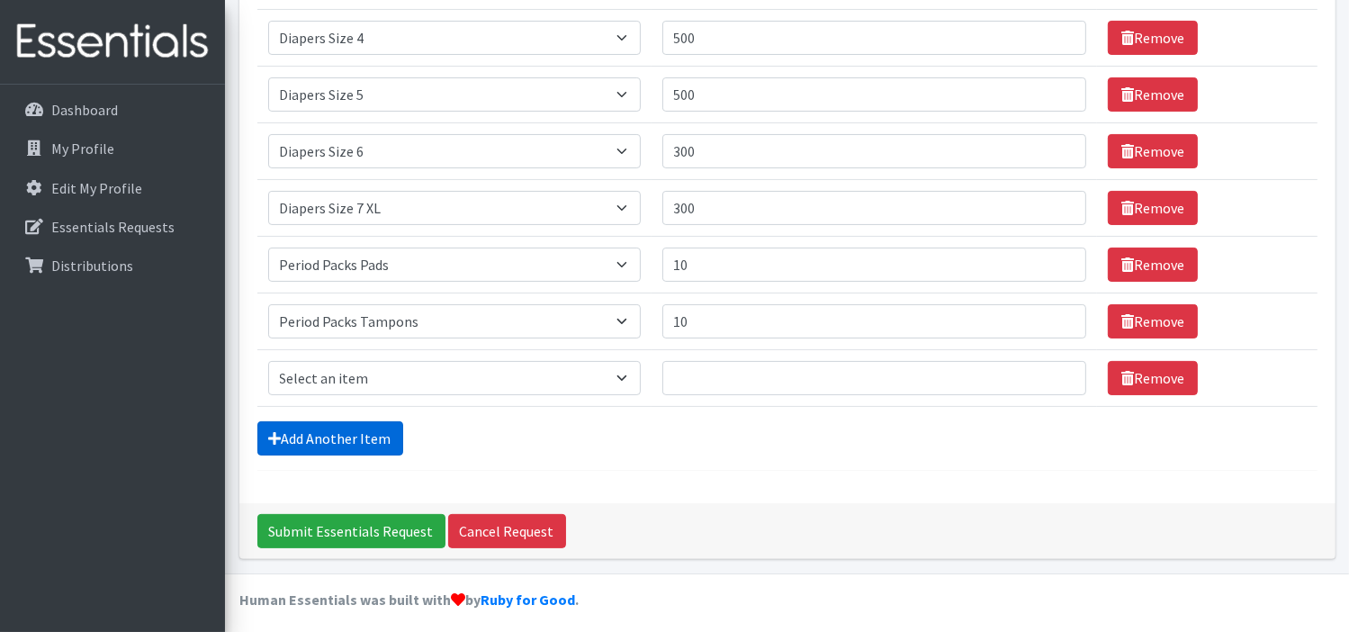
scroll to position [331, 0]
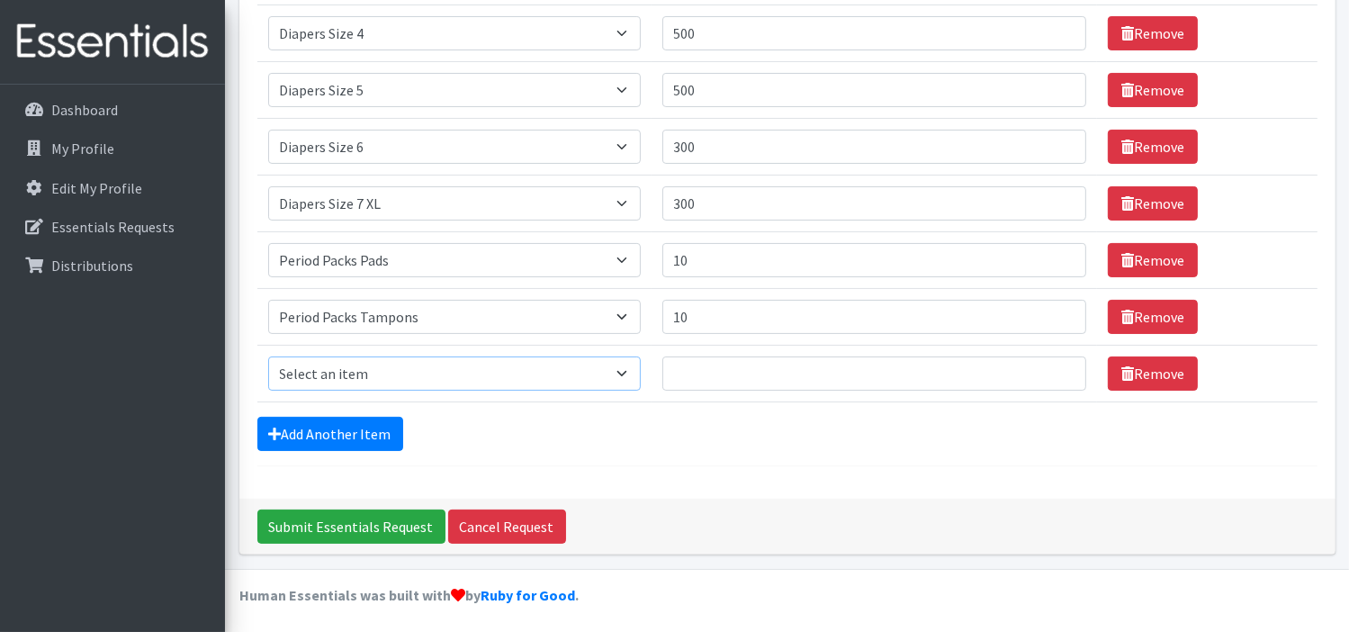
click at [582, 371] on select "Select an item Adult XXX Large Adult Large Adult XX Large Adult Medium Adult Sm…" at bounding box center [454, 373] width 373 height 34
select select "4828"
click at [268, 356] on select "Select an item Adult XXX Large Adult Large Adult XX Large Adult Medium Adult Sm…" at bounding box center [454, 373] width 373 height 34
click at [718, 372] on input "Quantity" at bounding box center [875, 373] width 424 height 34
type input "36"
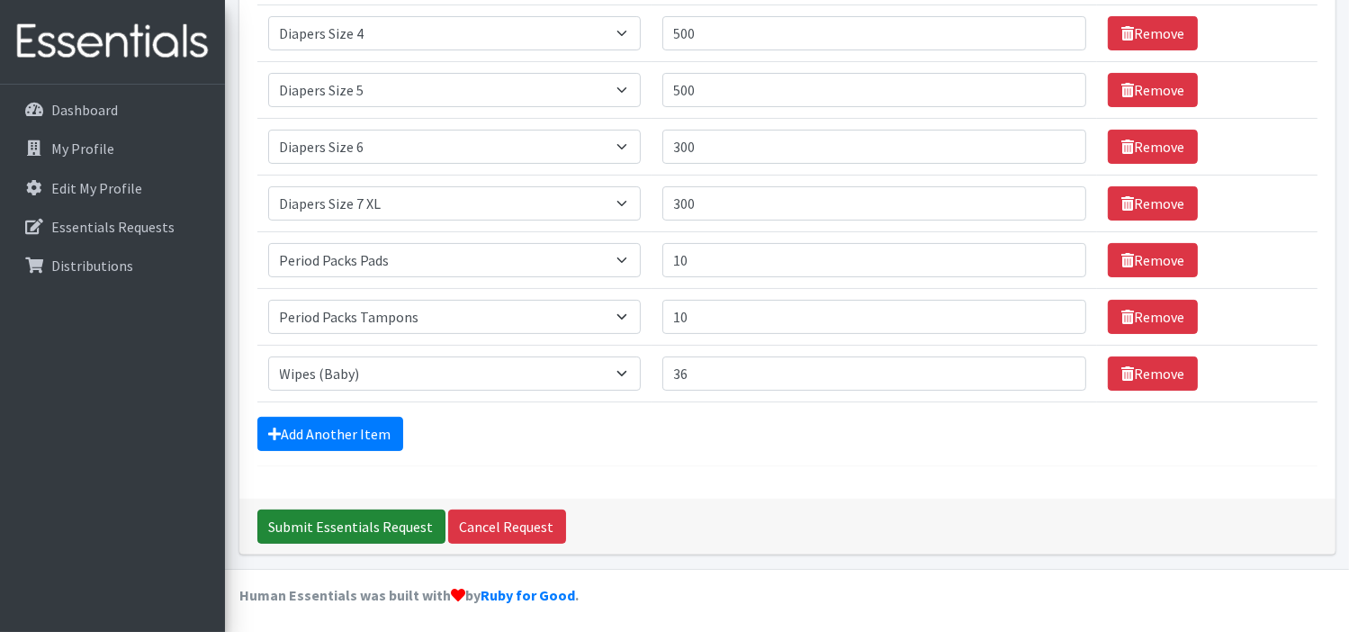
click at [380, 519] on input "Submit Essentials Request" at bounding box center [351, 527] width 188 height 34
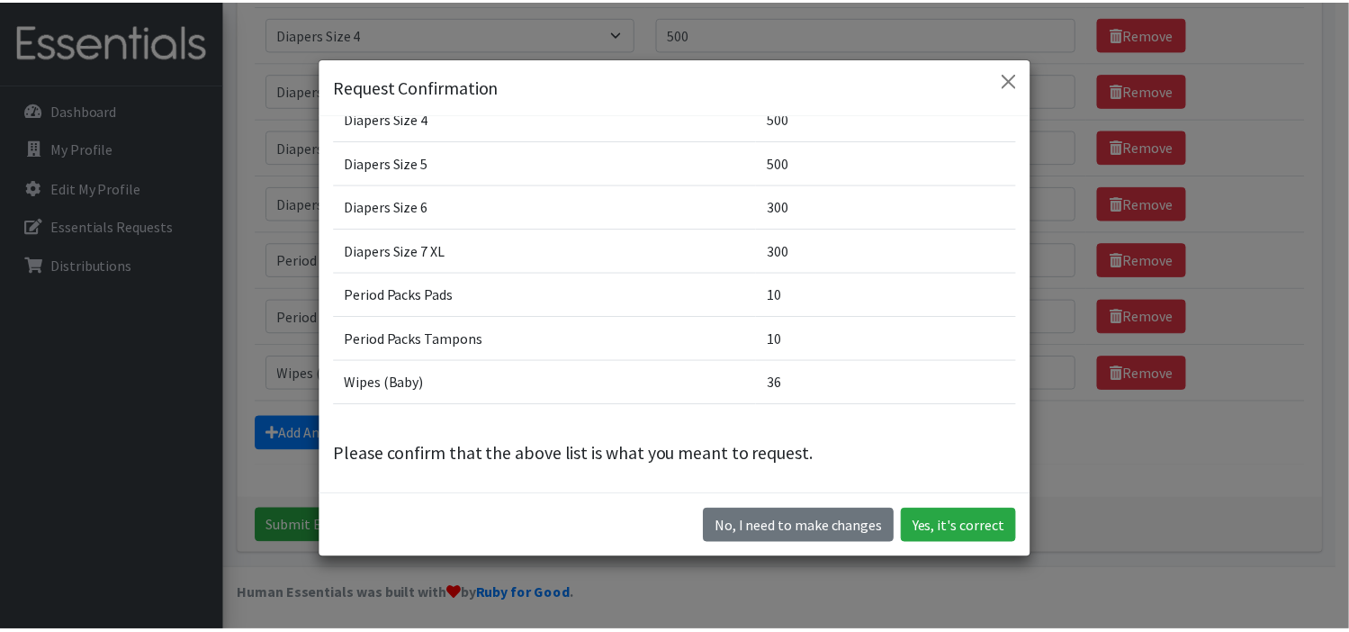
scroll to position [50, 0]
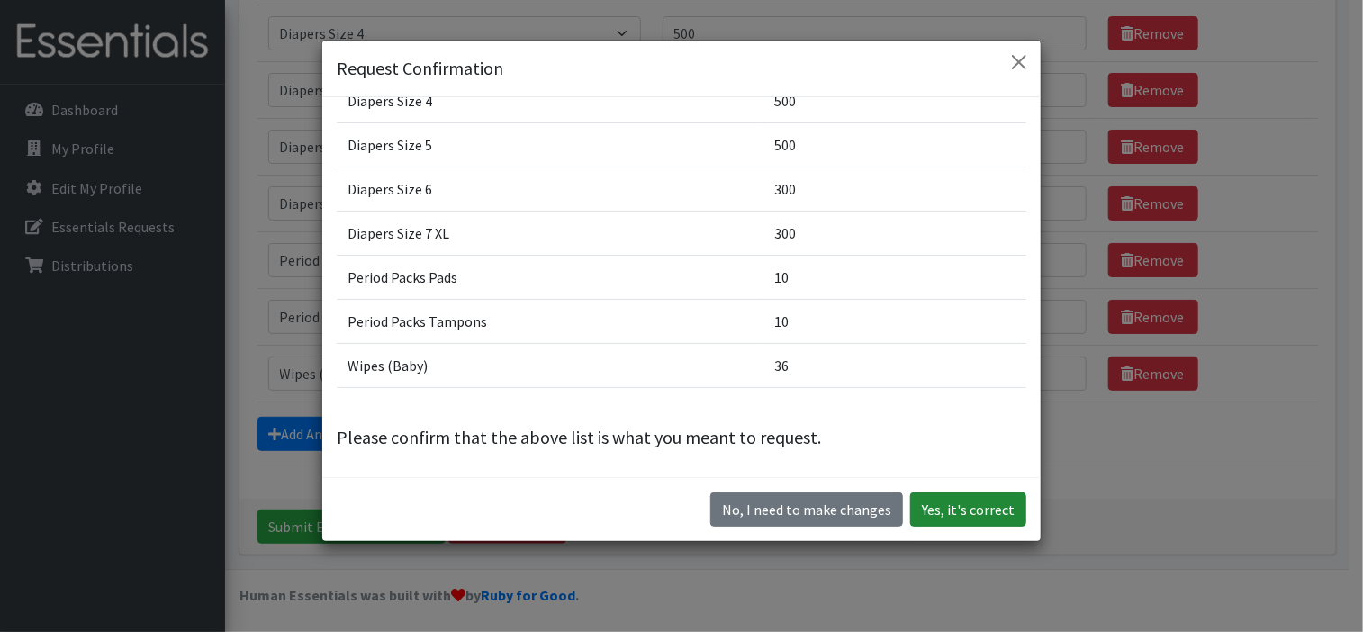
click at [943, 511] on button "Yes, it's correct" at bounding box center [968, 509] width 116 height 34
